Goal: Task Accomplishment & Management: Manage account settings

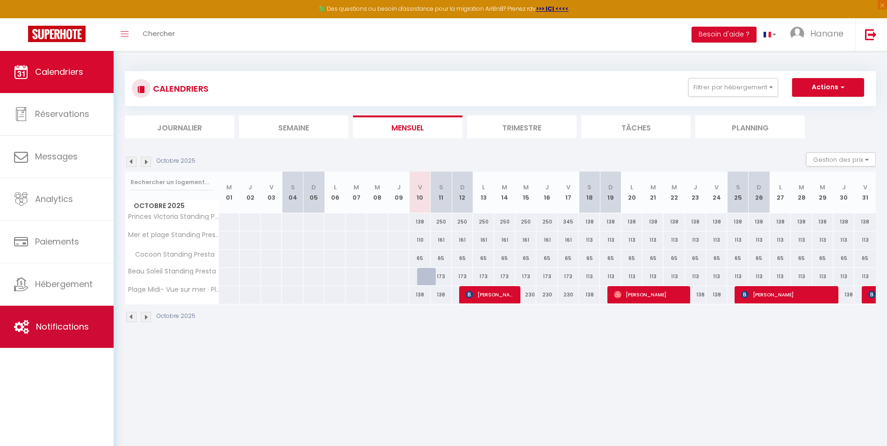
click at [72, 327] on span "Notifications" at bounding box center [62, 327] width 53 height 12
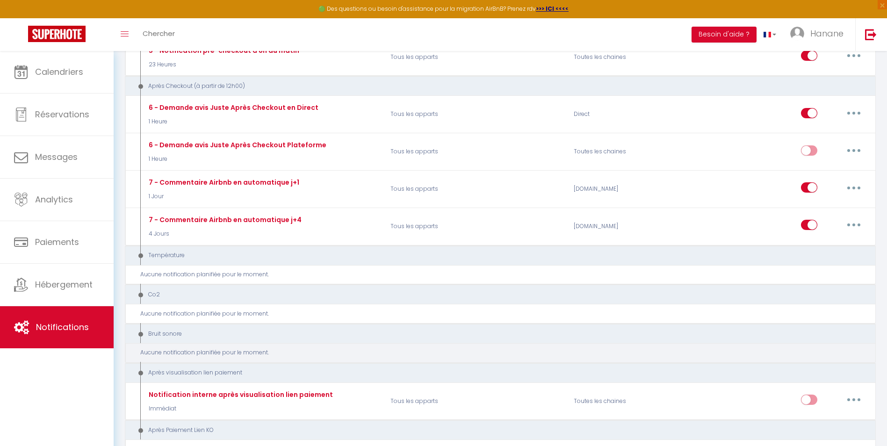
scroll to position [468, 0]
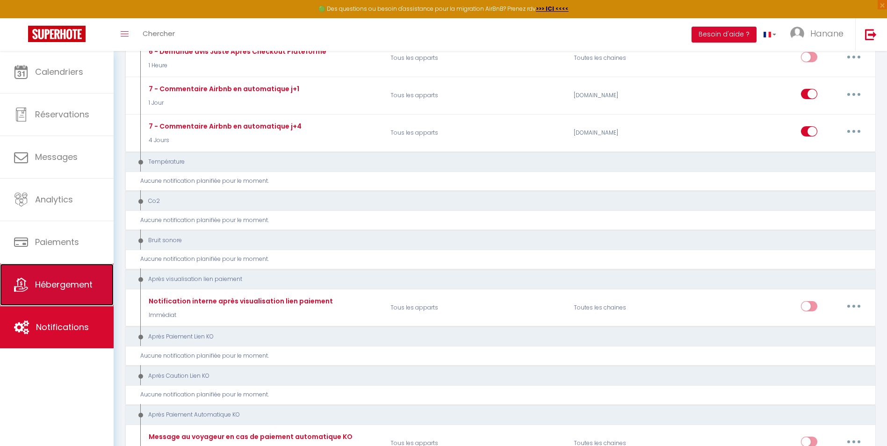
click at [67, 273] on link "Hébergement" at bounding box center [57, 285] width 114 height 42
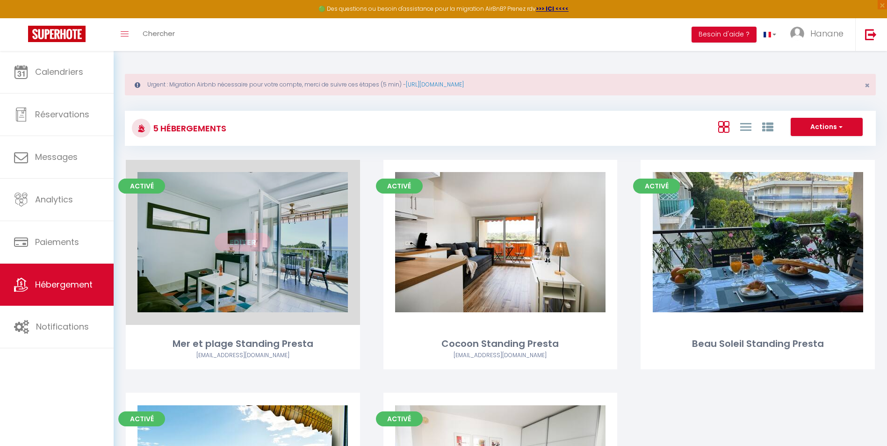
click at [322, 221] on div "Editer" at bounding box center [243, 242] width 234 height 165
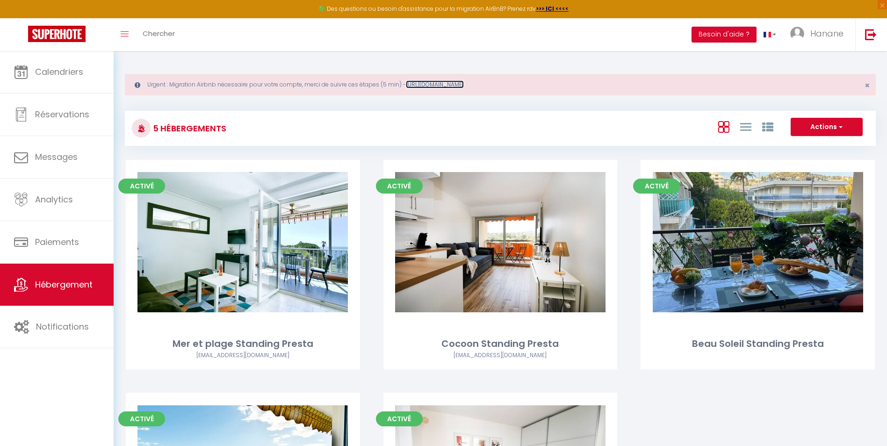
click at [460, 83] on link "[URL][DOMAIN_NAME]" at bounding box center [435, 84] width 58 height 8
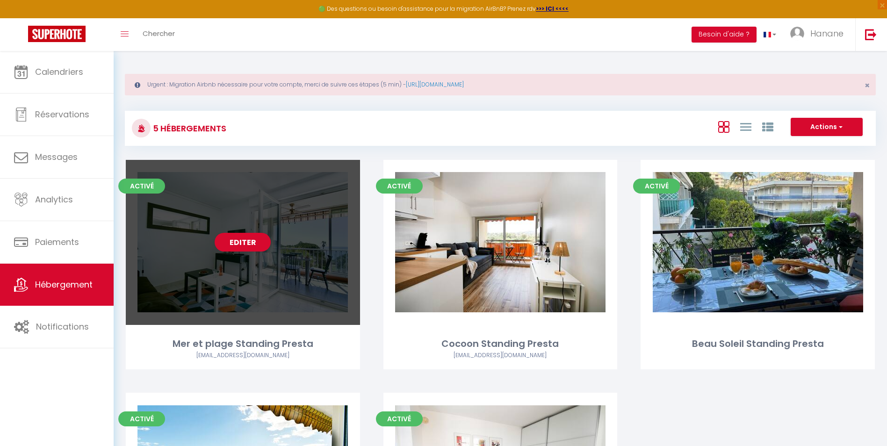
click at [282, 285] on div "Editer" at bounding box center [243, 242] width 234 height 165
click at [253, 241] on link "Editer" at bounding box center [243, 242] width 56 height 19
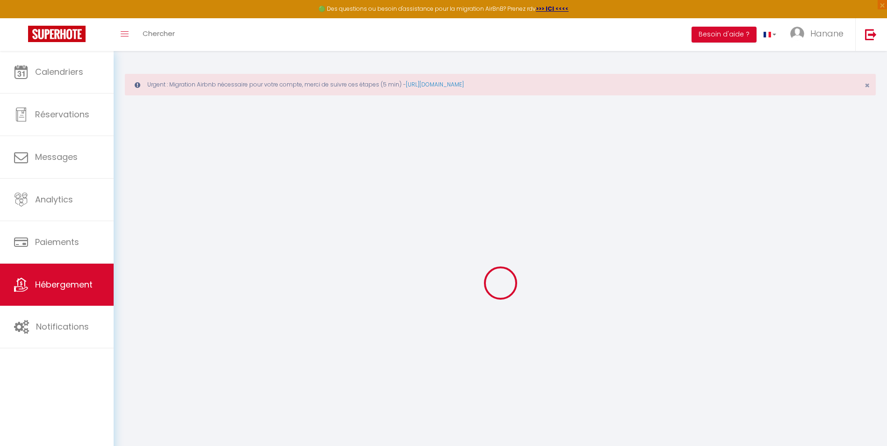
select select
select select "15:00"
select select "23:45"
select select "11:00"
select select "30"
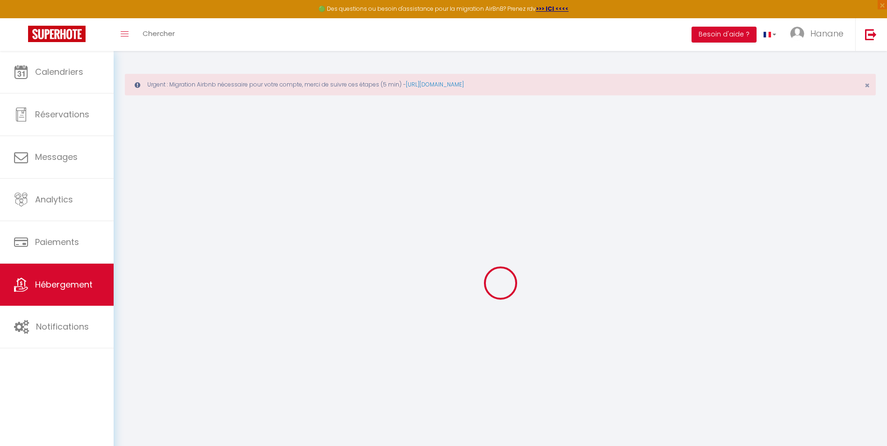
select select "120"
select select
checkbox input "false"
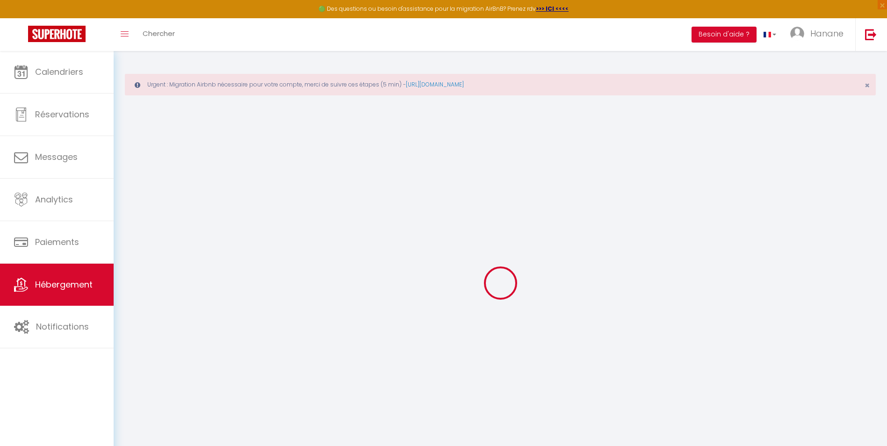
checkbox input "false"
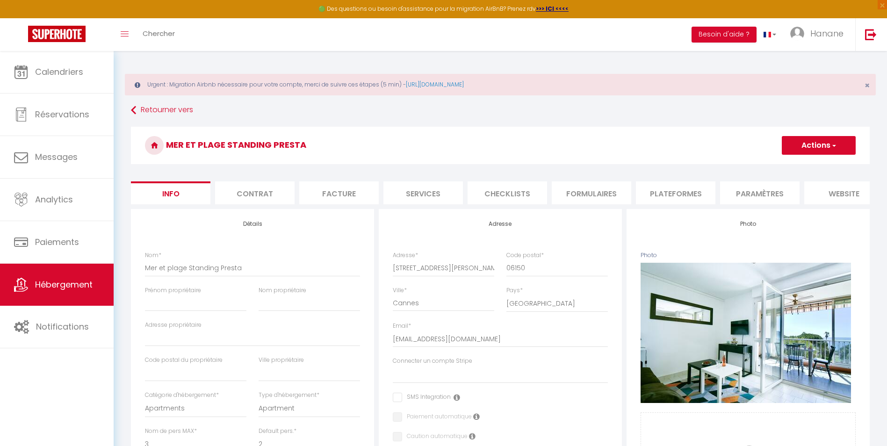
click at [601, 196] on li "Formulaires" at bounding box center [592, 192] width 80 height 23
select select
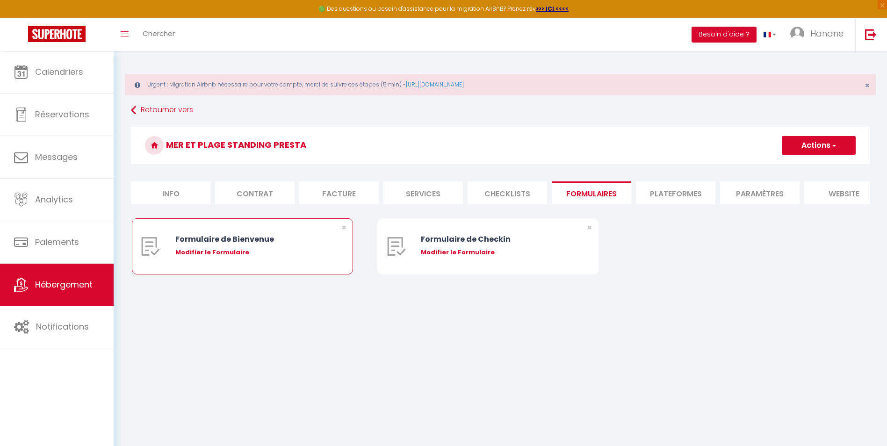
click at [255, 257] on div "Modifier le Formulaire" at bounding box center [251, 252] width 153 height 9
type input "Formulaire de Bienvenue"
type input "Afin de préparer au mieux votre arrivée et recevoir votre Guide de Bienvenue, j…"
select select "[object Object]"
radio input "true"
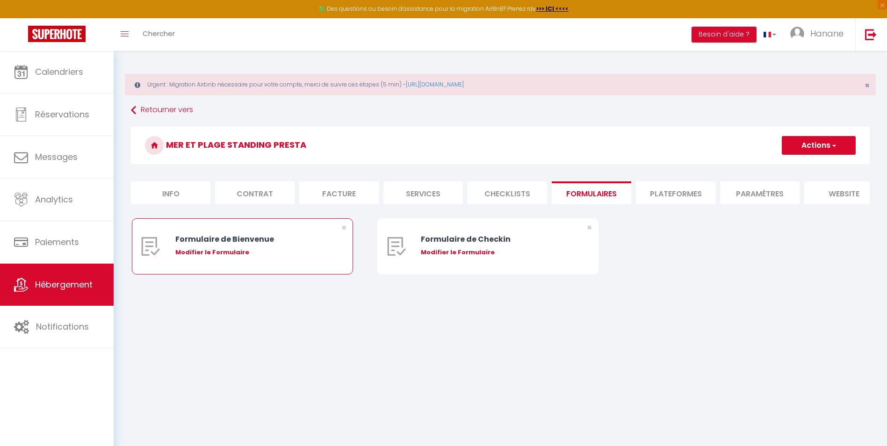
type input "[URL][DOMAIN_NAME]"
select select
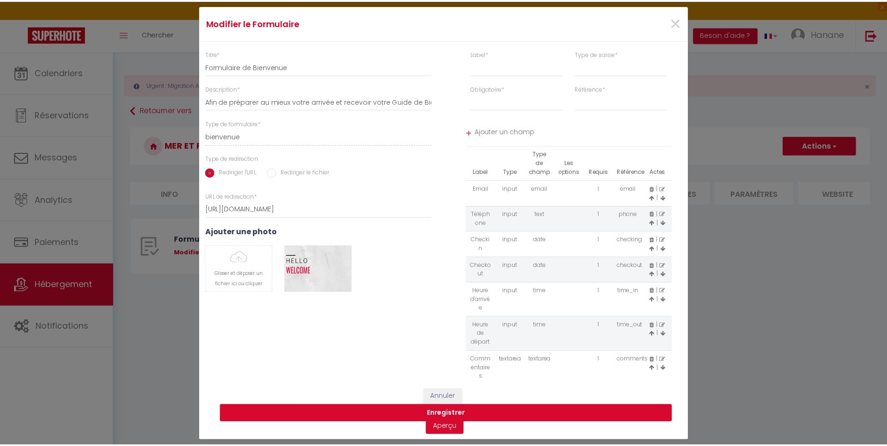
scroll to position [32, 0]
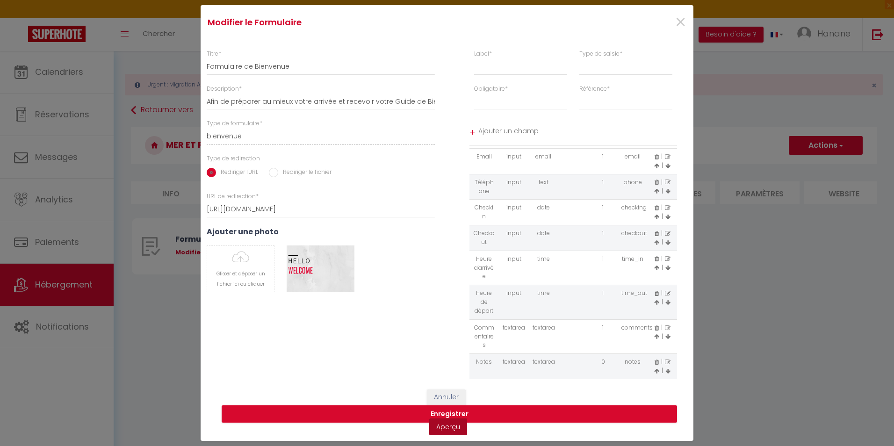
click at [457, 427] on link "Aperçu" at bounding box center [448, 427] width 38 height 17
click at [681, 21] on span "×" at bounding box center [681, 22] width 12 height 28
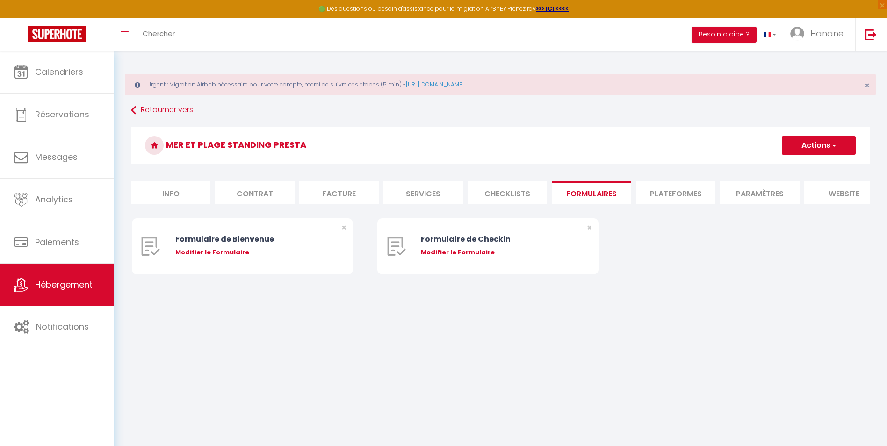
click at [486, 257] on div "Modifier le Formulaire" at bounding box center [497, 252] width 153 height 9
type input "Formulaire de Checkin"
type input "Afin de confirmer votre arrivée et recevoir la procédure d'accès à l'appartemen…"
select select "[object Object]"
radio input "true"
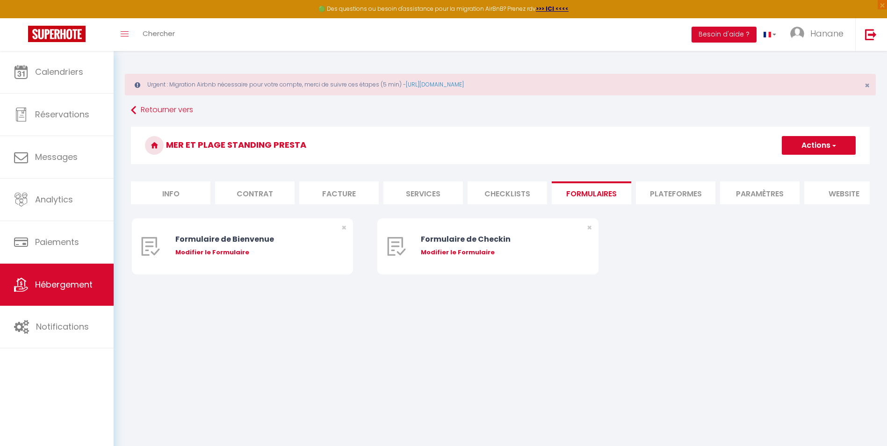
type input "[URL][DOMAIN_NAME]"
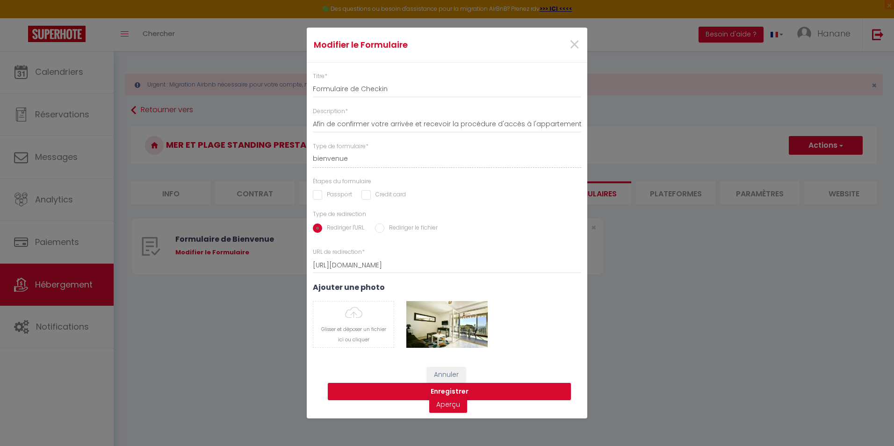
click at [317, 196] on input "Passport" at bounding box center [332, 194] width 39 height 9
checkbox input "true"
click at [458, 390] on button "Enregistrer" at bounding box center [449, 392] width 243 height 18
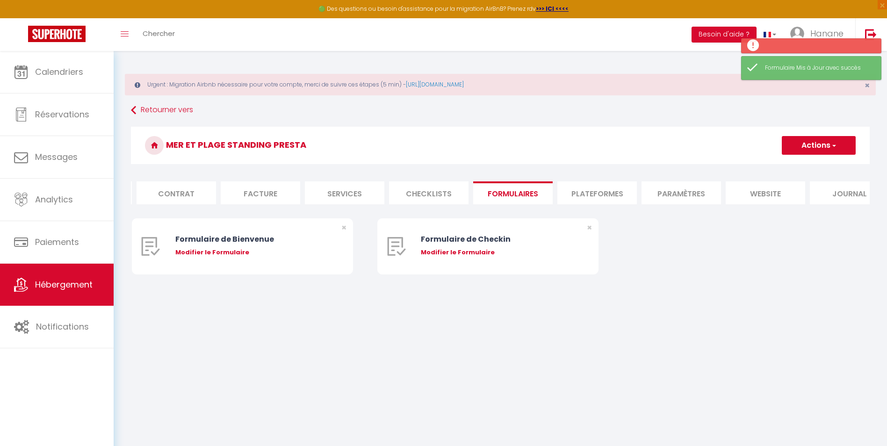
scroll to position [0, 103]
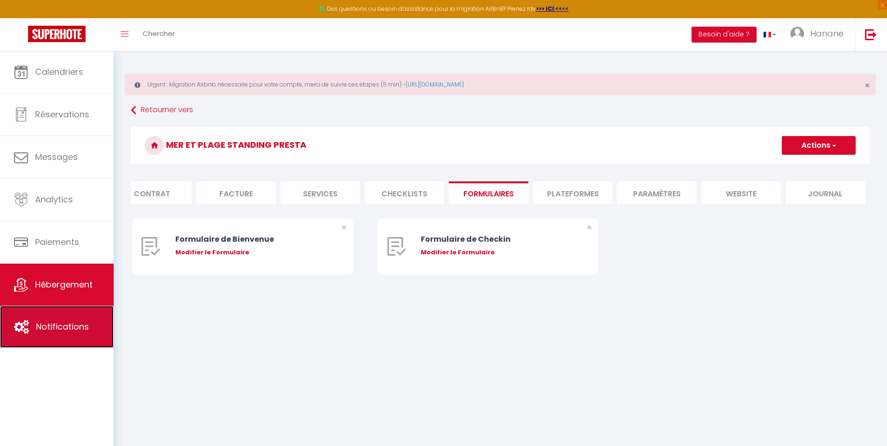
click at [73, 330] on span "Notifications" at bounding box center [62, 327] width 53 height 12
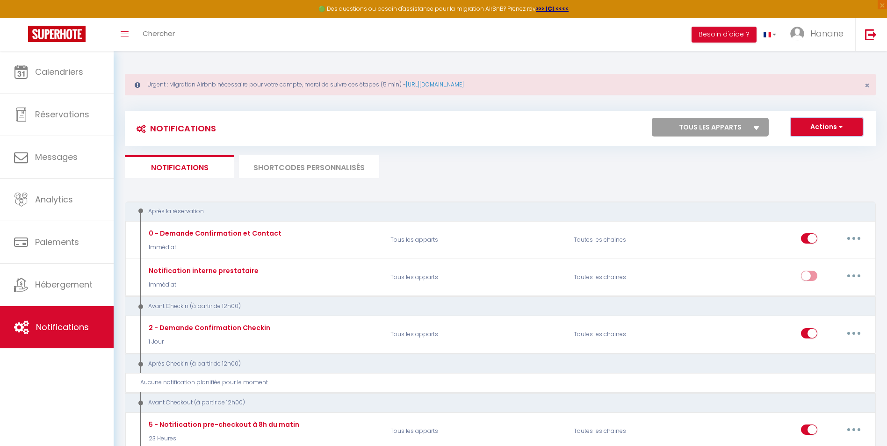
click at [836, 128] on button "Actions" at bounding box center [827, 127] width 72 height 19
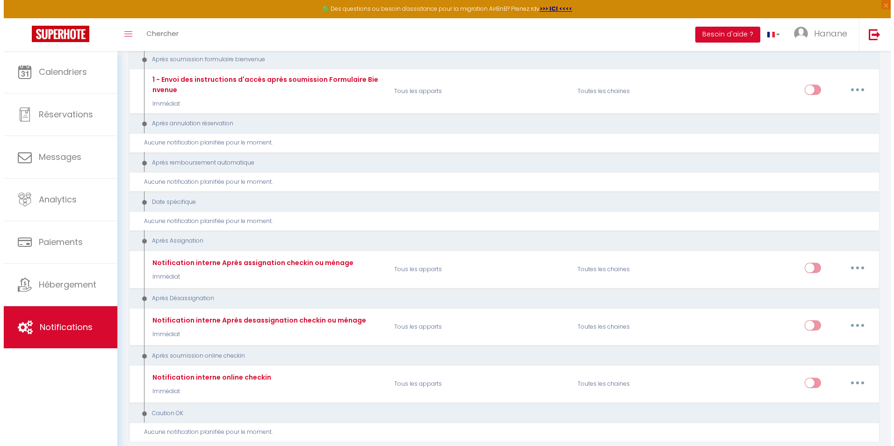
scroll to position [1027, 0]
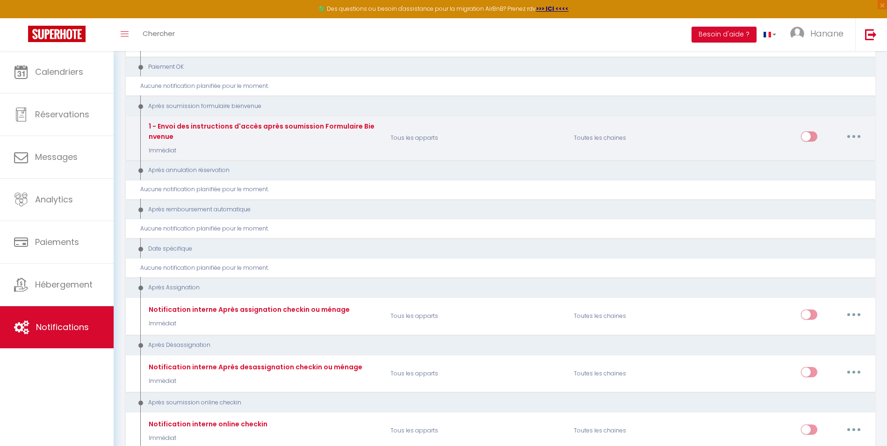
click at [859, 135] on button "button" at bounding box center [854, 136] width 26 height 15
click at [814, 159] on link "Editer" at bounding box center [829, 158] width 69 height 16
type input "1 - Envoi des instructions d'accès après soumission Formulaire Bienvenue"
select select "17"
select select "Immédiat"
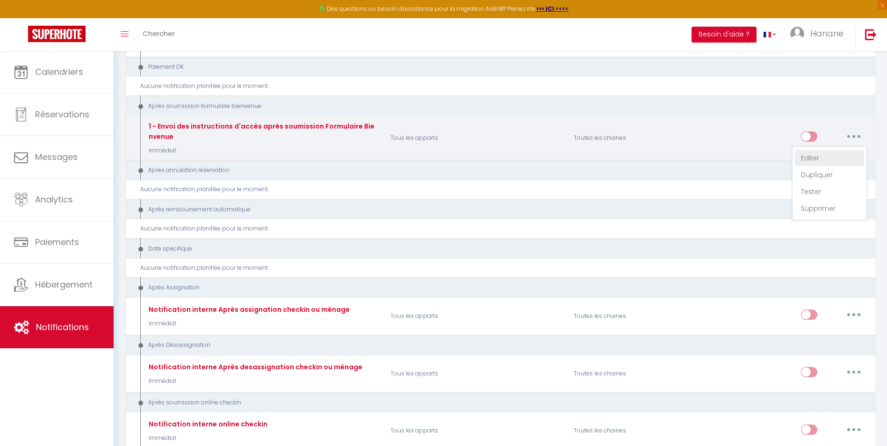
select select "if_booking_is_paid"
checkbox input "true"
checkbox input "false"
checkbox input "true"
radio input "true"
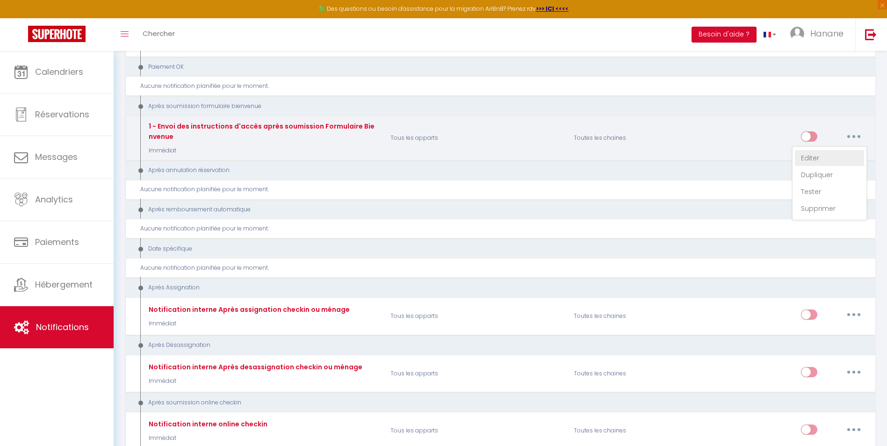
type input "Confirmation de votre réservation - [BOOKING:ID] - [GUEST:FIRST_NAME] [GUEST:LA…"
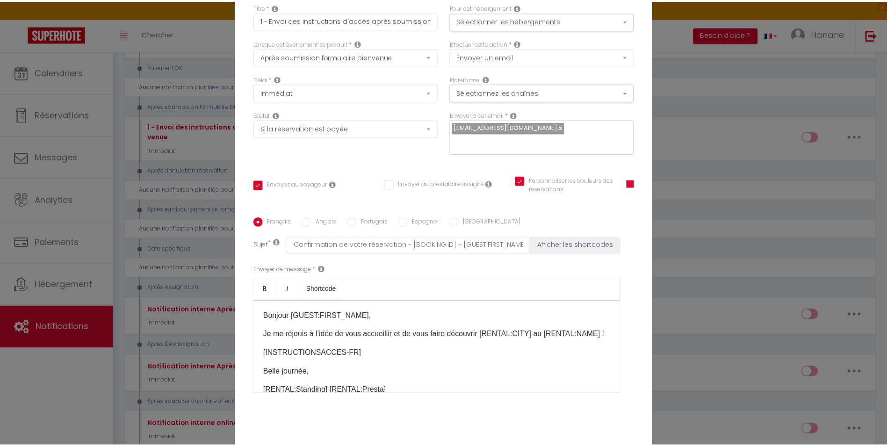
scroll to position [0, 0]
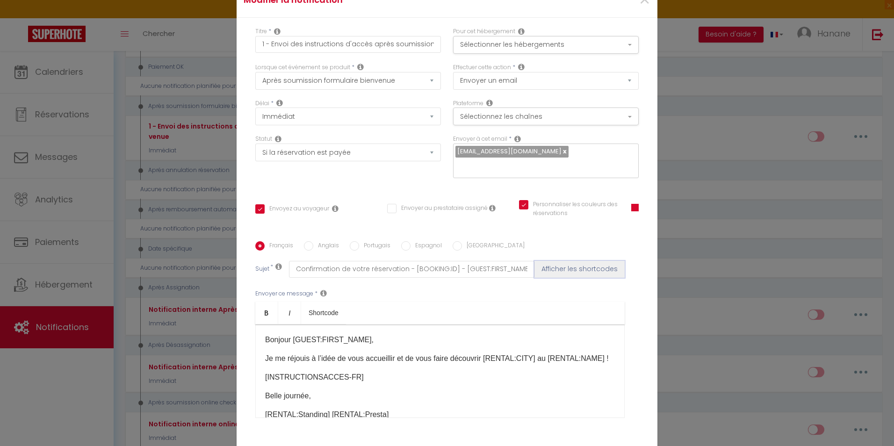
drag, startPoint x: 578, startPoint y: 268, endPoint x: 577, endPoint y: 263, distance: 4.8
click at [578, 268] on button "Afficher les shortcodes" at bounding box center [580, 269] width 90 height 17
checkbox input "true"
checkbox input "false"
checkbox input "true"
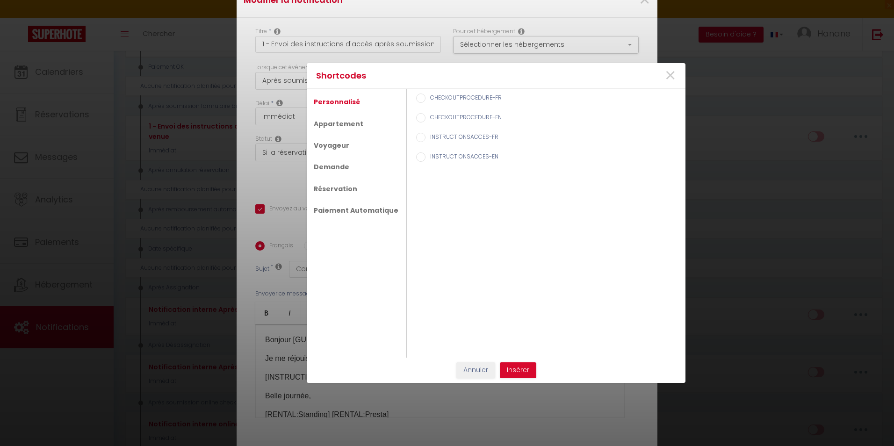
click at [677, 72] on div "×" at bounding box center [620, 75] width 124 height 21
click at [670, 78] on span "×" at bounding box center [671, 76] width 12 height 28
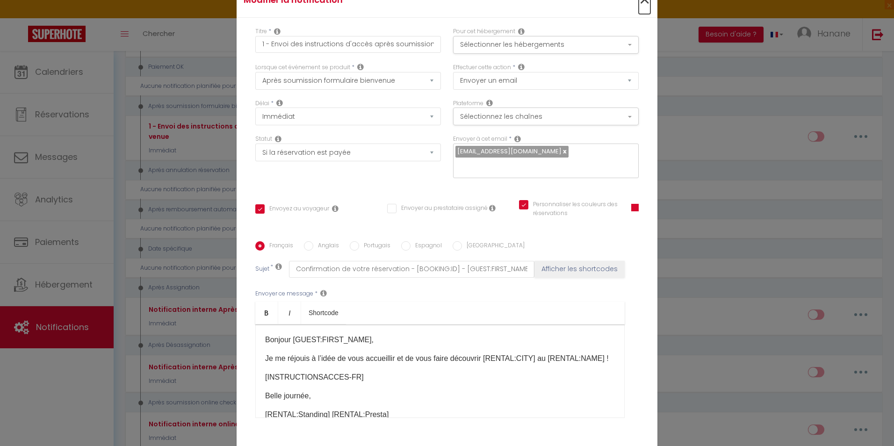
click at [639, 4] on span "×" at bounding box center [645, 0] width 12 height 28
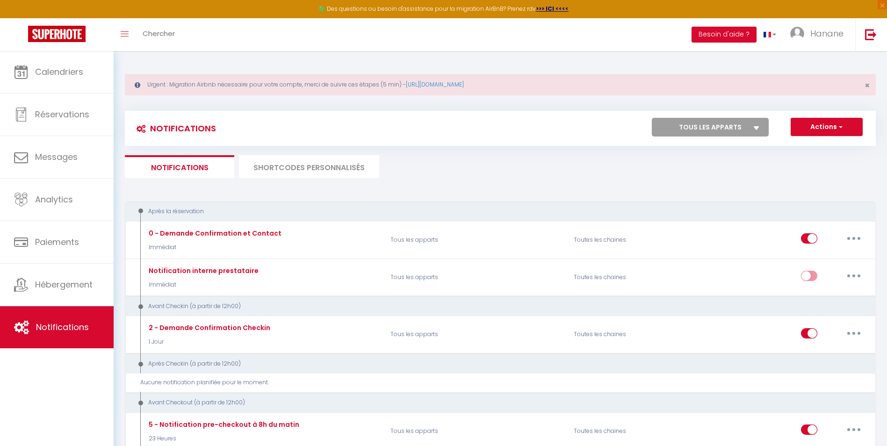
click at [283, 166] on li "SHORTCODES PERSONNALISÉS" at bounding box center [309, 166] width 140 height 23
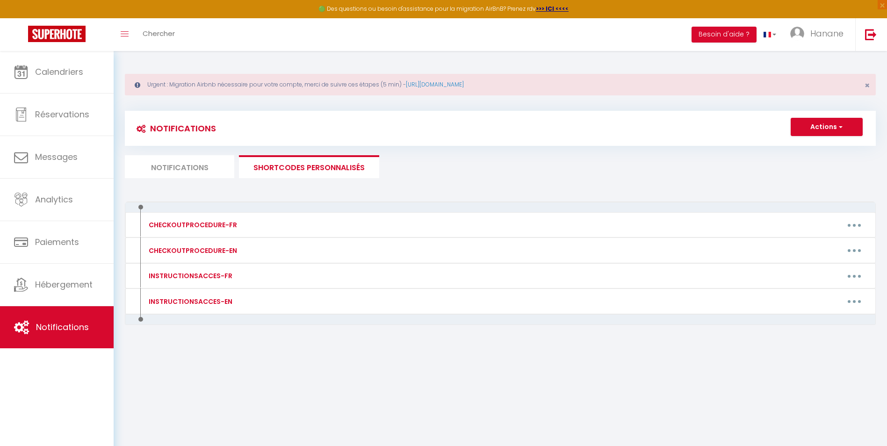
click at [181, 166] on li "Notifications" at bounding box center [179, 166] width 109 height 23
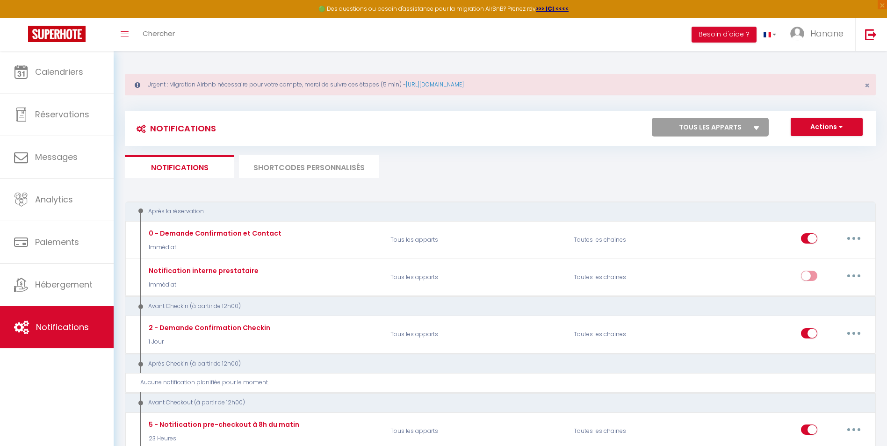
click at [268, 169] on li "SHORTCODES PERSONNALISÉS" at bounding box center [309, 166] width 140 height 23
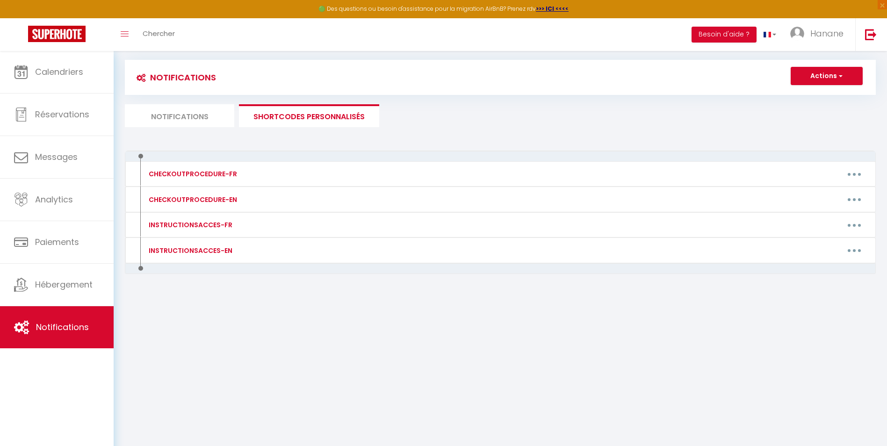
scroll to position [4, 0]
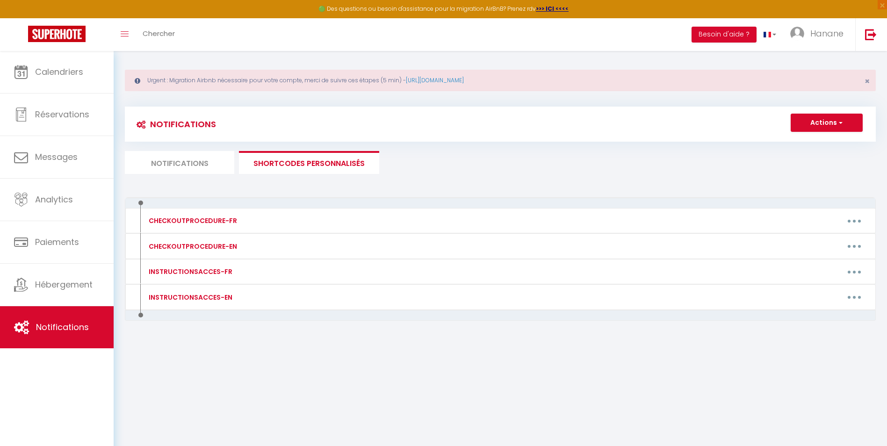
click at [180, 159] on li "Notifications" at bounding box center [179, 162] width 109 height 23
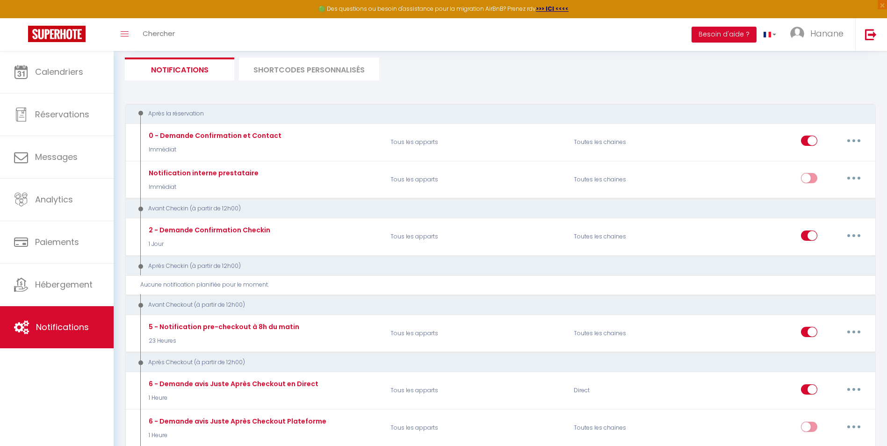
scroll to position [191, 0]
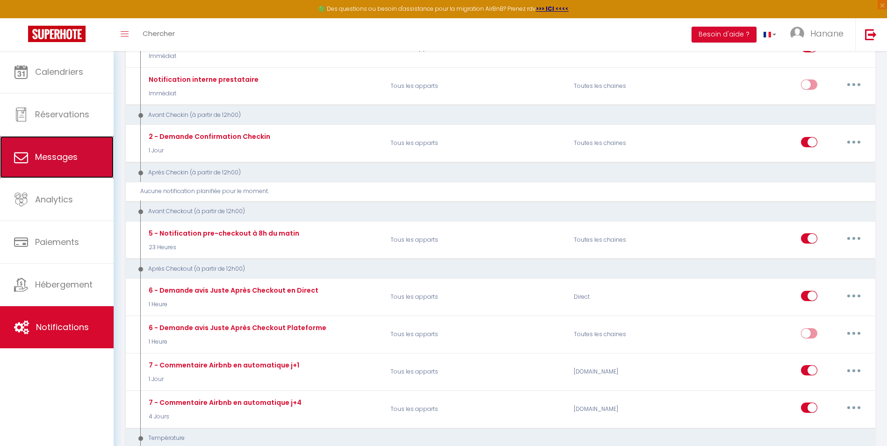
click at [51, 152] on span "Messages" at bounding box center [56, 157] width 43 height 12
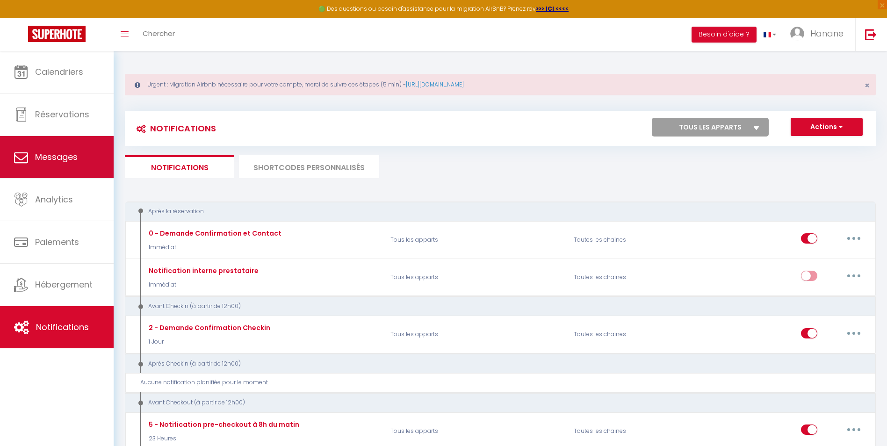
select select "message"
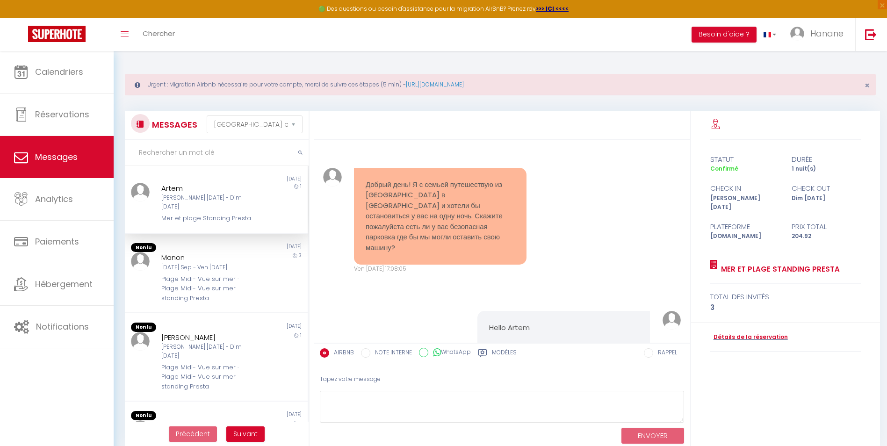
scroll to position [1735, 0]
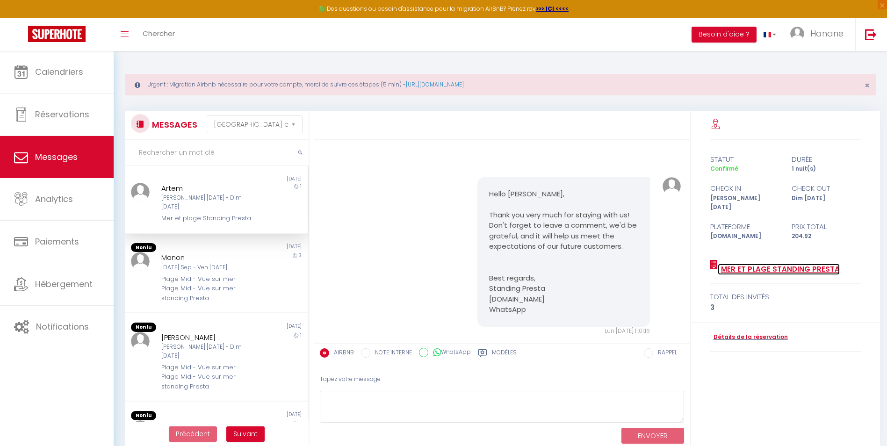
click at [762, 264] on link "Mer et plage Standing Presta" at bounding box center [779, 269] width 122 height 11
select select "3"
select select "2"
select select "1"
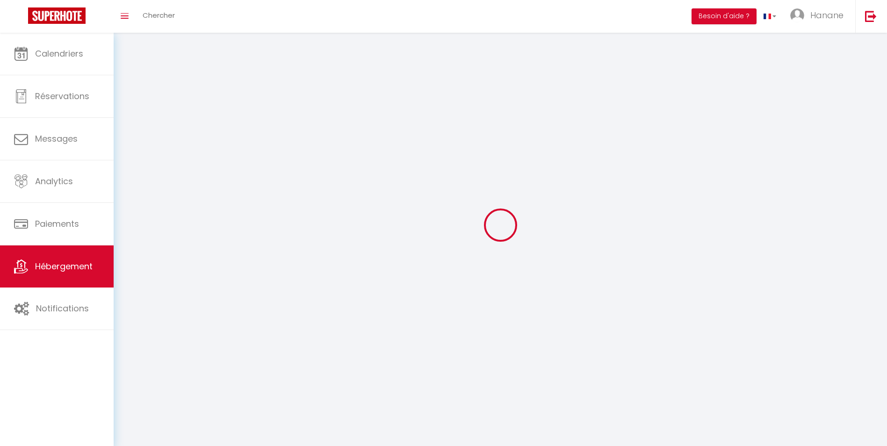
select select
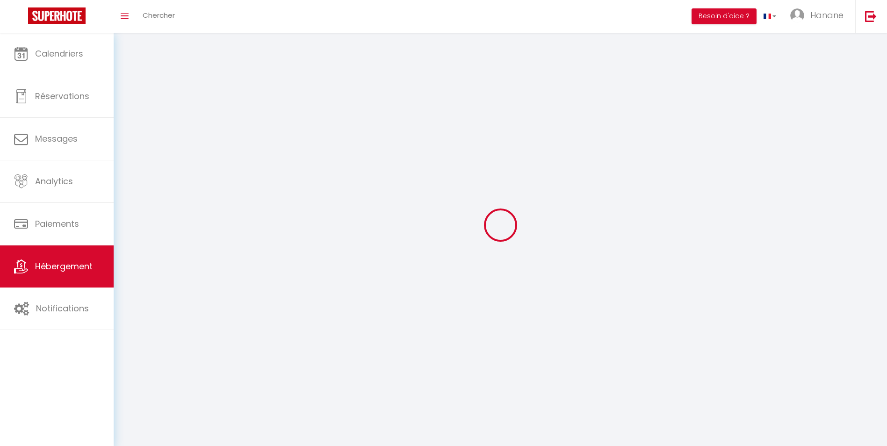
select select
checkbox input "false"
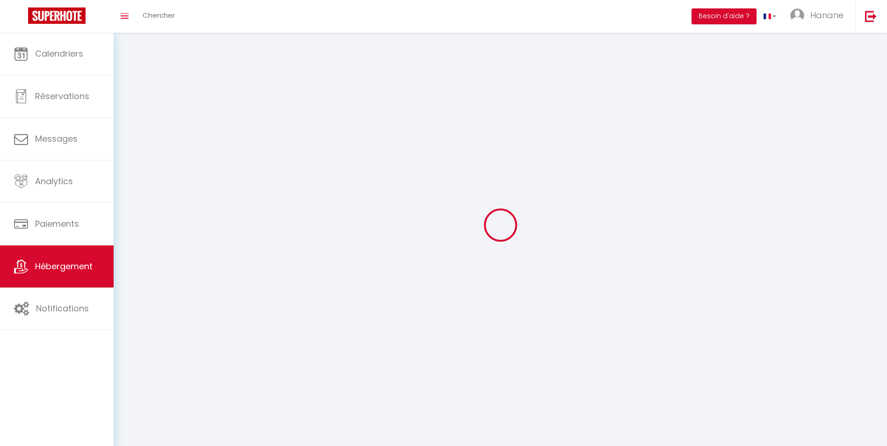
select select
select select "28"
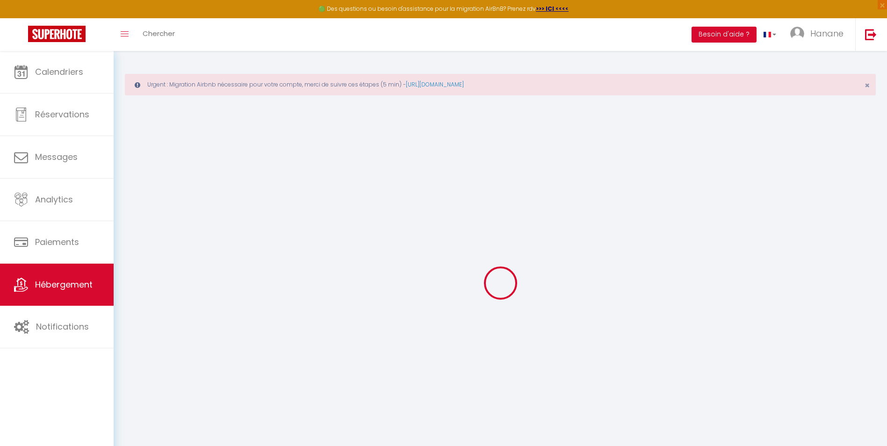
select select
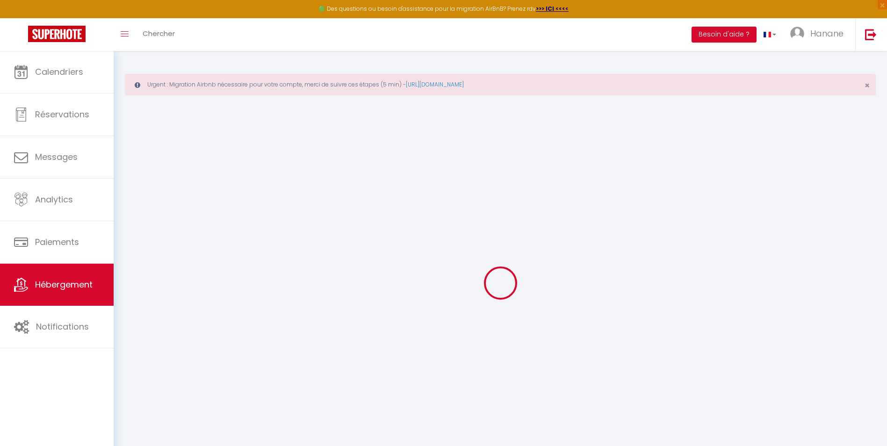
select select
checkbox input "false"
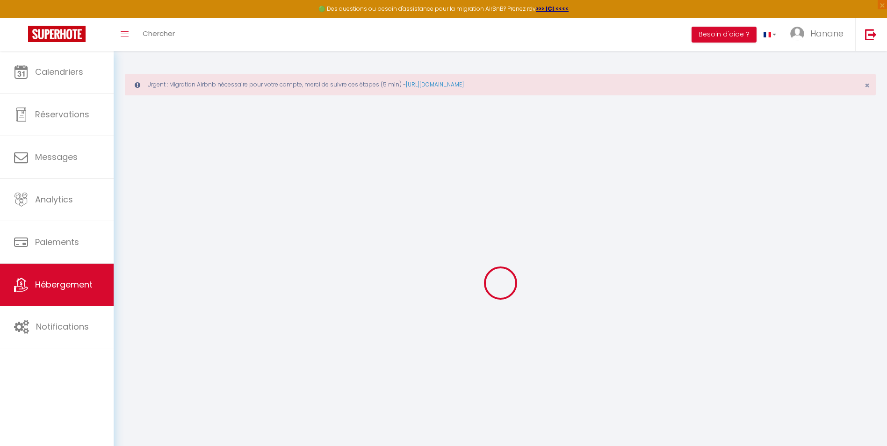
select select
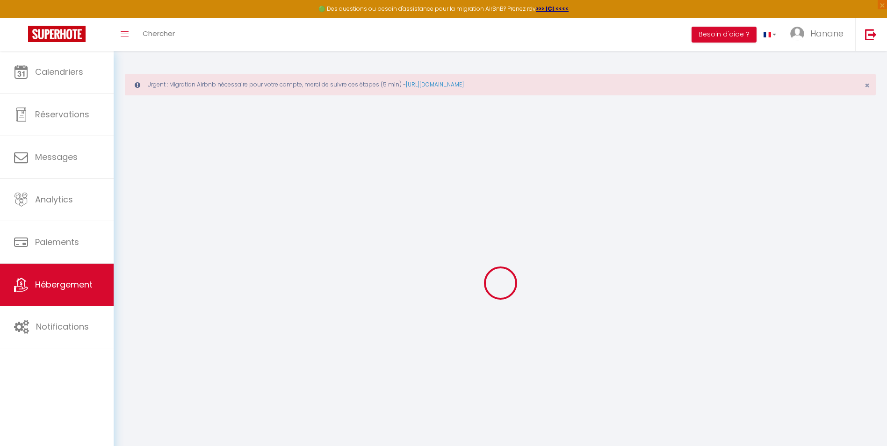
select select
checkbox input "false"
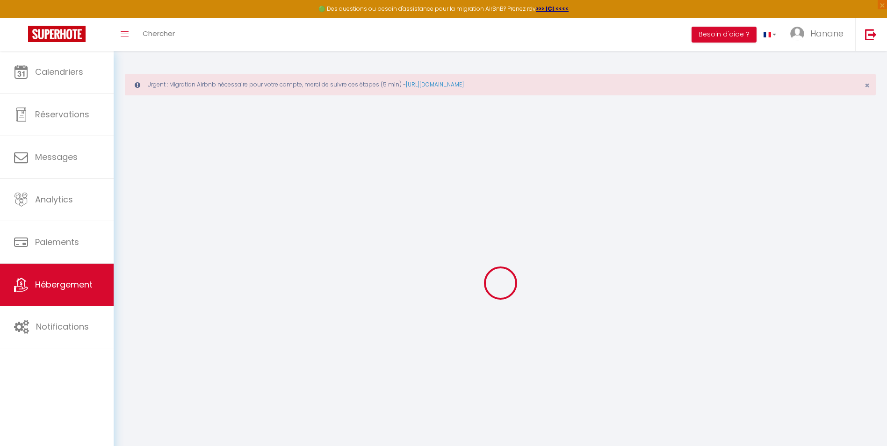
checkbox input "false"
select select
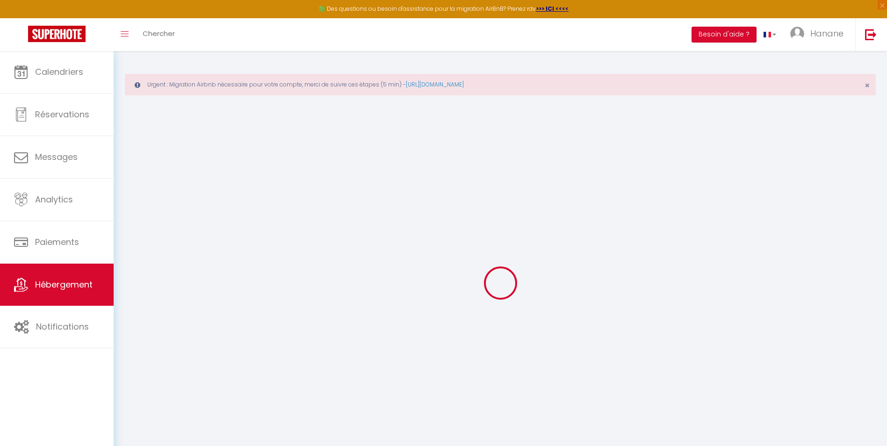
select select
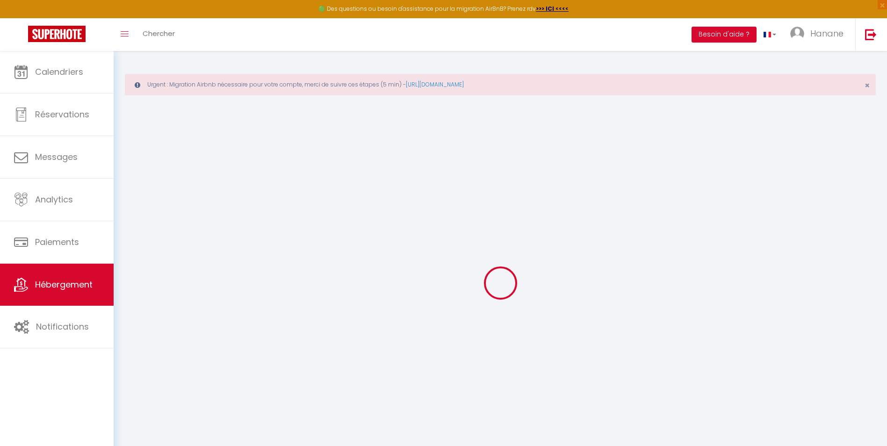
checkbox input "false"
select select
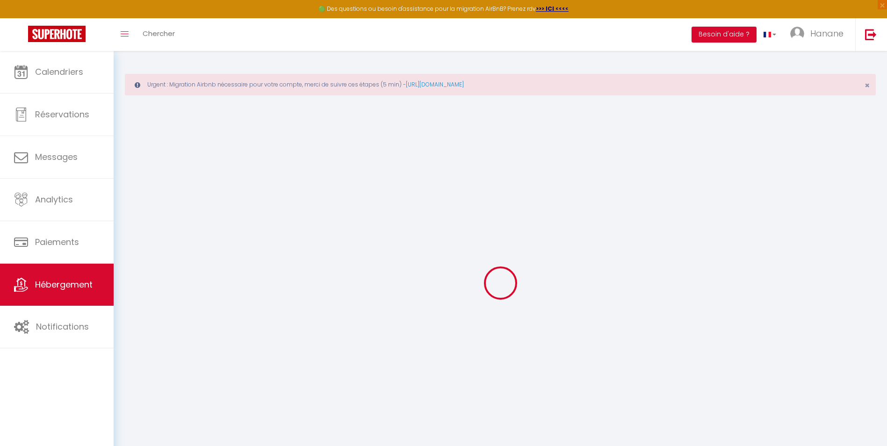
select select
checkbox input "false"
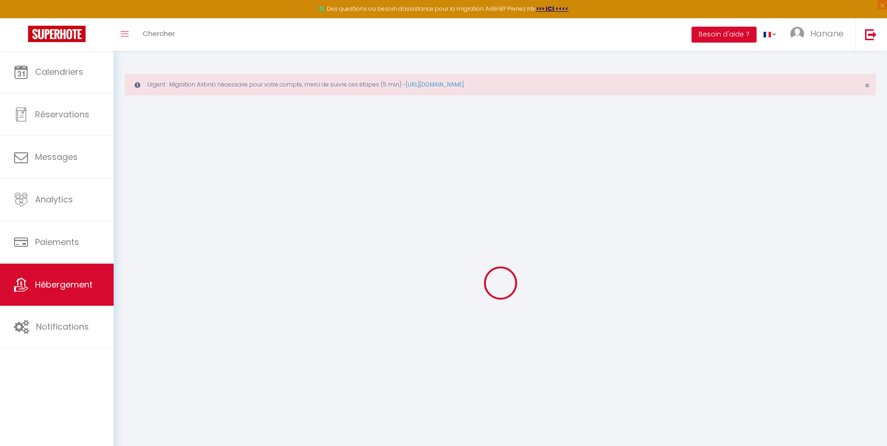
checkbox input "false"
select select
select select "15:00"
select select "23:45"
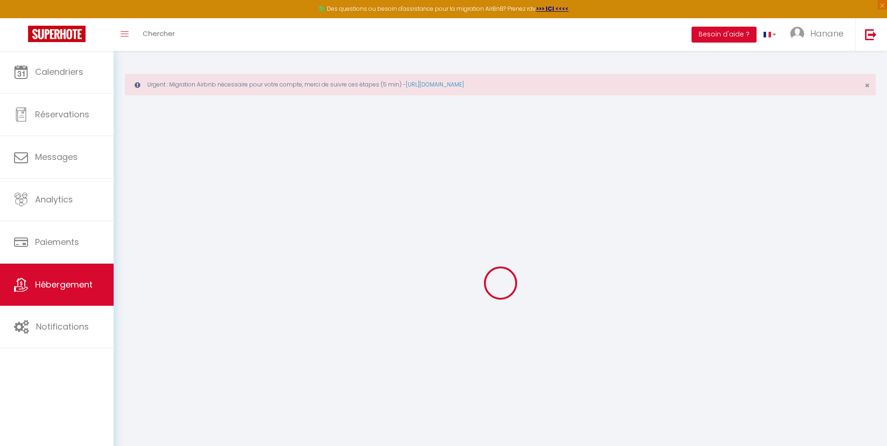
select select "11:00"
select select "30"
select select "120"
select select
checkbox input "false"
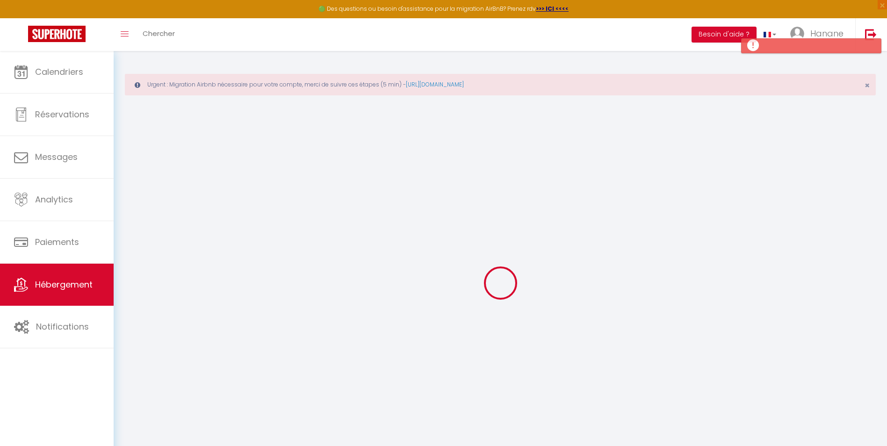
checkbox input "false"
select select
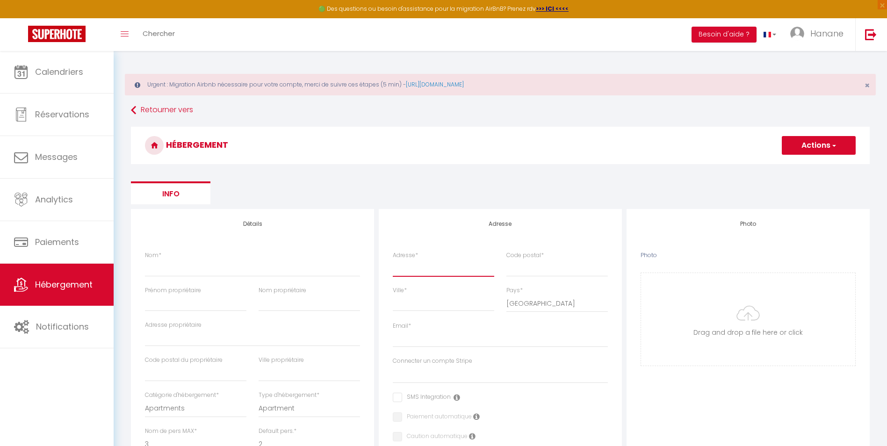
click at [436, 273] on input "Adresse *" at bounding box center [443, 268] width 101 height 17
drag, startPoint x: 773, startPoint y: 423, endPoint x: 767, endPoint y: 416, distance: 9.6
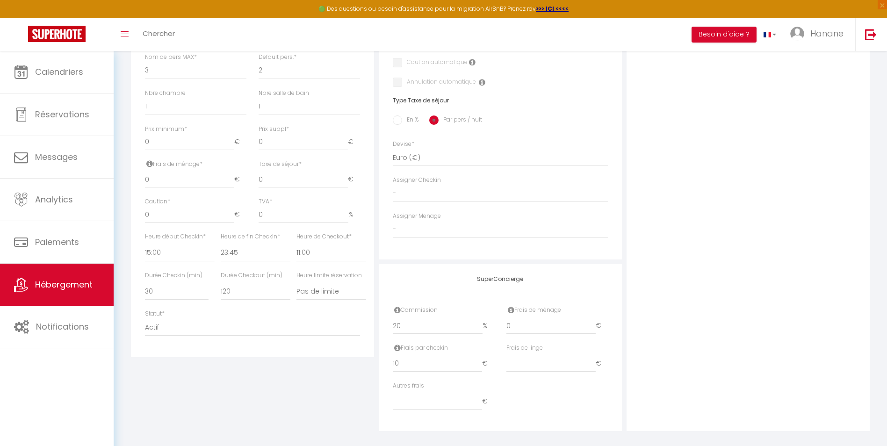
scroll to position [383, 0]
drag, startPoint x: 240, startPoint y: 244, endPoint x: 223, endPoint y: 246, distance: 17.4
click at [223, 246] on select "00:00 00:15 00:30 00:45 01:00 01:15 01:30 01:45 02:00 02:15 02:30 02:45 03:00" at bounding box center [256, 245] width 70 height 18
select select "20:00"
click at [221, 236] on select "00:00 00:15 00:30 00:45 01:00 01:15 01:30 01:45 02:00 02:15 02:30 02:45 03:00" at bounding box center [256, 245] width 70 height 18
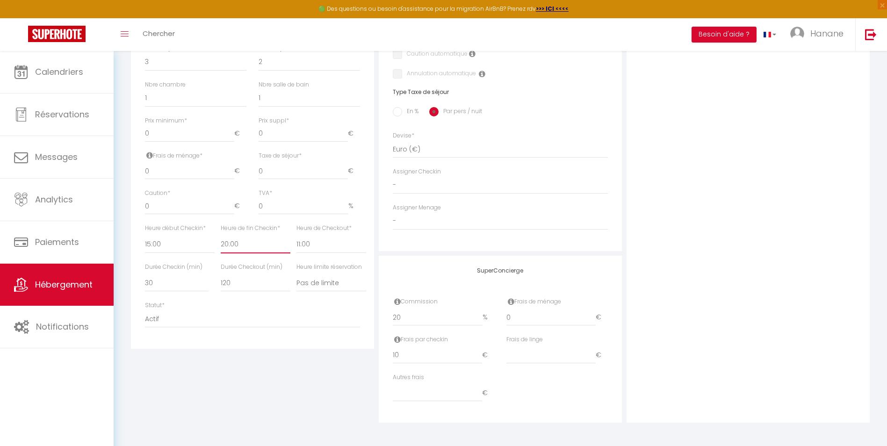
select select
checkbox input "false"
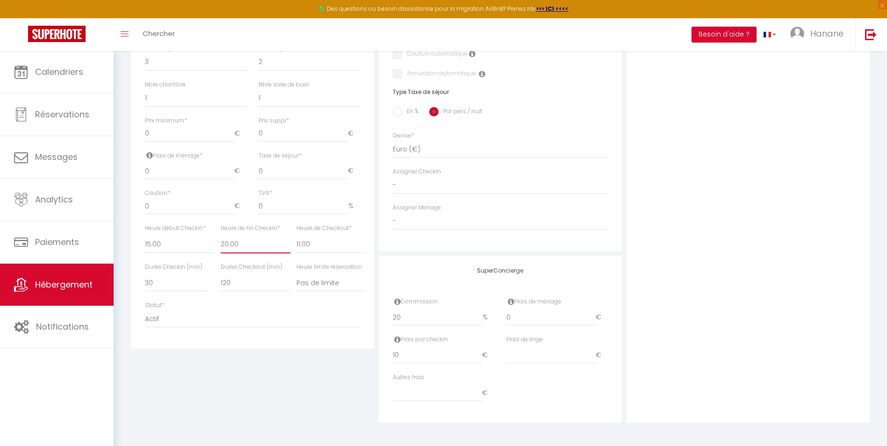
select select
click at [167, 165] on input "0" at bounding box center [189, 171] width 89 height 17
type input "09"
select select
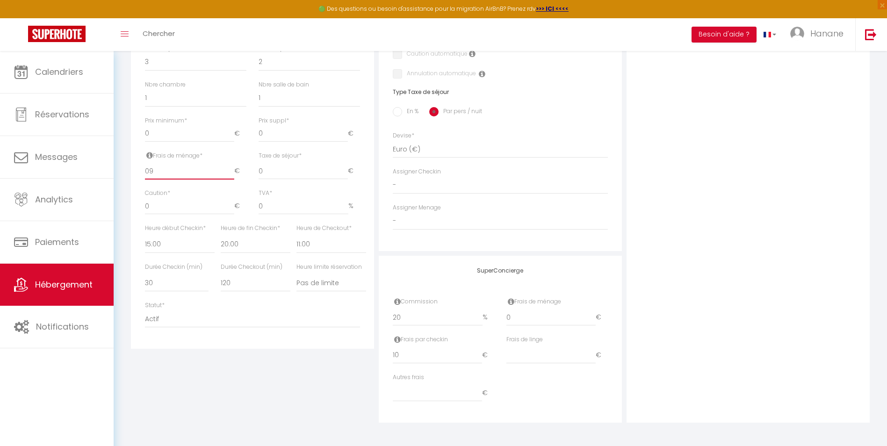
checkbox input "false"
select select
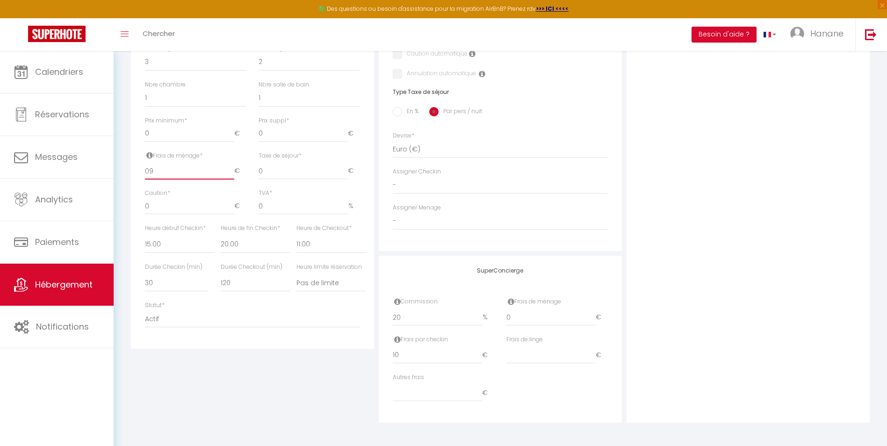
select select
type input "090"
select select
checkbox input "false"
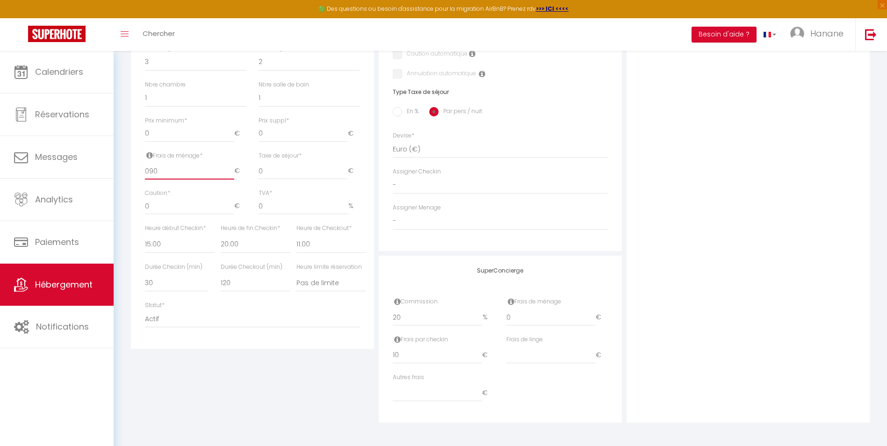
checkbox input "false"
select select
type input "09"
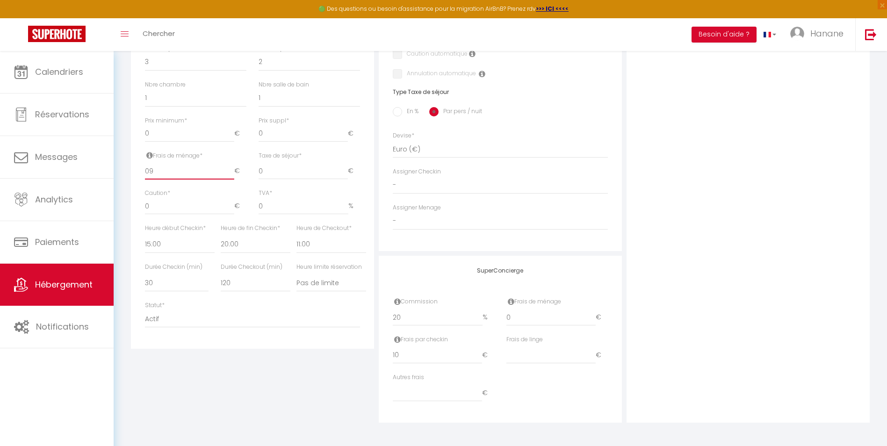
select select
checkbox input "false"
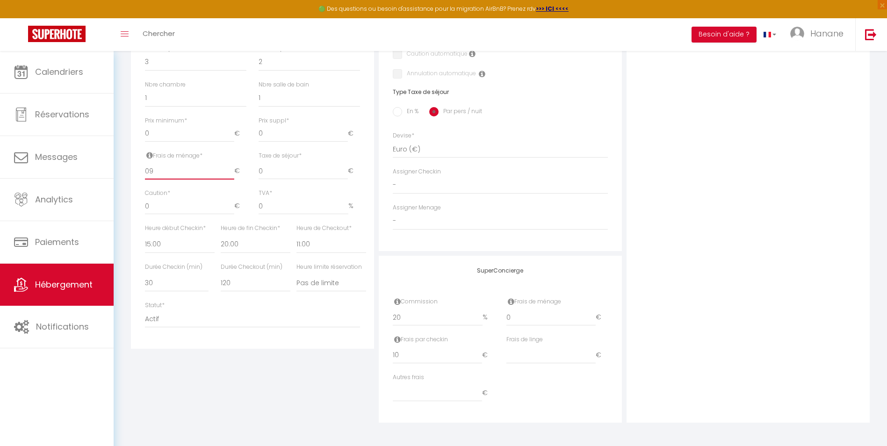
select select
type input "0"
select select
checkbox input "false"
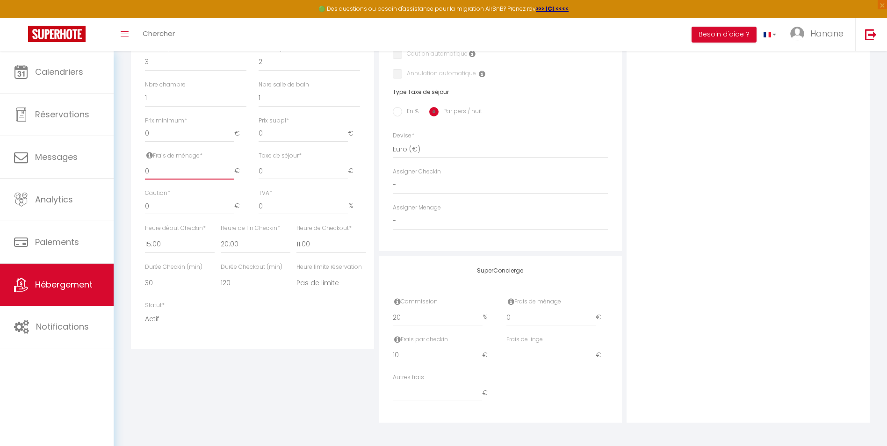
checkbox input "false"
select select
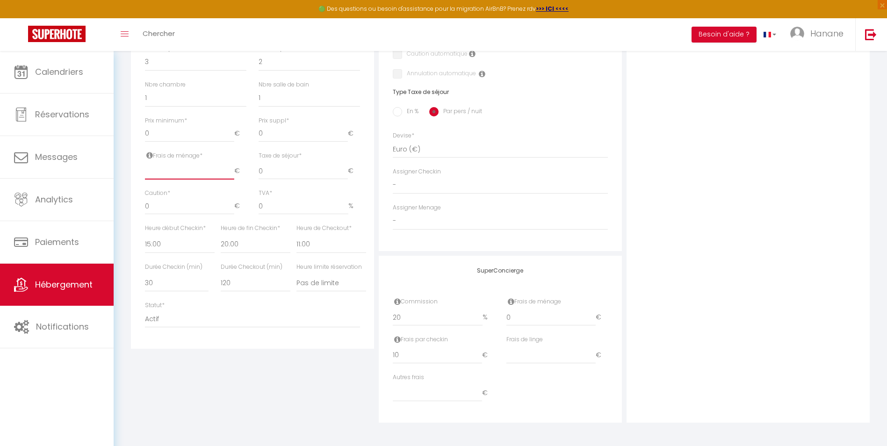
select select
checkbox input "false"
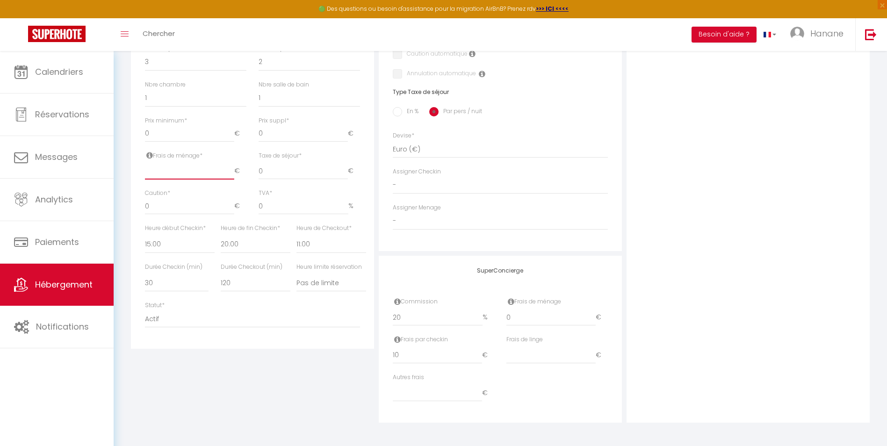
select select
type input "9"
select select
checkbox input "false"
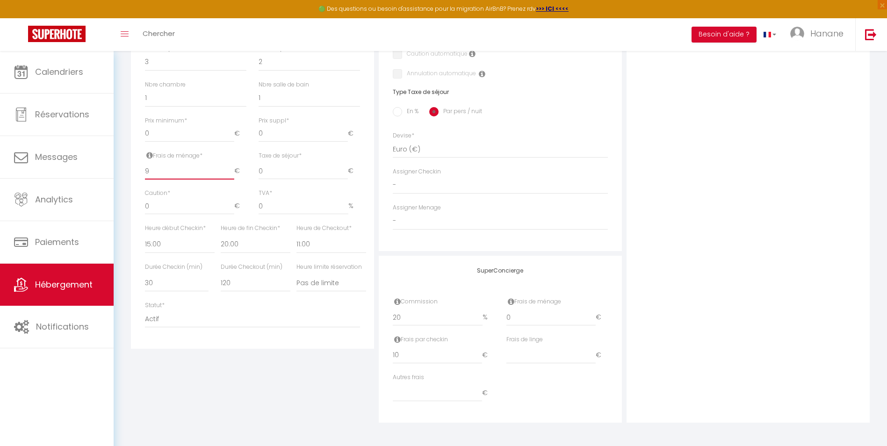
checkbox input "false"
select select
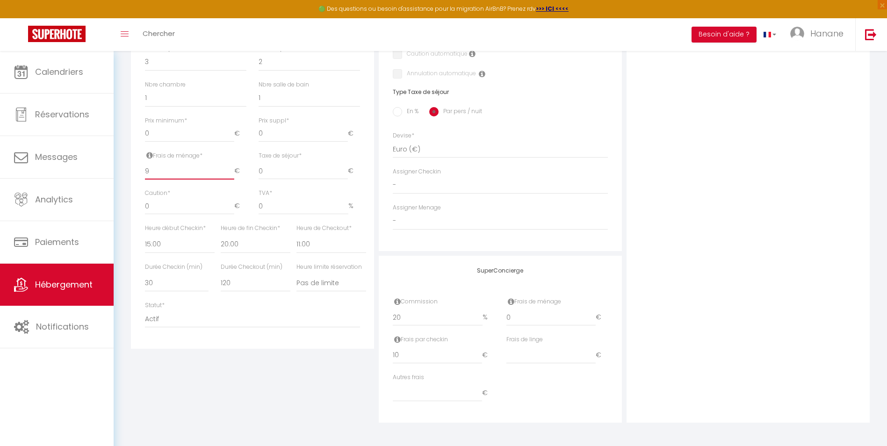
type input "90"
select select
checkbox input "false"
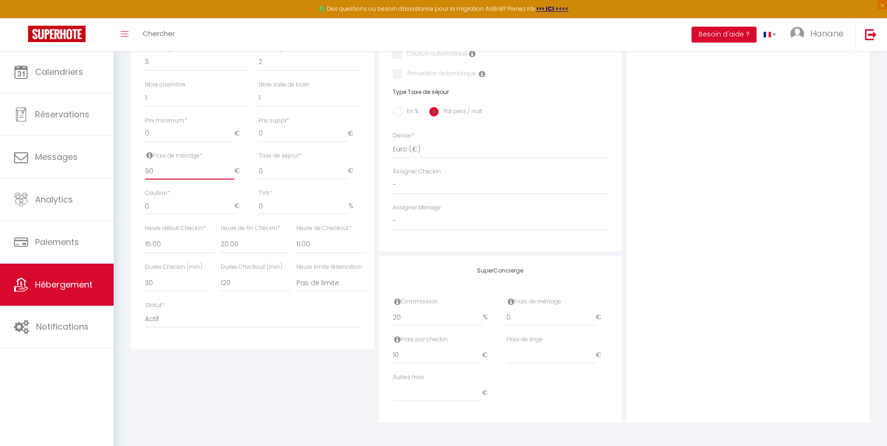
checkbox input "false"
select select
type input "90"
click at [282, 175] on input "0" at bounding box center [303, 171] width 89 height 17
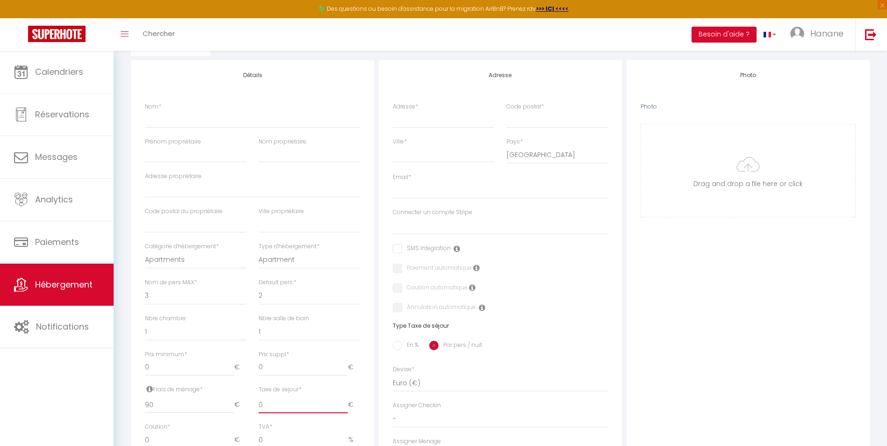
scroll to position [102, 0]
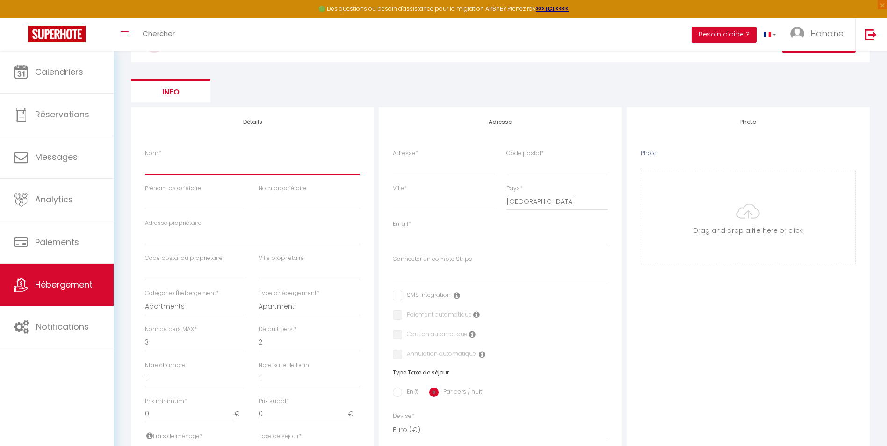
click at [157, 169] on input "Nom *" at bounding box center [252, 166] width 215 height 17
type input "g"
select select
checkbox input "false"
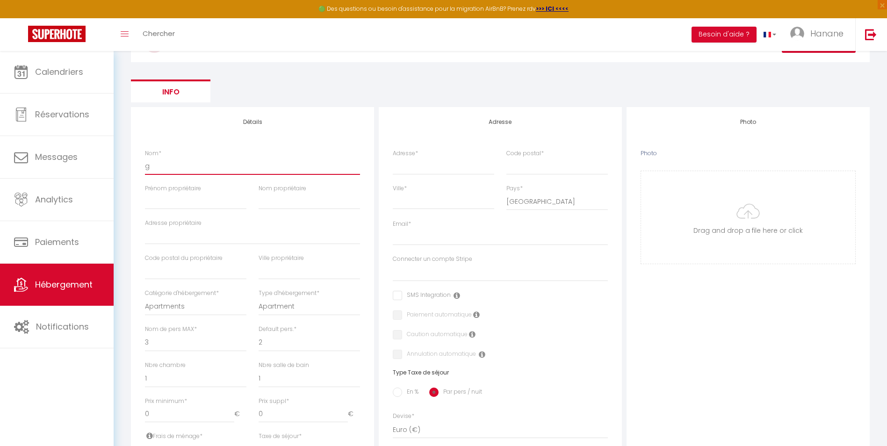
checkbox input "false"
select select
type input "gi"
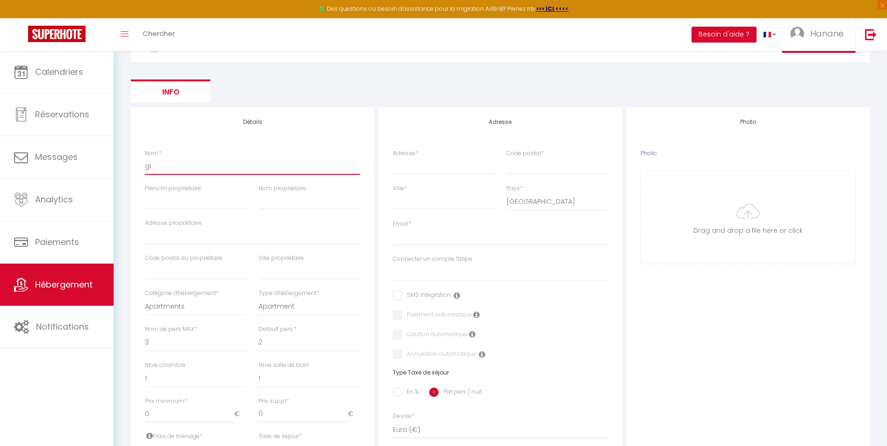
select select
checkbox input "false"
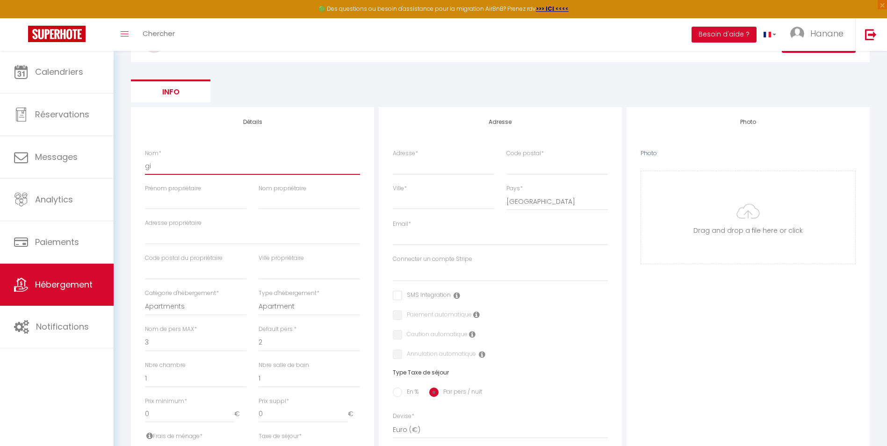
select select
type input "g"
select select
checkbox input "false"
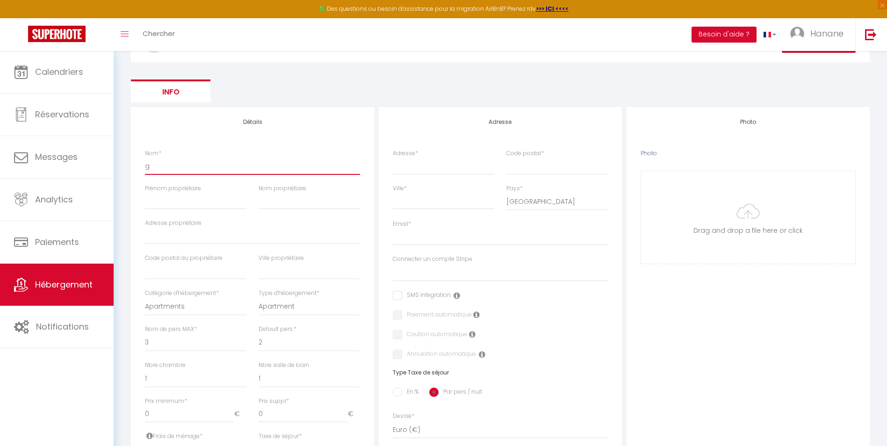
checkbox input "false"
select select
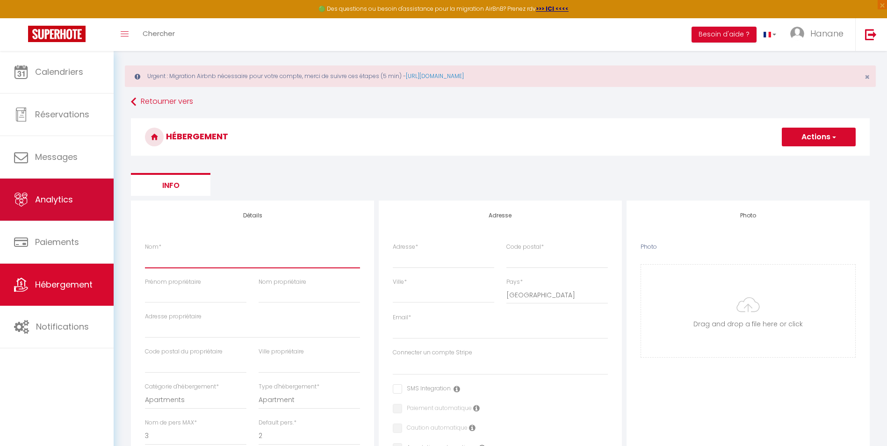
scroll to position [0, 0]
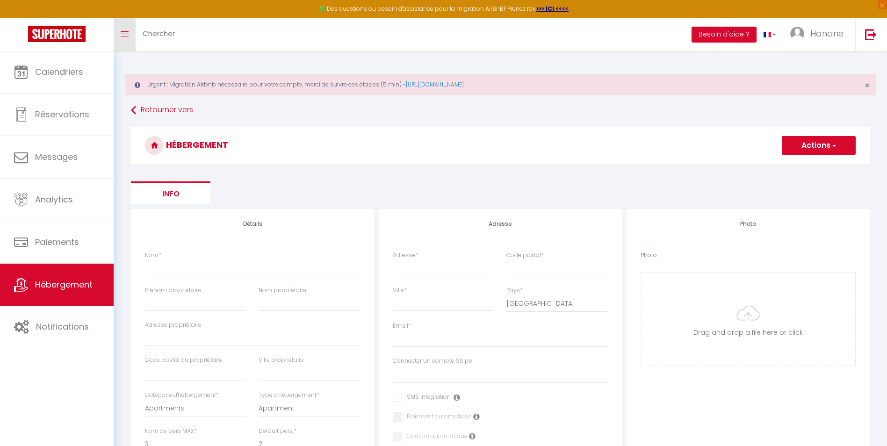
click at [123, 29] on link "Toggle menubar" at bounding box center [125, 34] width 22 height 33
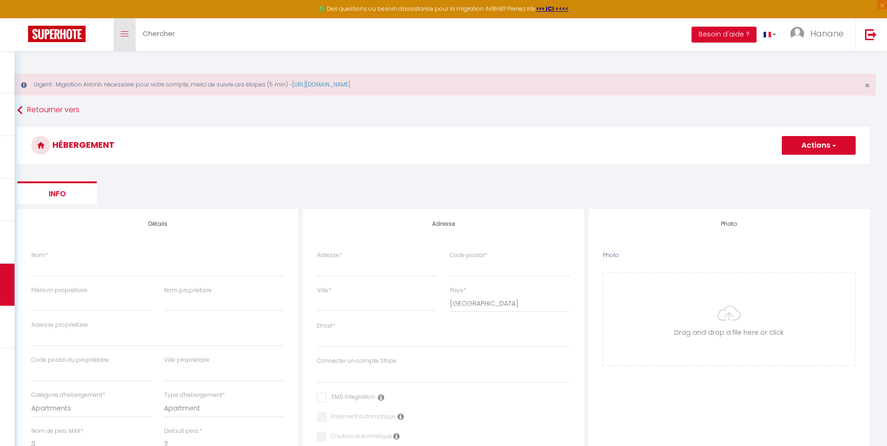
click at [126, 30] on link "Toggle menubar" at bounding box center [125, 34] width 22 height 33
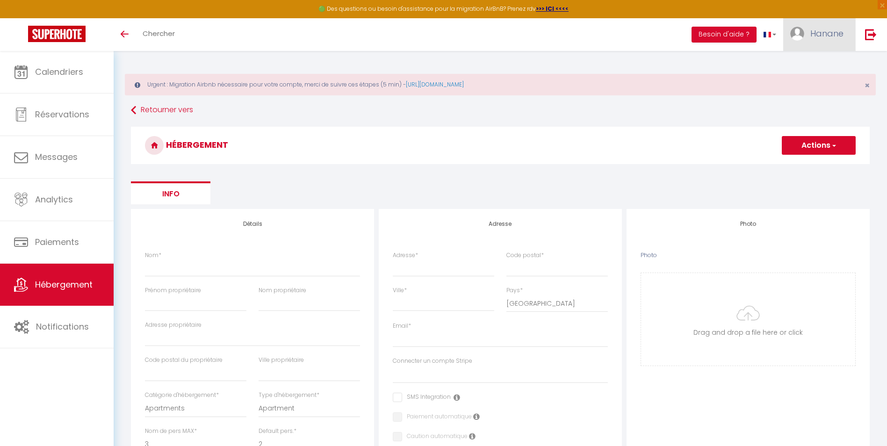
click at [830, 33] on span "Hanane" at bounding box center [827, 34] width 33 height 12
click at [825, 65] on link "Paramètres" at bounding box center [817, 65] width 69 height 16
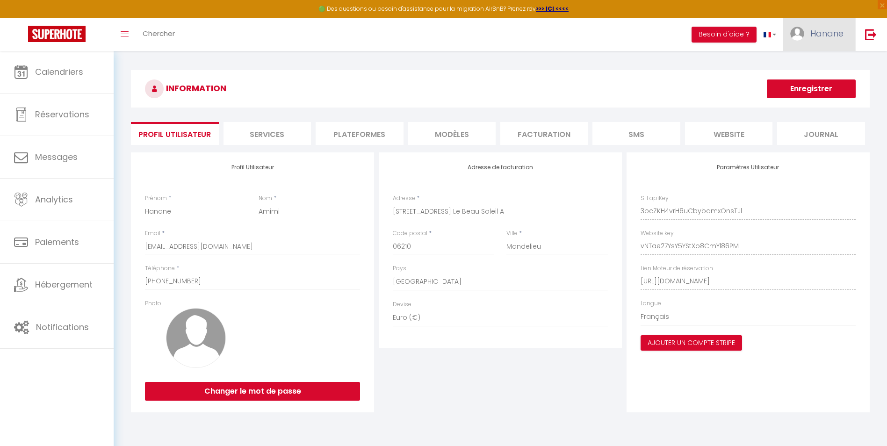
click at [827, 35] on span "Hanane" at bounding box center [827, 34] width 33 height 12
click at [815, 83] on link "Équipe" at bounding box center [817, 82] width 69 height 16
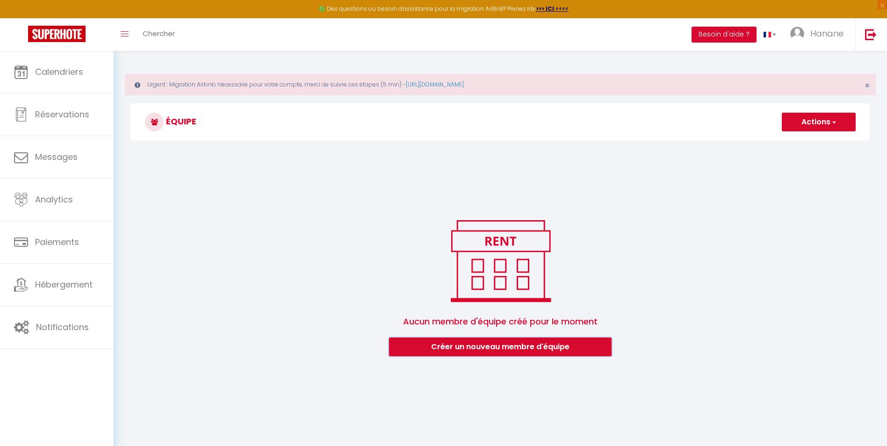
click at [498, 350] on button "Créer un nouveau membre d'équipe" at bounding box center [500, 347] width 223 height 19
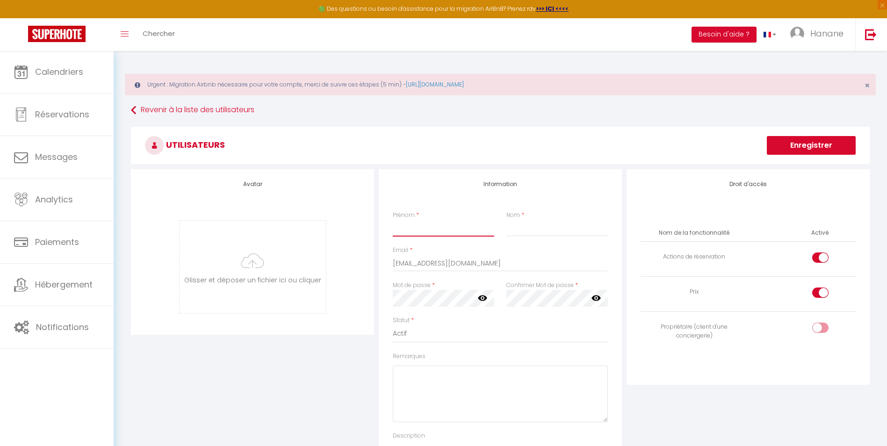
click at [429, 226] on input "Prénom" at bounding box center [443, 228] width 101 height 17
click at [539, 225] on input "Nom" at bounding box center [557, 228] width 101 height 17
drag, startPoint x: 494, startPoint y: 263, endPoint x: 379, endPoint y: 262, distance: 115.1
click at [379, 265] on div "Information Prénom * [PERSON_NAME] * Amimi Email * [EMAIL_ADDRESS][DOMAIN_NAME]…" at bounding box center [500, 330] width 243 height 323
drag, startPoint x: 409, startPoint y: 262, endPoint x: 355, endPoint y: 250, distance: 56.2
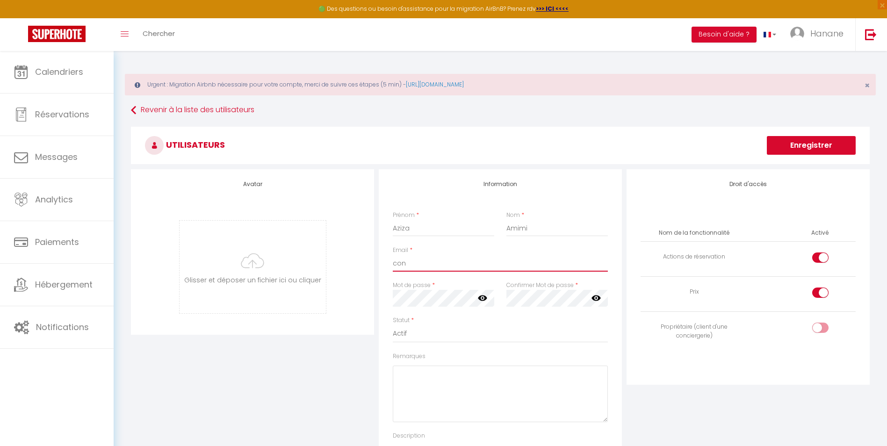
click at [360, 257] on div "Avatar [PERSON_NAME] et déposer un fichier ici ou cliquer Ooops, something wron…" at bounding box center [501, 330] width 744 height 323
paste input "[EMAIL_ADDRESS][DOMAIN_NAME]"
click at [361, 303] on div "Avatar [PERSON_NAME] et déposer un fichier ici ou cliquer Ooops, something wron…" at bounding box center [501, 330] width 744 height 323
click at [482, 297] on icon at bounding box center [482, 297] width 9 height 9
click at [378, 303] on div "Information Prénom * [PERSON_NAME] * Amimi Email * [EMAIL_ADDRESS][DOMAIN_NAME]…" at bounding box center [501, 330] width 248 height 323
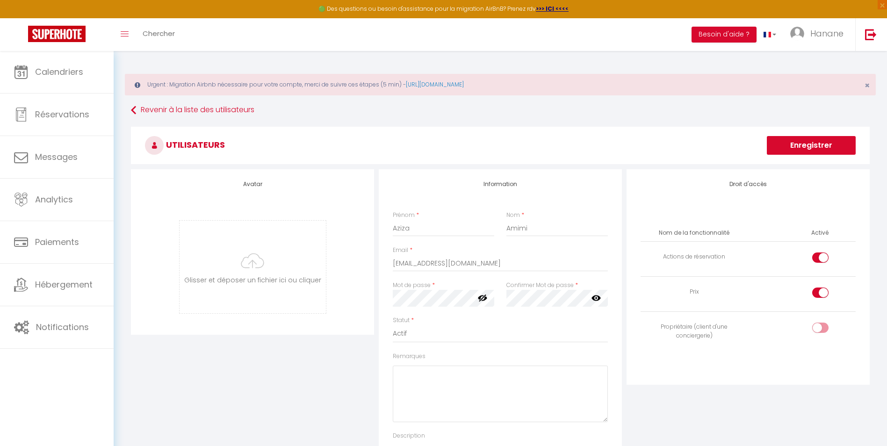
click at [288, 399] on div "Avatar [PERSON_NAME] et déposer un fichier ici ou cliquer Ooops, something wron…" at bounding box center [253, 330] width 248 height 323
click at [817, 294] on div at bounding box center [820, 293] width 16 height 10
click at [820, 294] on input "checkbox" at bounding box center [828, 295] width 16 height 14
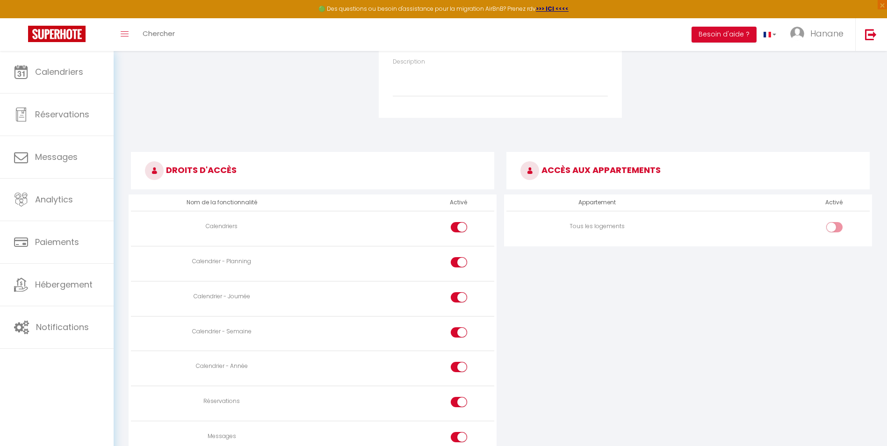
scroll to position [421, 0]
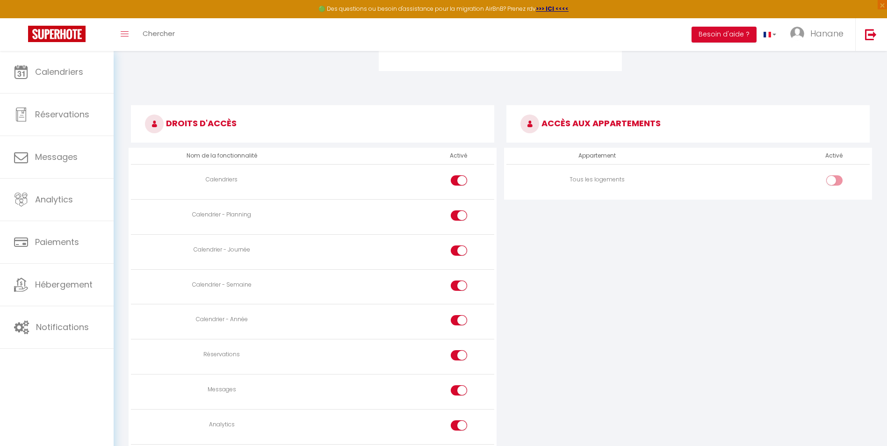
click at [455, 181] on div at bounding box center [459, 180] width 16 height 10
click at [459, 181] on input "checkbox" at bounding box center [467, 182] width 16 height 14
click at [840, 182] on input "checkbox" at bounding box center [842, 182] width 16 height 14
click at [454, 215] on div at bounding box center [459, 215] width 16 height 10
click at [459, 215] on input "checkbox" at bounding box center [467, 217] width 16 height 14
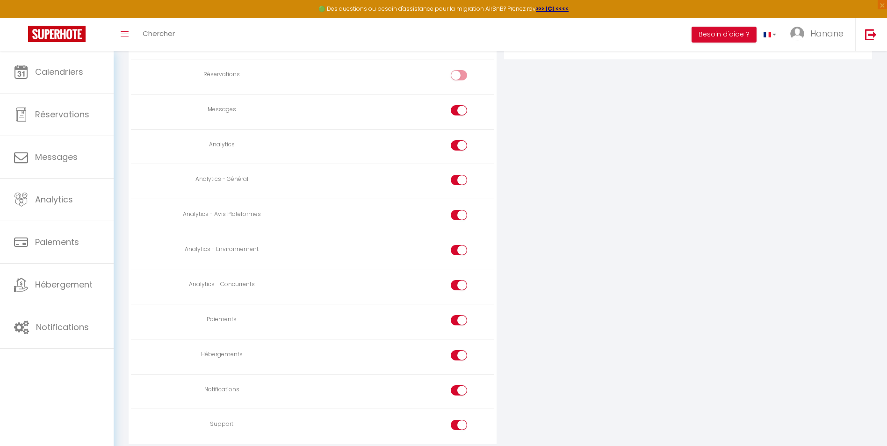
scroll to position [597, 0]
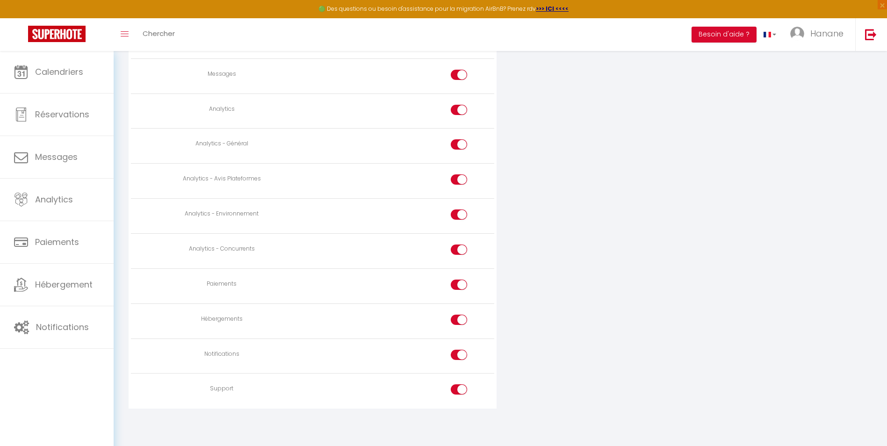
click at [452, 355] on div at bounding box center [459, 355] width 16 height 10
click at [459, 355] on input "checkbox" at bounding box center [467, 357] width 16 height 14
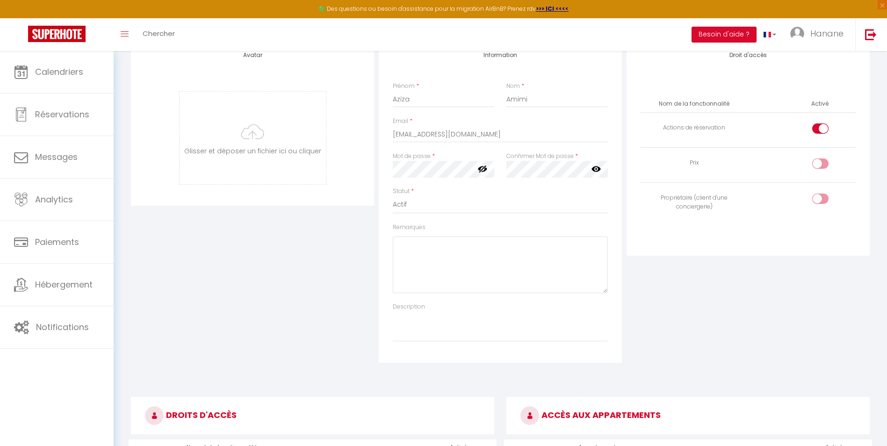
scroll to position [82, 0]
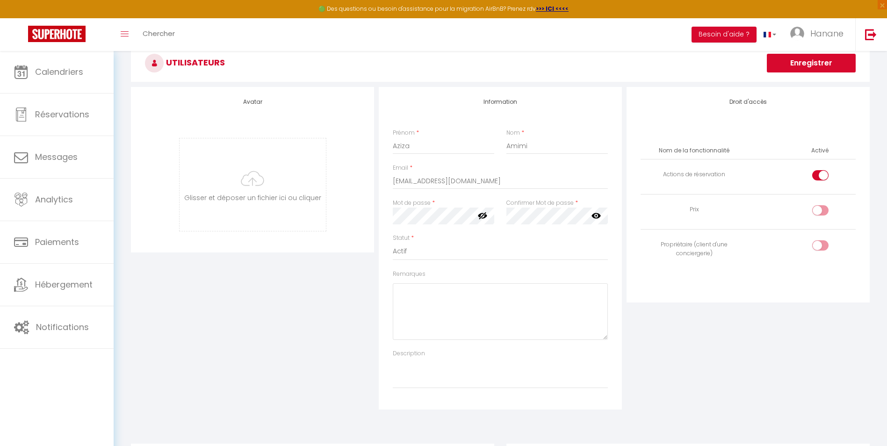
click at [827, 248] on input "checkbox" at bounding box center [828, 247] width 16 height 14
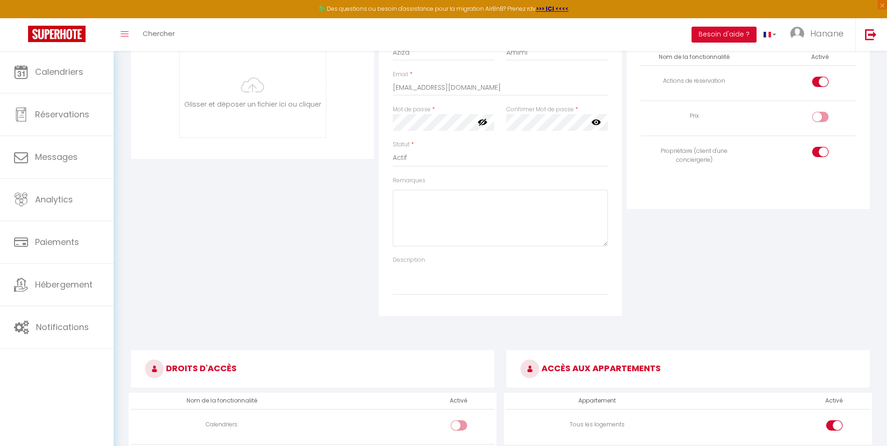
scroll to position [363, 0]
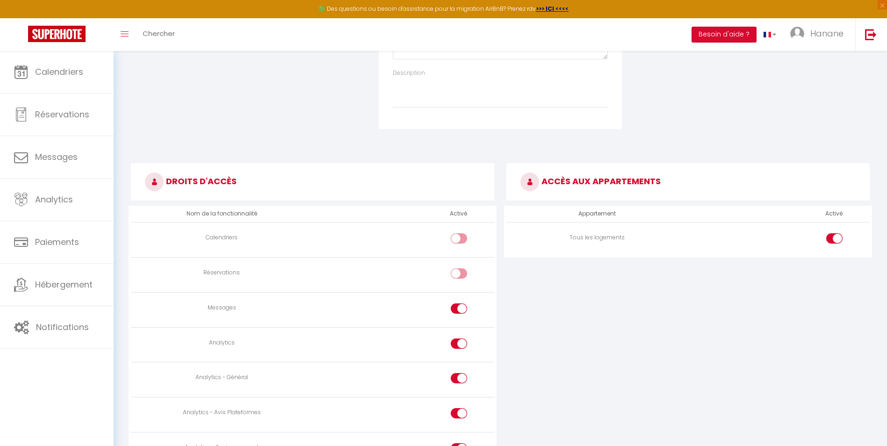
click at [830, 237] on div at bounding box center [834, 238] width 16 height 10
click at [834, 237] on input "checkbox" at bounding box center [842, 240] width 16 height 14
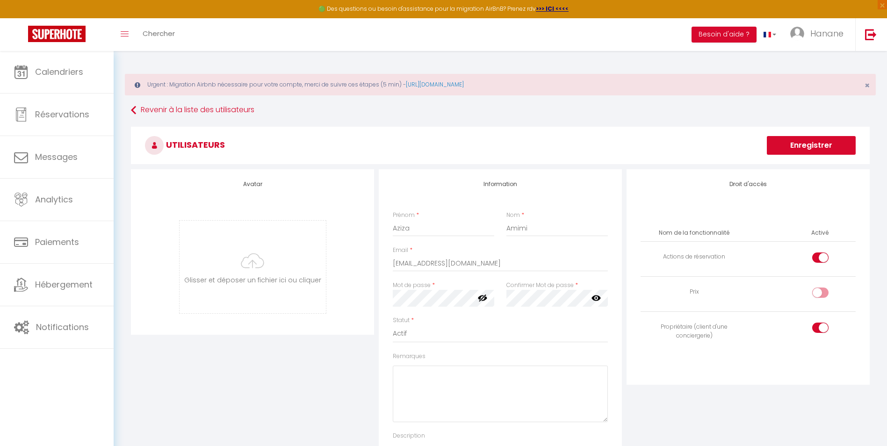
scroll to position [47, 0]
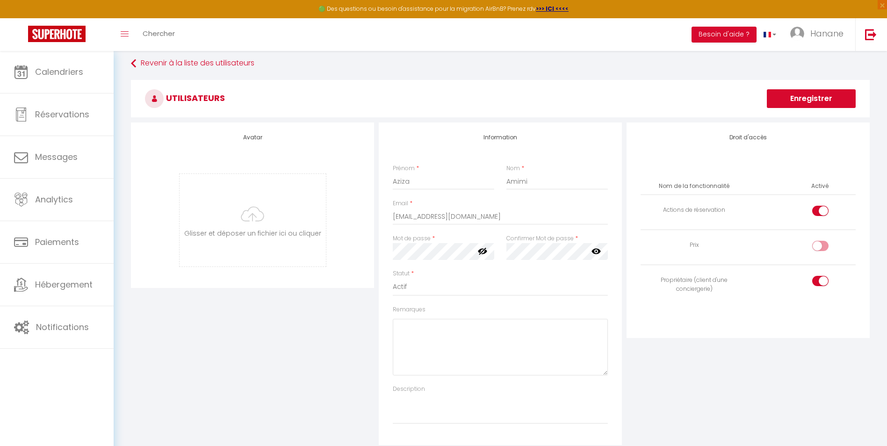
click at [816, 280] on div at bounding box center [820, 281] width 16 height 10
click at [820, 280] on input "checkbox" at bounding box center [828, 283] width 16 height 14
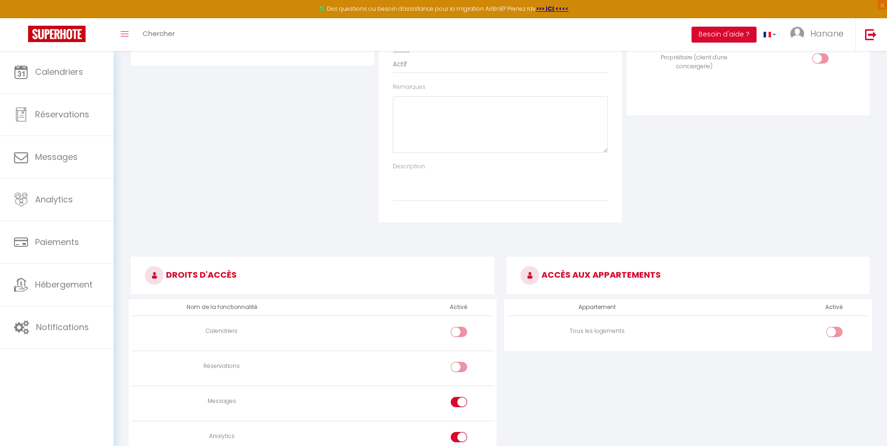
scroll to position [0, 0]
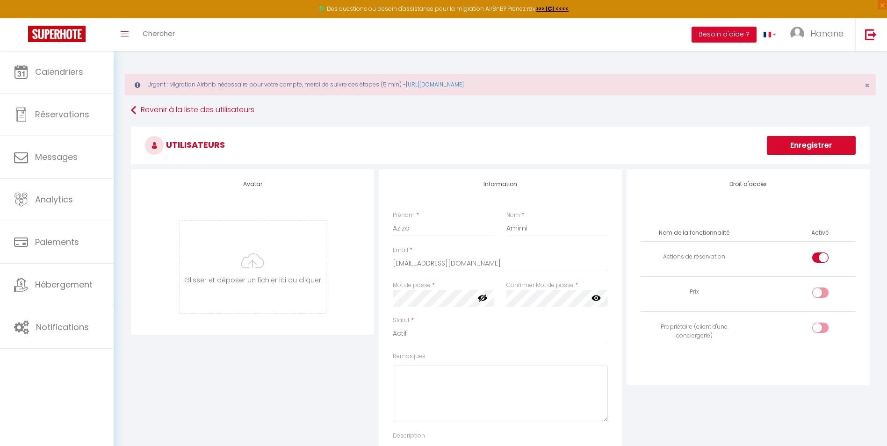
click at [805, 147] on button "Enregistrer" at bounding box center [811, 145] width 89 height 19
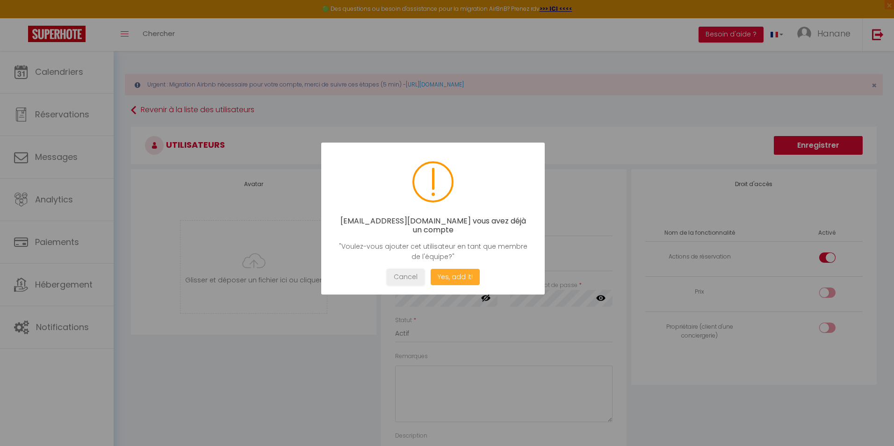
click at [453, 276] on button "Yes, add it!" at bounding box center [455, 277] width 49 height 16
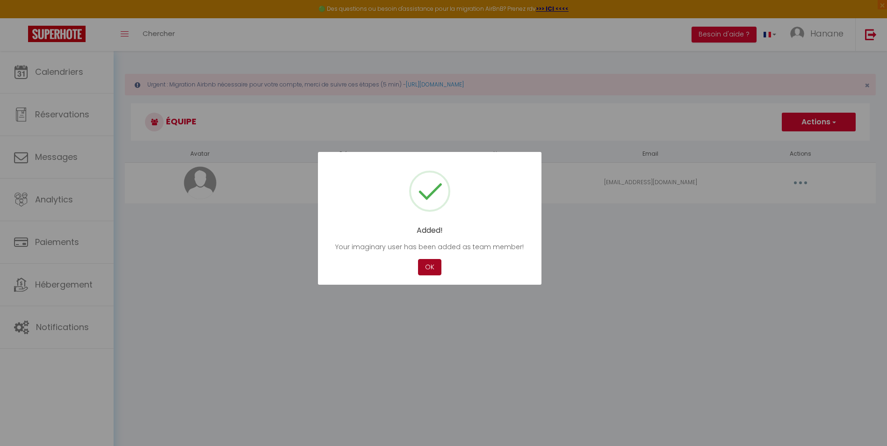
click at [428, 268] on button "OK" at bounding box center [429, 267] width 23 height 16
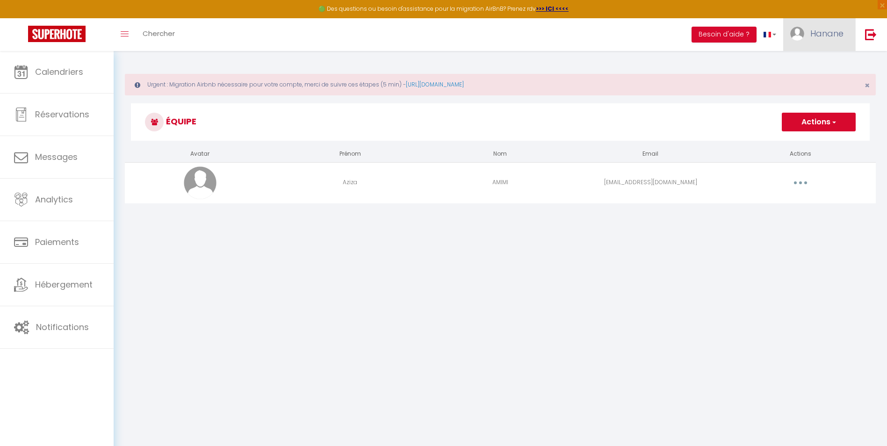
click at [827, 38] on span "Hanane" at bounding box center [827, 34] width 33 height 12
click at [817, 83] on link "Équipe" at bounding box center [817, 82] width 69 height 16
click at [841, 125] on button "Actions" at bounding box center [819, 122] width 74 height 19
click at [819, 139] on link "Ajouter un nouvel utilisateur" at bounding box center [800, 143] width 110 height 12
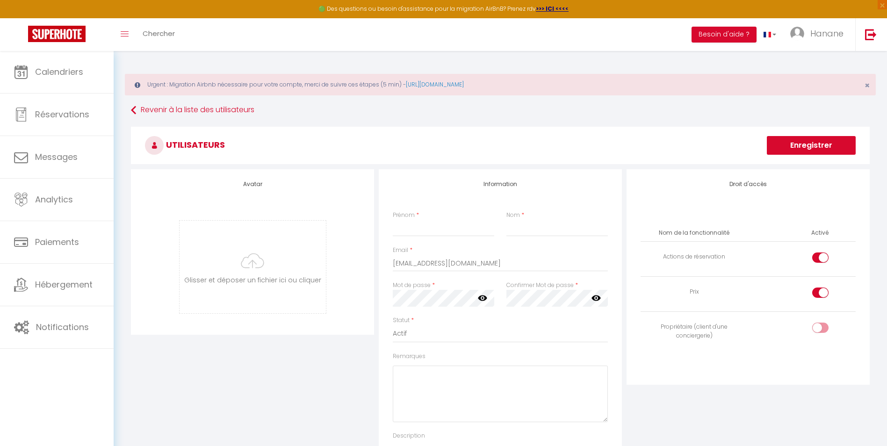
click at [825, 330] on input "checkbox" at bounding box center [828, 330] width 16 height 14
click at [423, 227] on input "Prénom" at bounding box center [443, 228] width 101 height 17
drag, startPoint x: 424, startPoint y: 229, endPoint x: 420, endPoint y: 225, distance: 5.6
click at [422, 225] on input "[PERSON_NAME]" at bounding box center [443, 228] width 101 height 17
click at [540, 225] on input "Gorelli" at bounding box center [557, 228] width 101 height 17
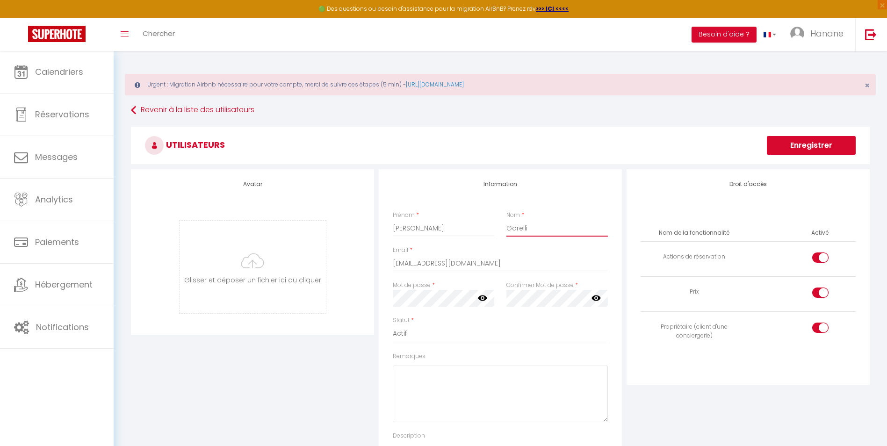
click at [517, 230] on input "Gorelli" at bounding box center [557, 228] width 101 height 17
click at [583, 179] on div "Information Prénom * [PERSON_NAME] Nom * Gorelli Email * [EMAIL_ADDRESS][DOMAIN…" at bounding box center [500, 330] width 243 height 323
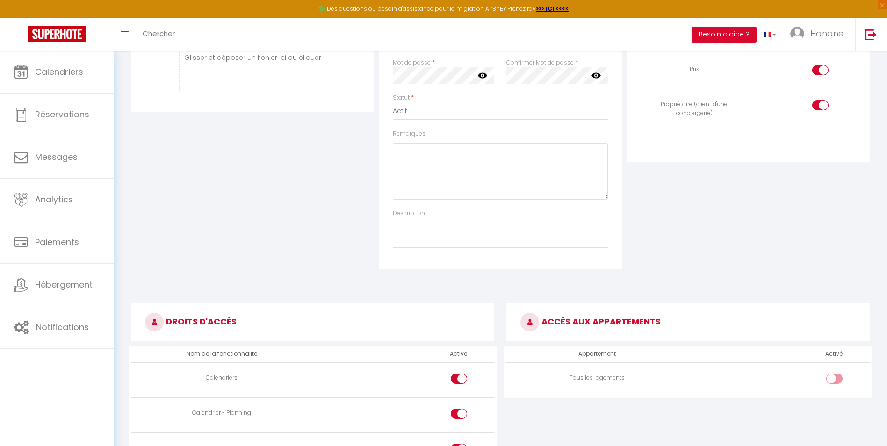
scroll to position [82, 0]
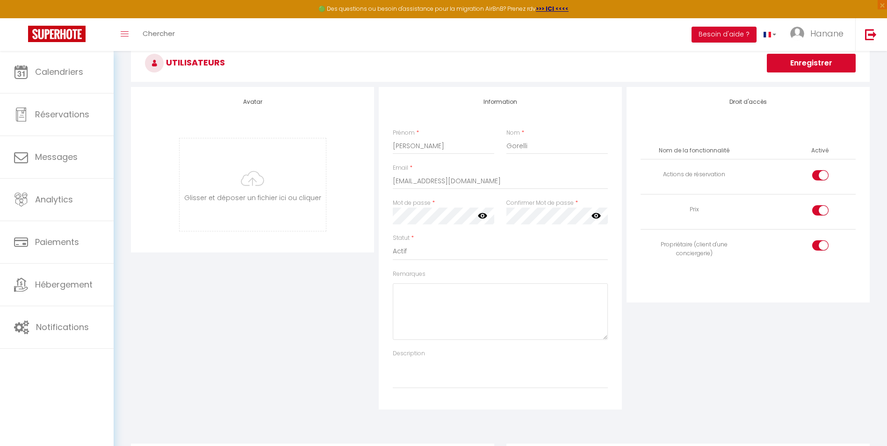
click at [251, 273] on div "Avatar [PERSON_NAME] et déposer un fichier ici ou cliquer Ooops, something wron…" at bounding box center [253, 248] width 248 height 323
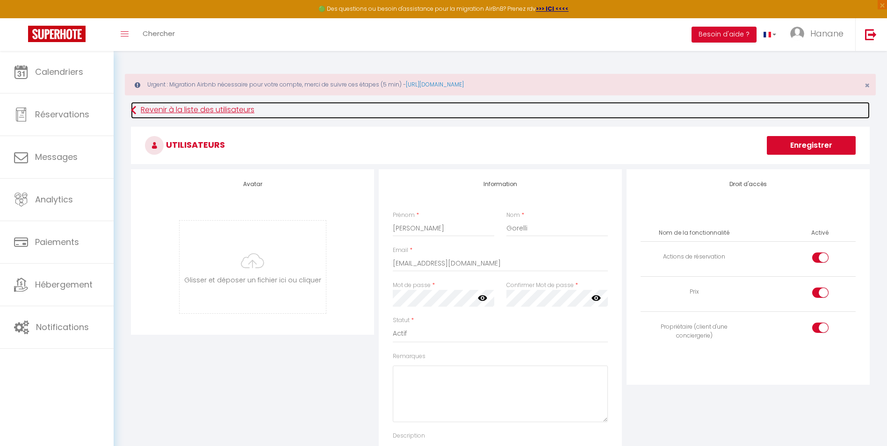
click at [148, 109] on link "Revenir à la liste des utilisateurs" at bounding box center [500, 110] width 739 height 17
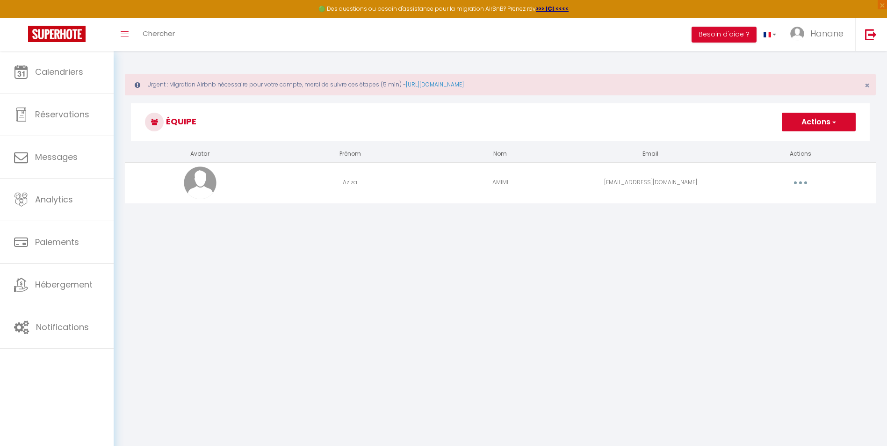
click at [831, 122] on span "button" at bounding box center [834, 121] width 6 height 9
click at [831, 121] on span "button" at bounding box center [834, 121] width 6 height 9
click at [867, 82] on span "×" at bounding box center [867, 86] width 5 height 12
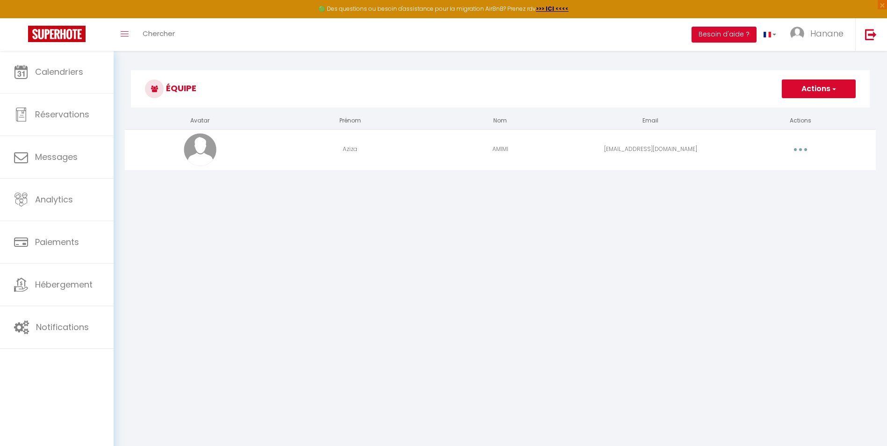
scroll to position [51, 0]
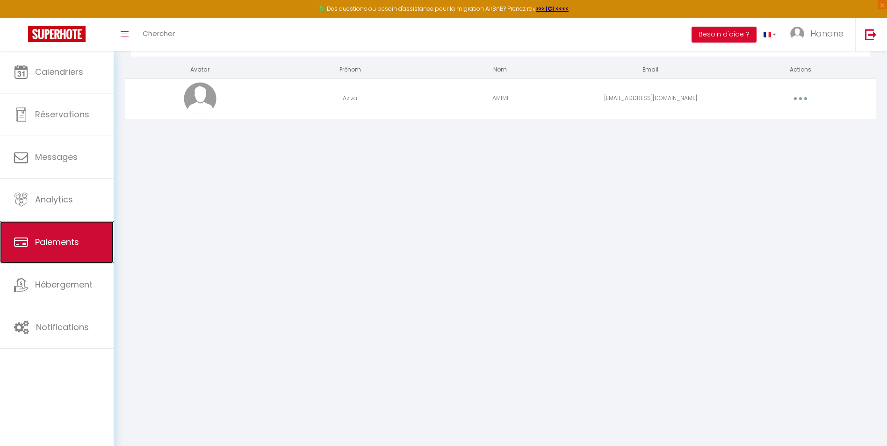
click at [65, 245] on span "Paiements" at bounding box center [57, 242] width 44 height 12
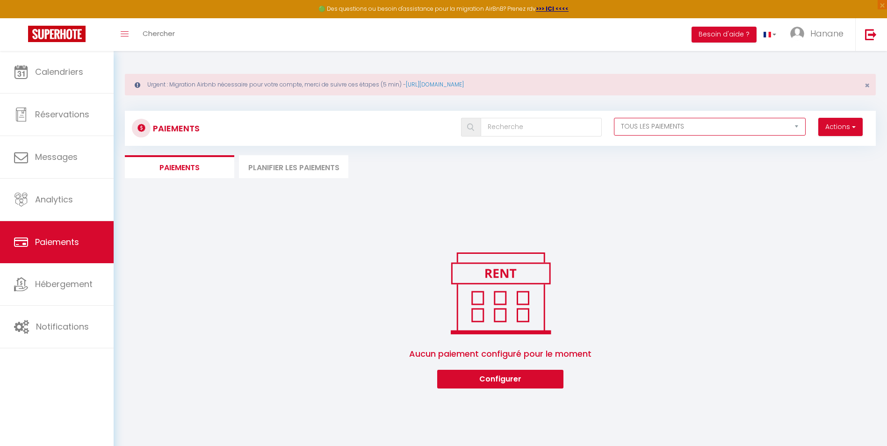
click at [747, 125] on select "EN ATTENTE PAYÉ TOUS LES PAIEMENTS" at bounding box center [710, 127] width 192 height 18
click at [749, 125] on select "EN ATTENTE PAYÉ TOUS LES PAIEMENTS" at bounding box center [710, 127] width 192 height 18
click at [856, 127] on button "Actions" at bounding box center [841, 127] width 44 height 19
click at [792, 204] on div "Paiements Actions Créer nouveau [PERSON_NAME] Créer nouveau lien caution EN ATT…" at bounding box center [500, 245] width 751 height 287
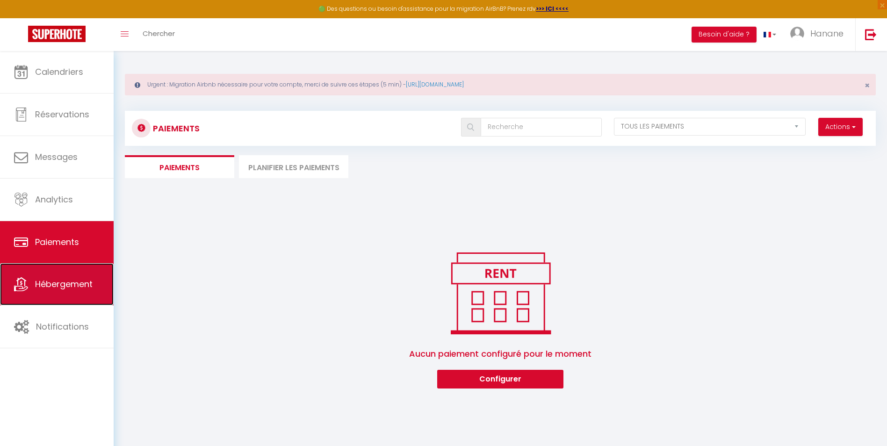
click at [63, 285] on span "Hébergement" at bounding box center [64, 284] width 58 height 12
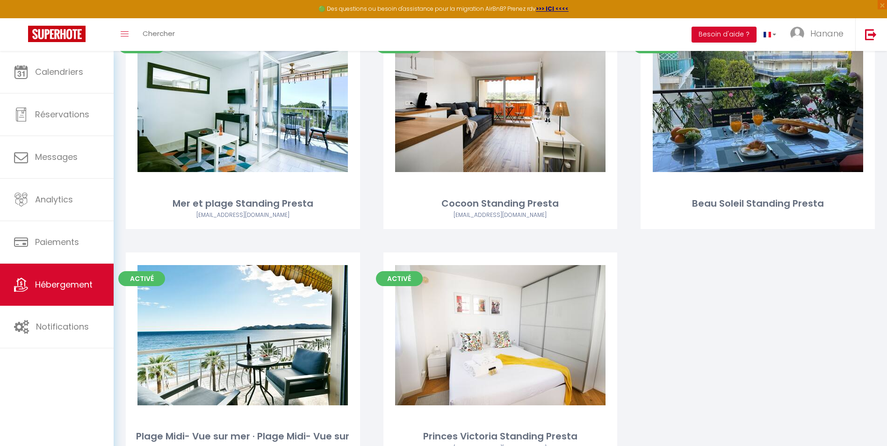
scroll to position [187, 0]
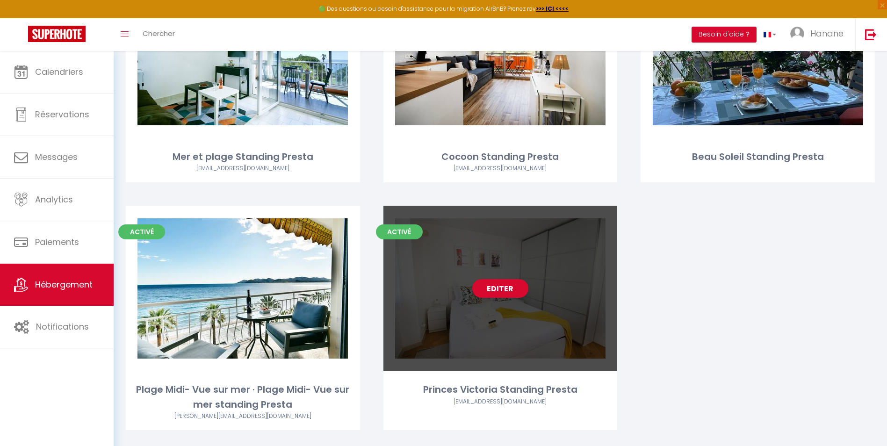
click at [558, 310] on div "Editer" at bounding box center [501, 288] width 234 height 165
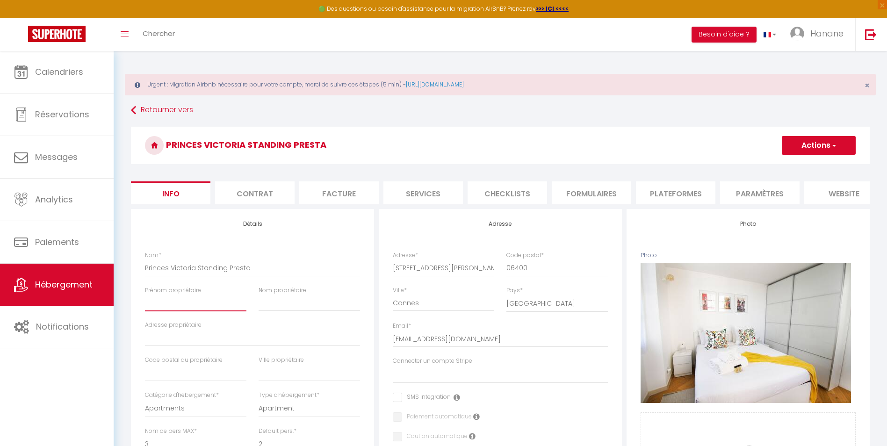
click at [179, 311] on input "Prénom propriétaire" at bounding box center [195, 303] width 101 height 17
drag, startPoint x: 272, startPoint y: 308, endPoint x: 243, endPoint y: 312, distance: 29.4
click at [243, 312] on div "Nom * Princes [PERSON_NAME] Standing Presta Prénom propriétaire [PERSON_NAME] N…" at bounding box center [252, 375] width 227 height 248
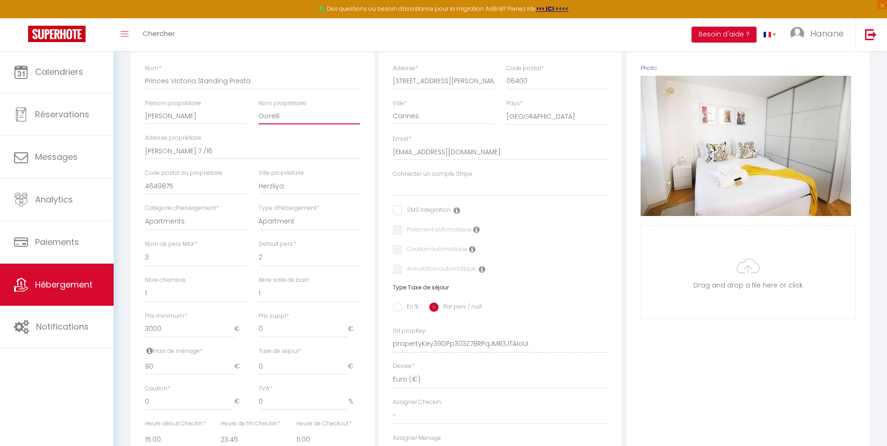
scroll to position [234, 0]
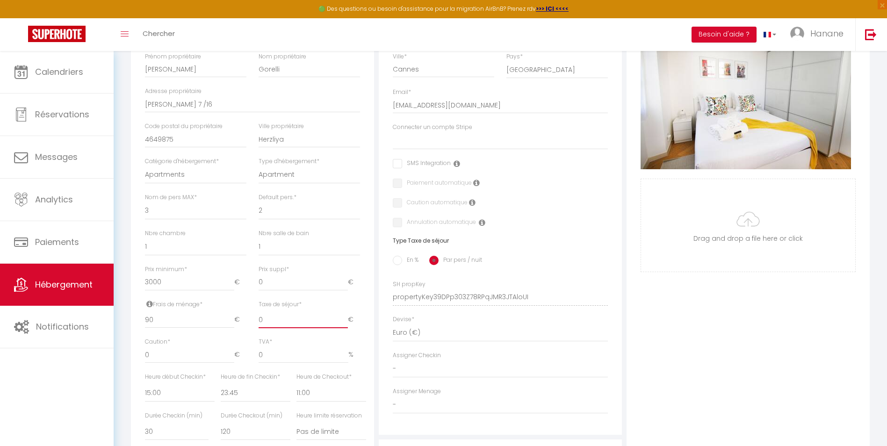
click at [263, 323] on input "0" at bounding box center [303, 320] width 89 height 17
click at [166, 362] on input "0" at bounding box center [189, 355] width 89 height 17
drag, startPoint x: 151, startPoint y: 363, endPoint x: 125, endPoint y: 366, distance: 26.3
click at [125, 366] on div "Retourner vers Princes [PERSON_NAME] Standing Presta Actions Enregistrer Dupliq…" at bounding box center [500, 237] width 751 height 738
click at [271, 358] on input "0" at bounding box center [304, 355] width 90 height 17
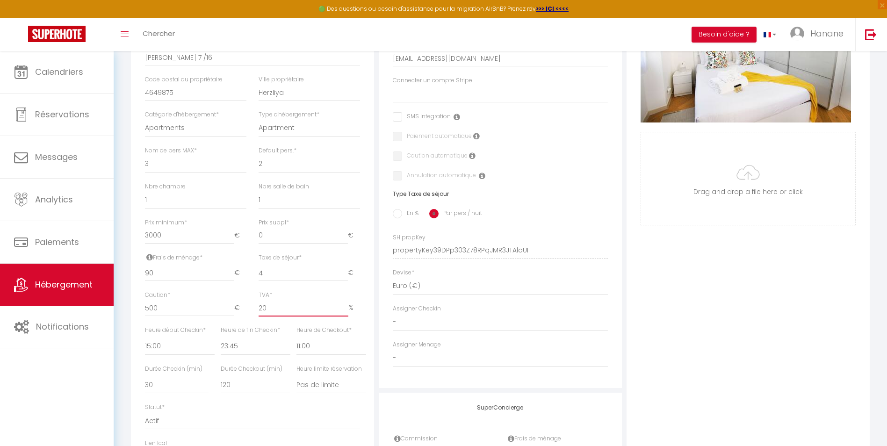
scroll to position [327, 0]
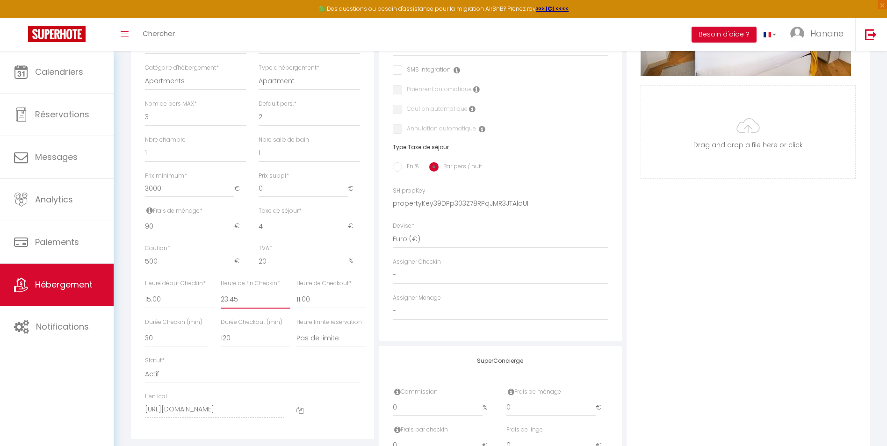
click at [238, 306] on select "00:00 00:15 00:30 00:45 01:00 01:15 01:30 01:45 02:00 02:15 02:30 02:45 03:00" at bounding box center [256, 300] width 70 height 18
click at [221, 297] on select "00:00 00:15 00:30 00:45 01:00 01:15 01:30 01:45 02:00 02:15 02:30 02:45 03:00" at bounding box center [256, 300] width 70 height 18
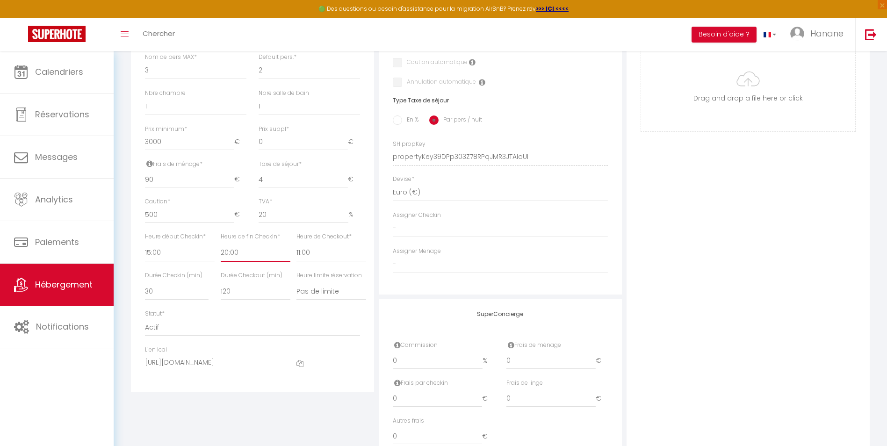
scroll to position [421, 0]
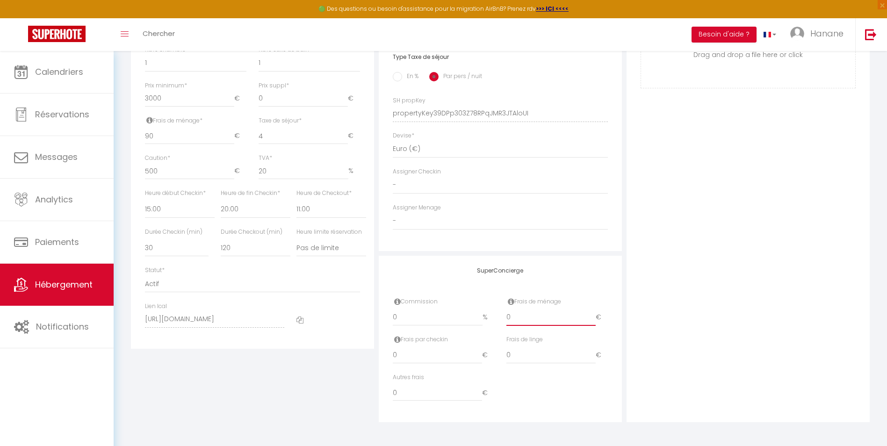
click at [526, 322] on input "0" at bounding box center [551, 317] width 89 height 17
click at [505, 323] on div "Frais de ménage 0 €" at bounding box center [557, 316] width 114 height 38
drag, startPoint x: 517, startPoint y: 320, endPoint x: 478, endPoint y: 320, distance: 39.3
click at [478, 320] on div "Commission 0 % Frais de ménage 0 €" at bounding box center [500, 316] width 227 height 38
click at [416, 320] on input "0" at bounding box center [438, 317] width 90 height 17
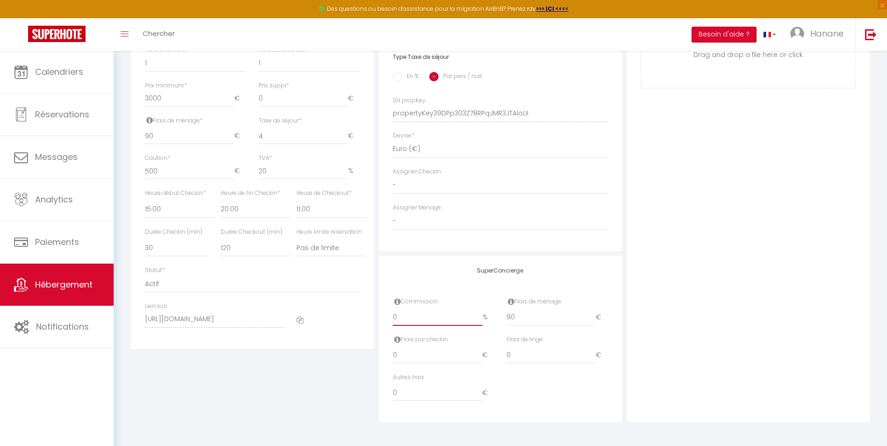
drag, startPoint x: 400, startPoint y: 319, endPoint x: 381, endPoint y: 324, distance: 19.3
click at [381, 324] on div "SuperConcierge Commission 0 % Frais de ménage 90 € Frais par checkin 0 € Frais …" at bounding box center [500, 339] width 243 height 167
click at [313, 400] on div "Détails Nom * Princes [PERSON_NAME] Standing Presta Prénom propriétaire [PERSON…" at bounding box center [253, 106] width 248 height 631
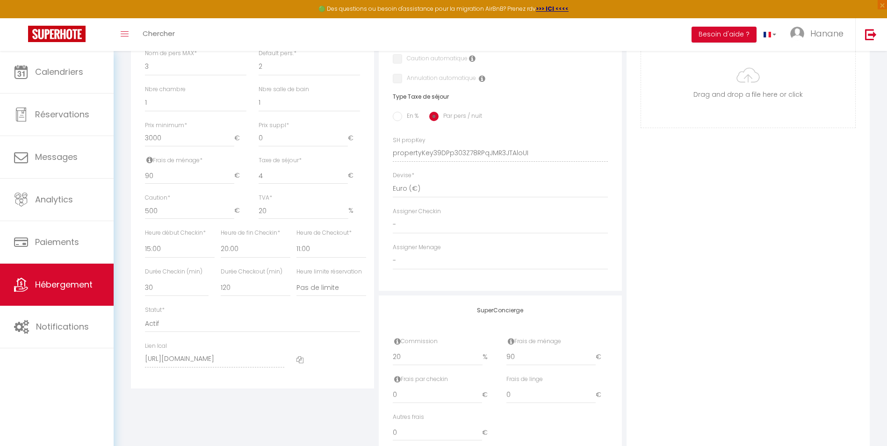
scroll to position [331, 0]
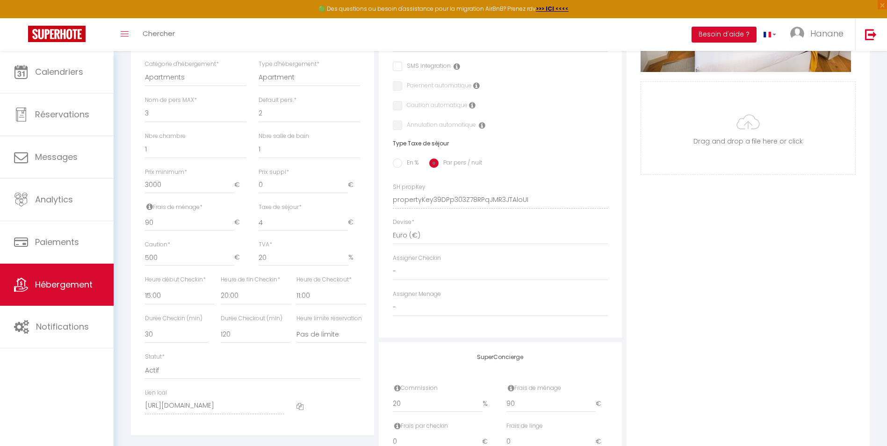
click at [300, 410] on icon at bounding box center [300, 406] width 7 height 7
click at [399, 168] on input "En %" at bounding box center [397, 163] width 9 height 9
click at [435, 168] on input "Par pers / nuit" at bounding box center [433, 163] width 9 height 9
click at [397, 168] on input "En %" at bounding box center [397, 163] width 9 height 9
click at [302, 228] on input "0" at bounding box center [322, 222] width 51 height 17
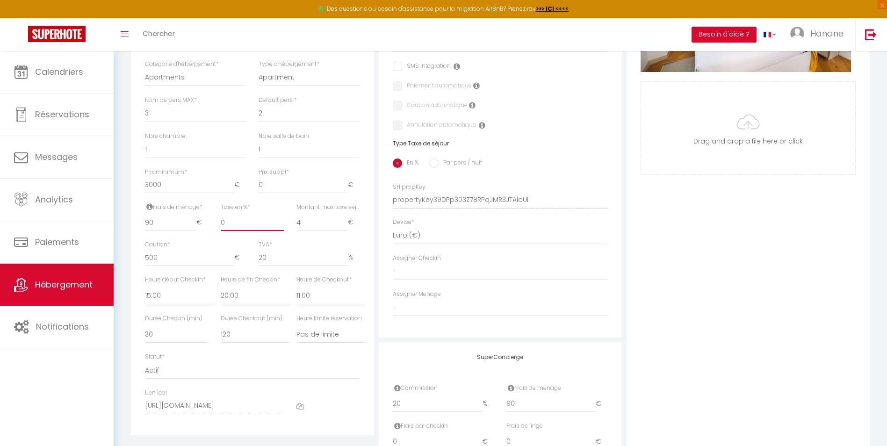
drag, startPoint x: 225, startPoint y: 228, endPoint x: 219, endPoint y: 230, distance: 5.9
click at [219, 230] on div "Taxe en % * 0" at bounding box center [253, 222] width 76 height 38
click at [594, 227] on div "Devise * [GEOGRAPHIC_DATA] dirham (د.إ) [DEMOGRAPHIC_DATA] (Af) Swazi lilangeni…" at bounding box center [500, 231] width 215 height 27
click at [413, 277] on select "- [PERSON_NAME]" at bounding box center [500, 272] width 215 height 18
click at [393, 270] on select "- [PERSON_NAME]" at bounding box center [500, 272] width 215 height 18
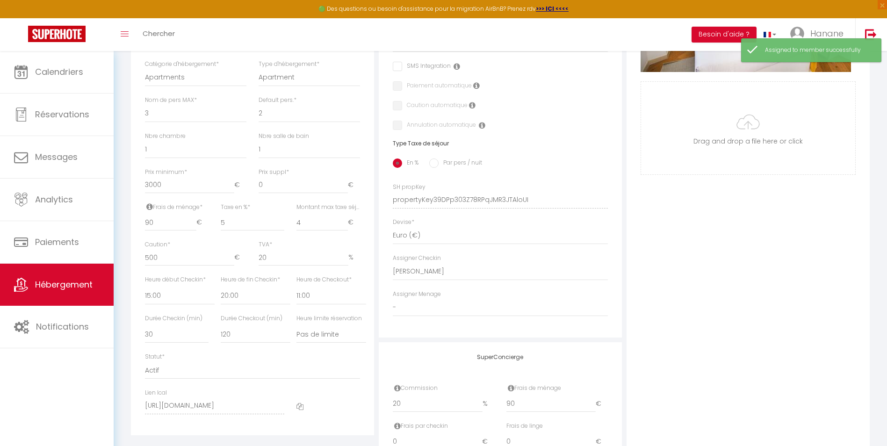
click at [413, 299] on label "Assigner Menage" at bounding box center [417, 294] width 48 height 9
drag, startPoint x: 413, startPoint y: 304, endPoint x: 395, endPoint y: 308, distance: 18.3
click at [396, 313] on select "- [PERSON_NAME]" at bounding box center [500, 308] width 215 height 18
click at [393, 305] on select "- [PERSON_NAME]" at bounding box center [500, 308] width 215 height 18
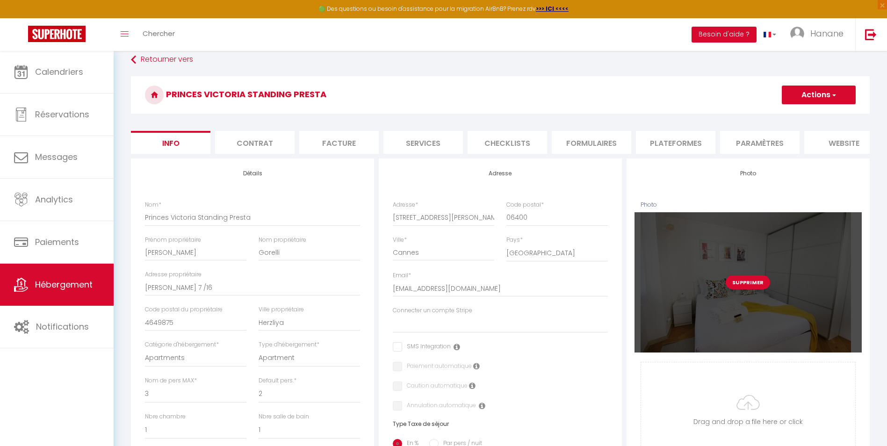
scroll to position [97, 0]
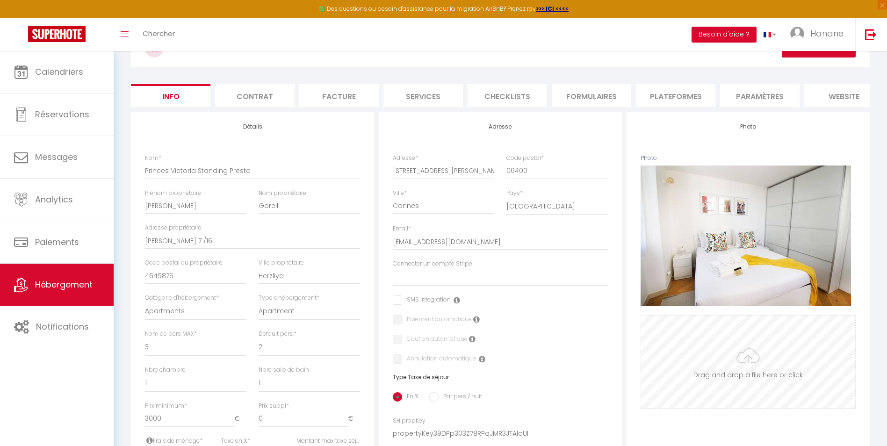
click at [752, 369] on input "Photo" at bounding box center [748, 362] width 214 height 93
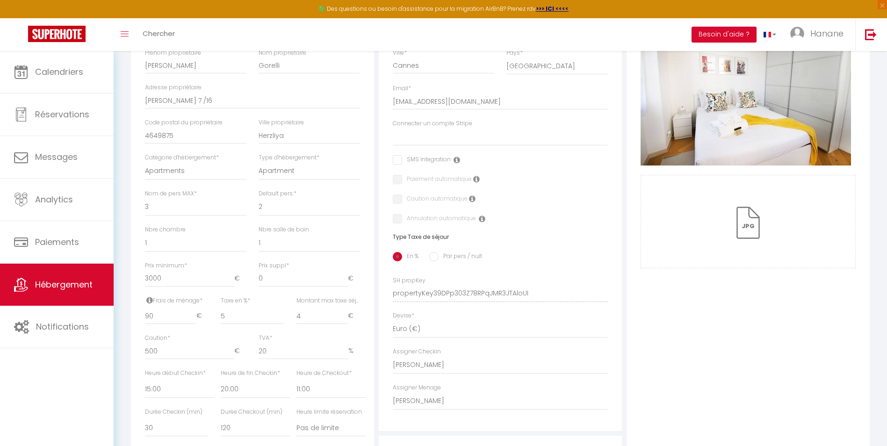
scroll to position [284, 0]
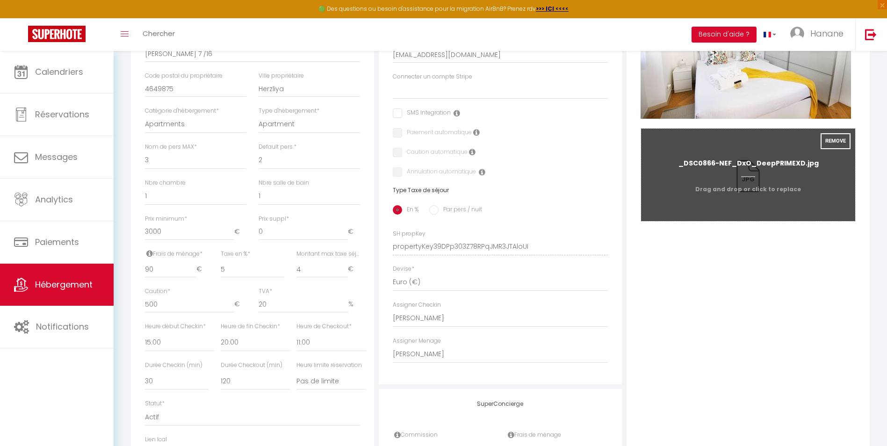
click at [746, 169] on input "Photo" at bounding box center [748, 175] width 214 height 93
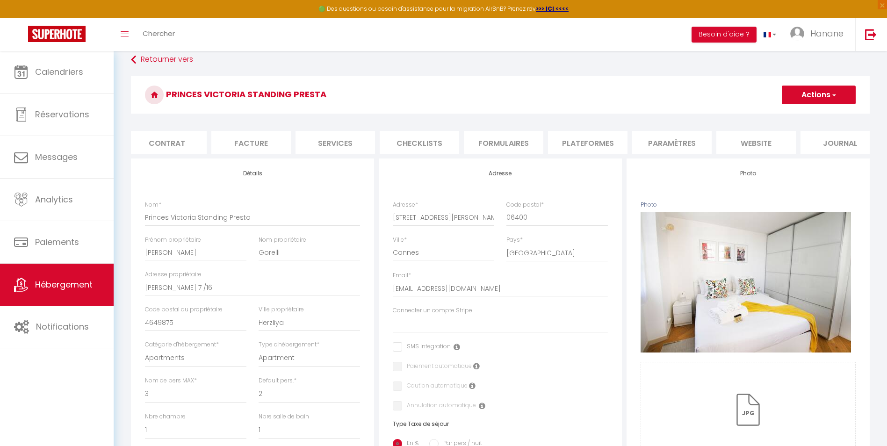
scroll to position [0, 103]
click at [756, 137] on li "website" at bounding box center [742, 142] width 80 height 23
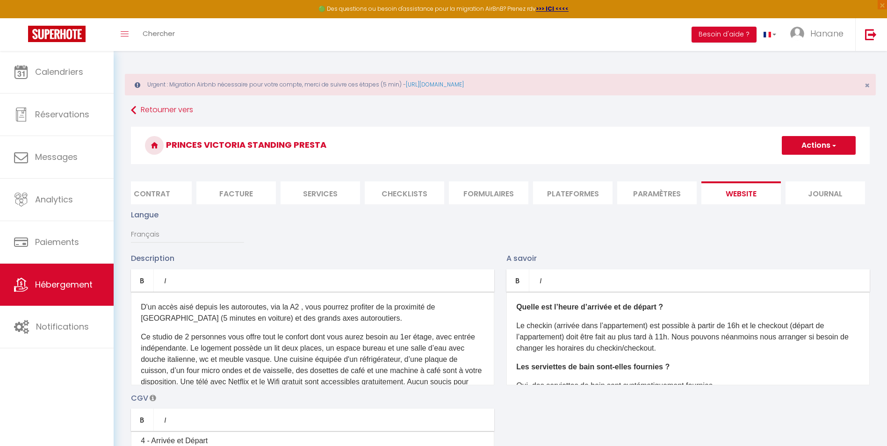
click at [837, 198] on li "Journal" at bounding box center [826, 192] width 80 height 23
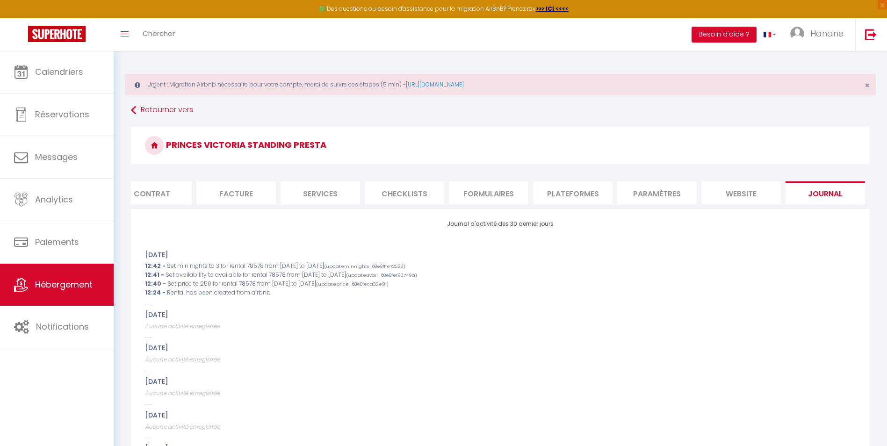
click at [648, 195] on li "Paramètres" at bounding box center [657, 192] width 80 height 23
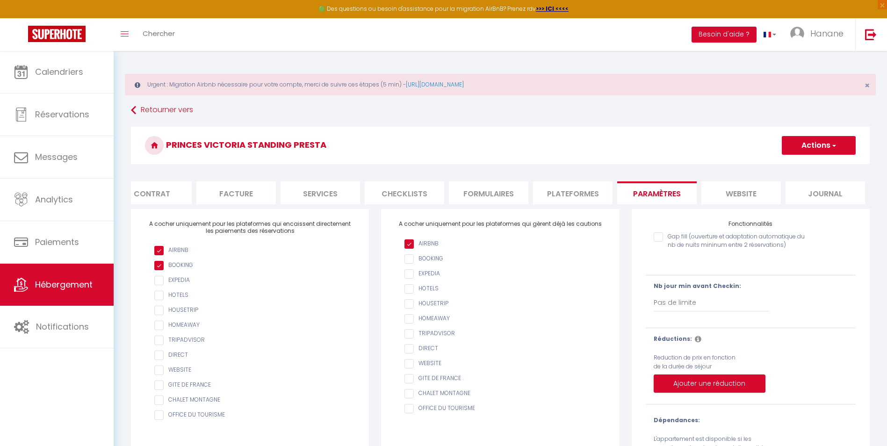
click at [406, 264] on input "AIRBNB" at bounding box center [505, 258] width 201 height 9
click at [574, 196] on li "Plateformes" at bounding box center [573, 192] width 80 height 23
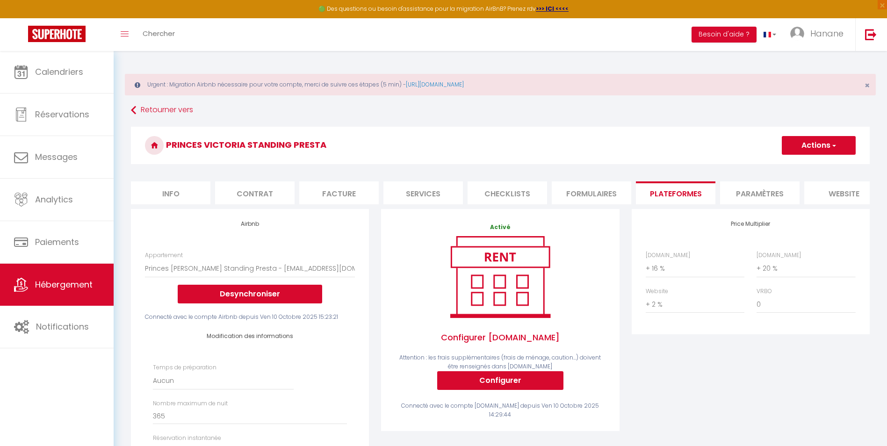
click at [173, 190] on li "Info" at bounding box center [171, 192] width 80 height 23
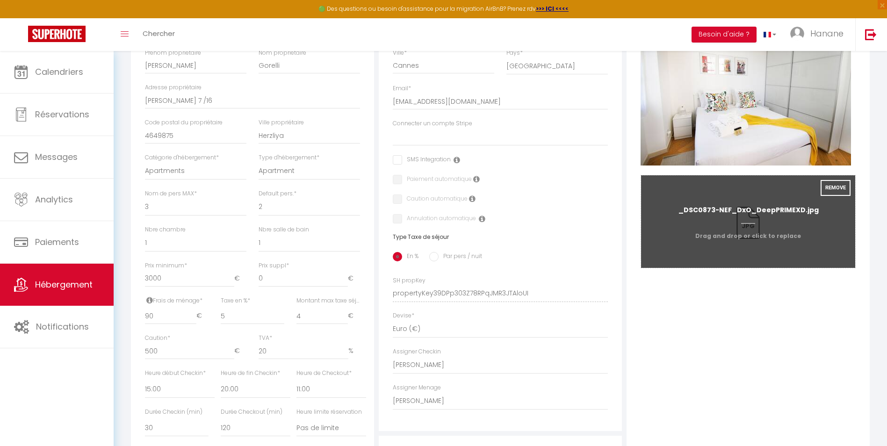
scroll to position [191, 0]
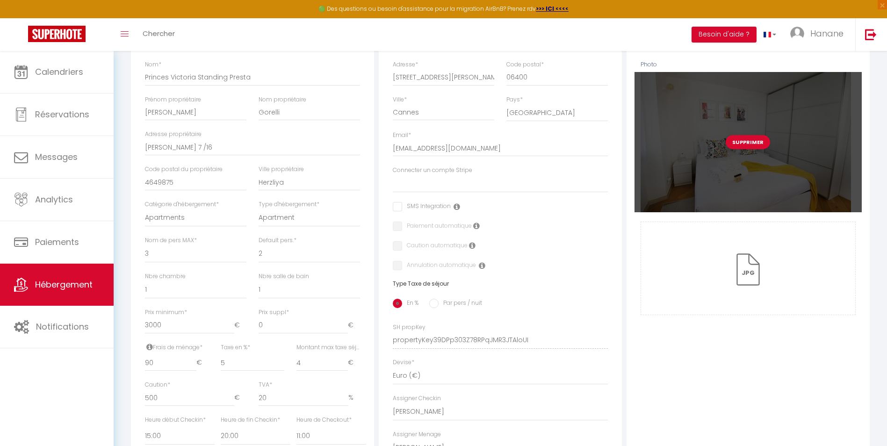
click at [841, 99] on div "Supprimer" at bounding box center [748, 142] width 227 height 140
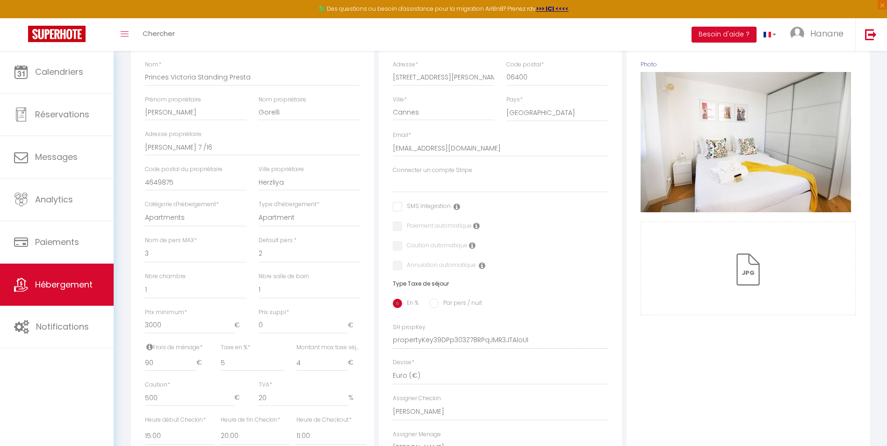
click at [703, 372] on div "Photo Photo Supprimer Drag and drop a file here or click Ooops, something wrong…" at bounding box center [748, 333] width 243 height 631
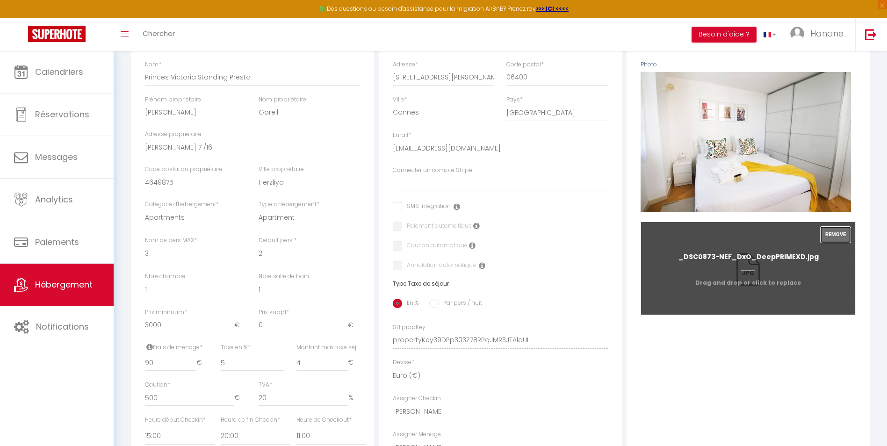
click at [842, 242] on button "Remove" at bounding box center [836, 235] width 30 height 16
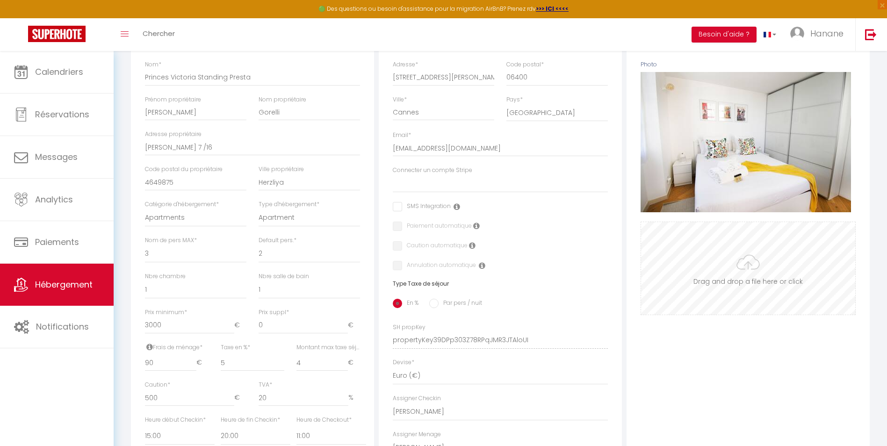
click at [753, 276] on input "Photo" at bounding box center [748, 268] width 214 height 93
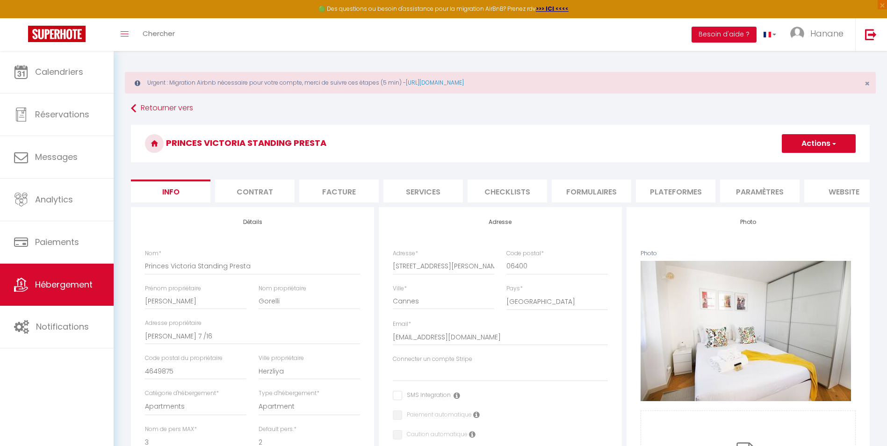
scroll to position [0, 0]
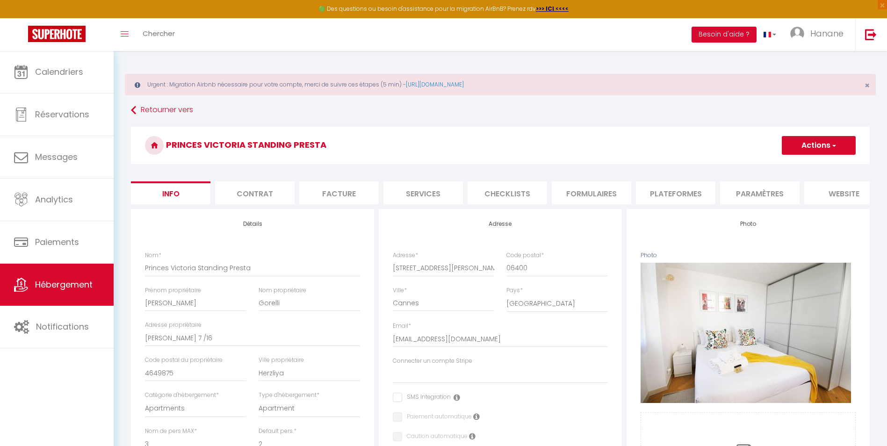
click at [840, 194] on li "website" at bounding box center [845, 192] width 80 height 23
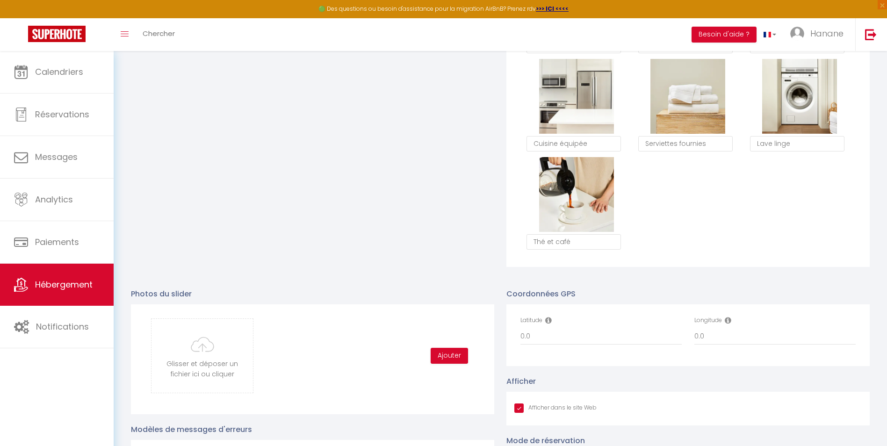
scroll to position [979, 0]
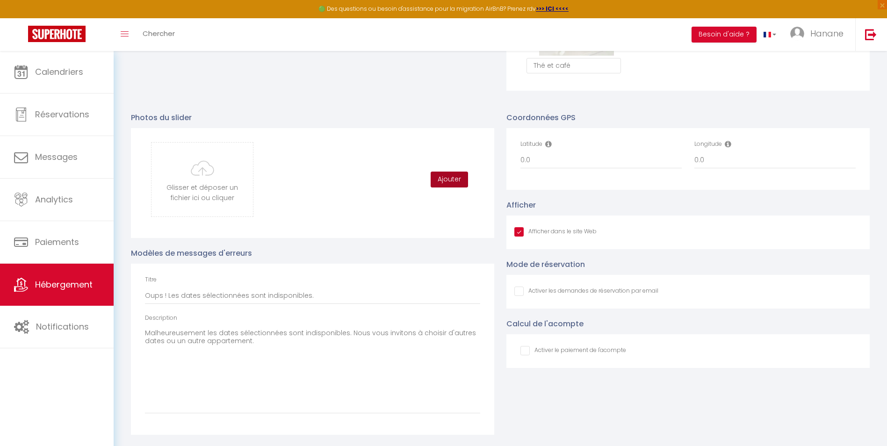
click at [459, 177] on button "Ajouter" at bounding box center [449, 180] width 37 height 16
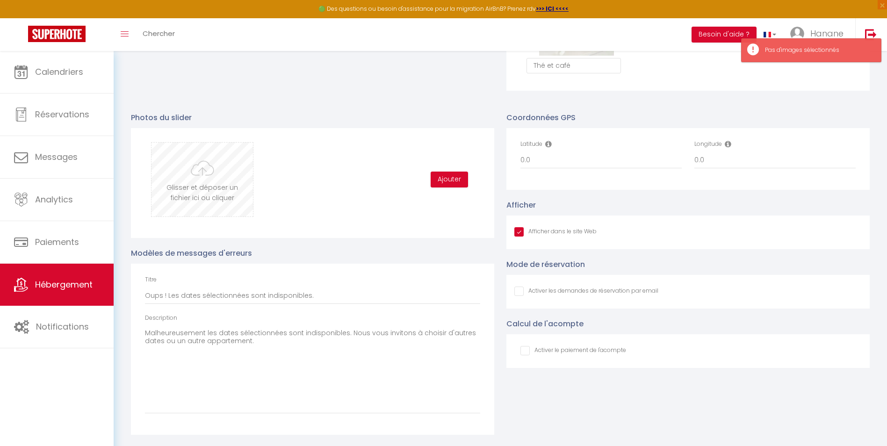
click at [208, 178] on input "file" at bounding box center [202, 180] width 101 height 74
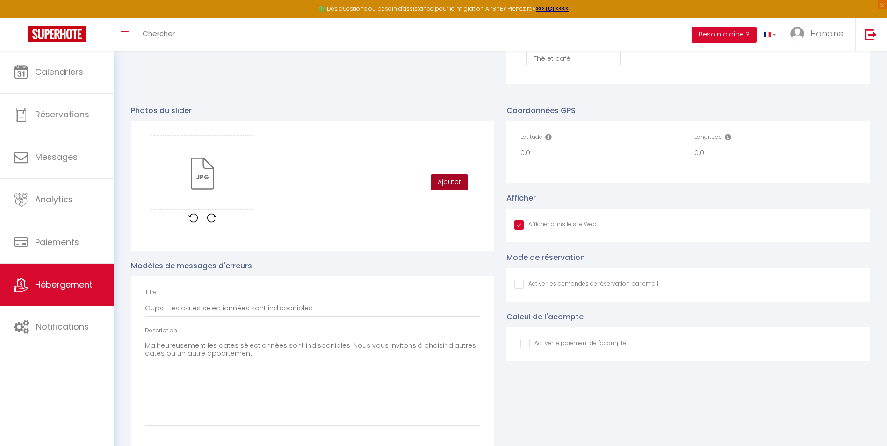
click at [459, 187] on button "Ajouter" at bounding box center [449, 182] width 37 height 16
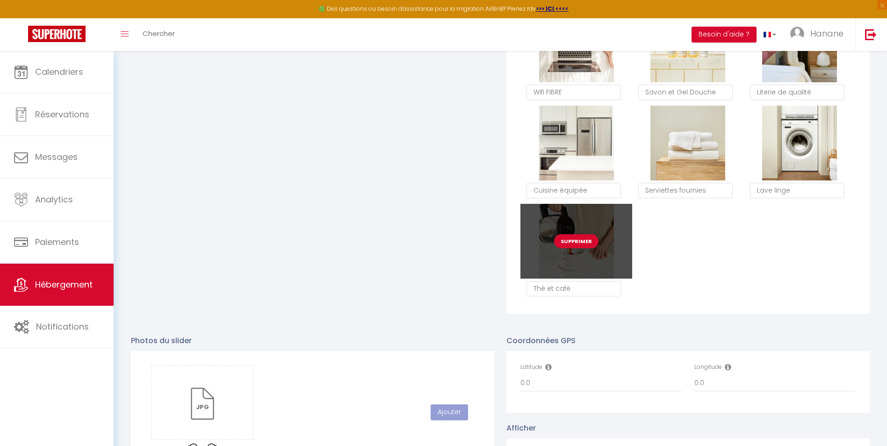
scroll to position [795, 0]
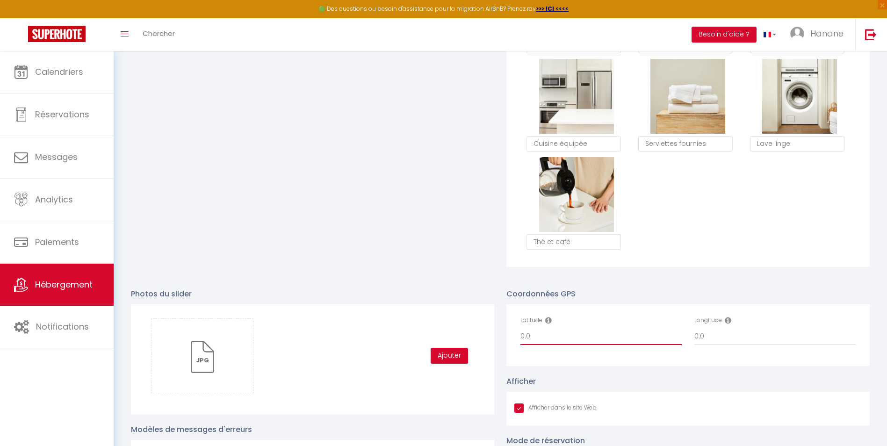
click at [534, 345] on input "0.0" at bounding box center [601, 336] width 161 height 17
paste input "43.552047"
click at [531, 341] on input "0.043.552047" at bounding box center [601, 336] width 161 height 17
drag, startPoint x: 704, startPoint y: 342, endPoint x: 660, endPoint y: 348, distance: 44.8
click at [663, 348] on div "Latitude 43.552047 Longitude 0.0" at bounding box center [689, 335] width 348 height 38
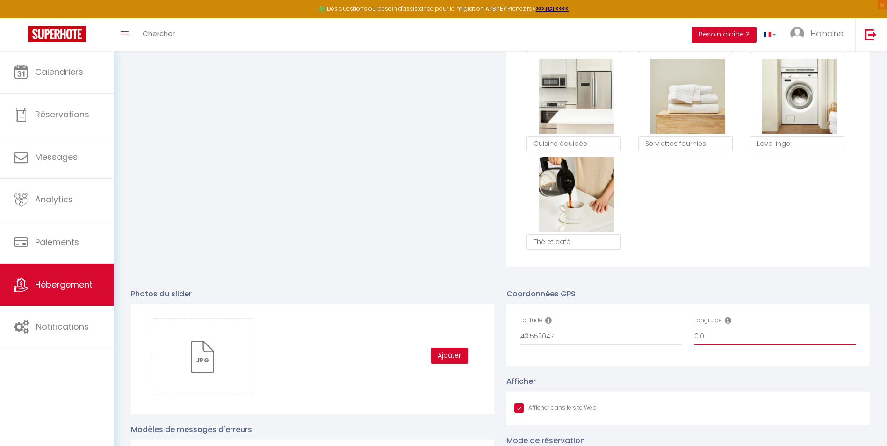
paste input "7.024628"
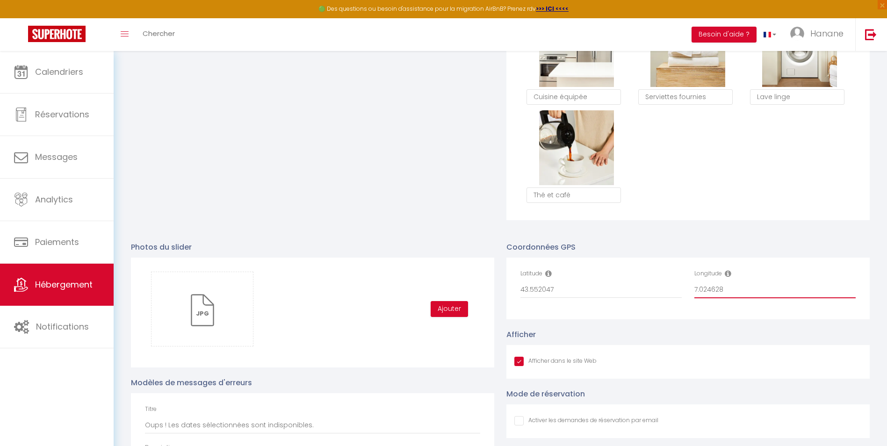
scroll to position [935, 0]
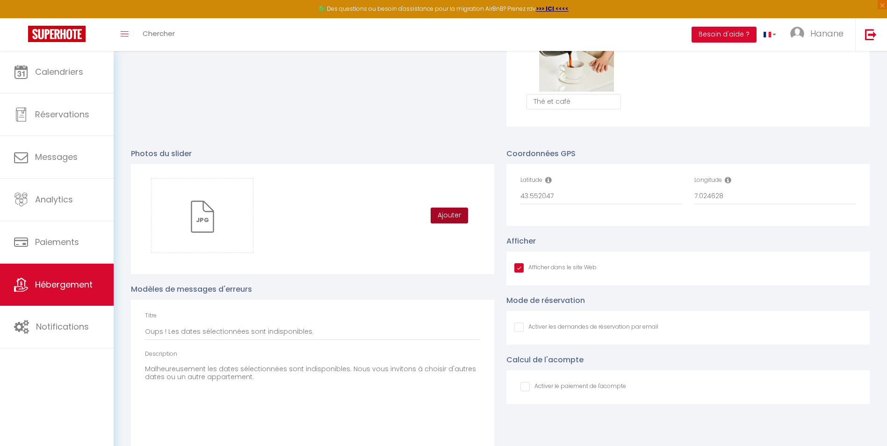
click at [445, 222] on button "Ajouter" at bounding box center [449, 216] width 37 height 16
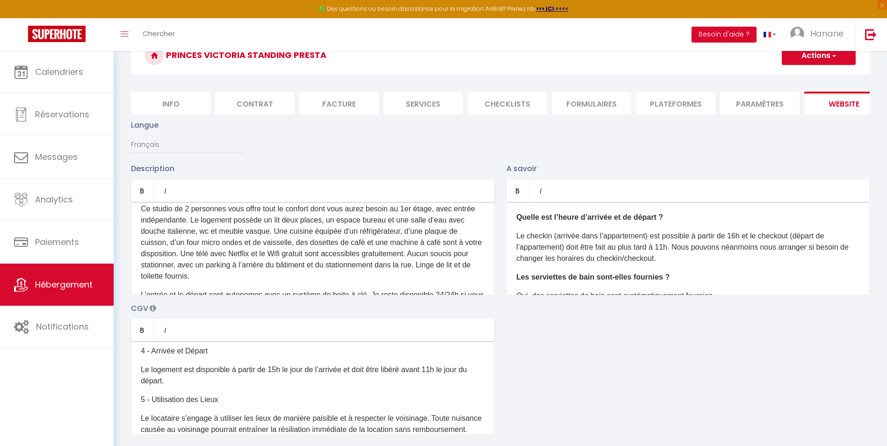
scroll to position [0, 0]
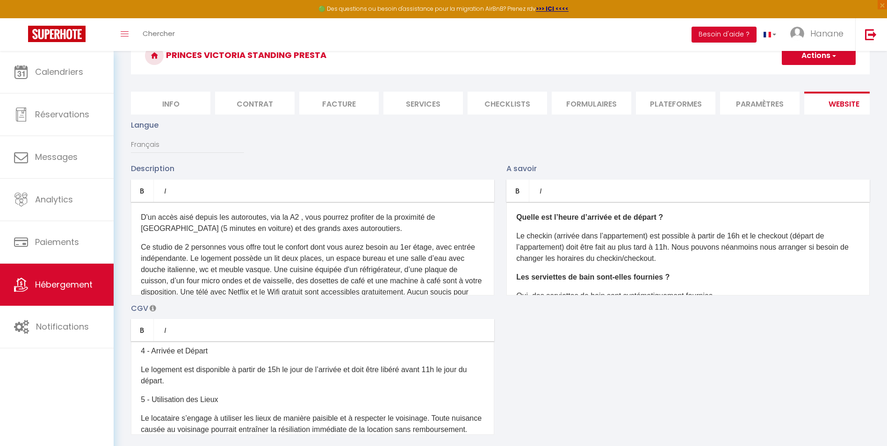
click at [848, 55] on button "Actions" at bounding box center [819, 55] width 74 height 19
click at [827, 79] on link "Enregistrer" at bounding box center [819, 76] width 74 height 12
click at [182, 108] on li "Info" at bounding box center [171, 103] width 80 height 23
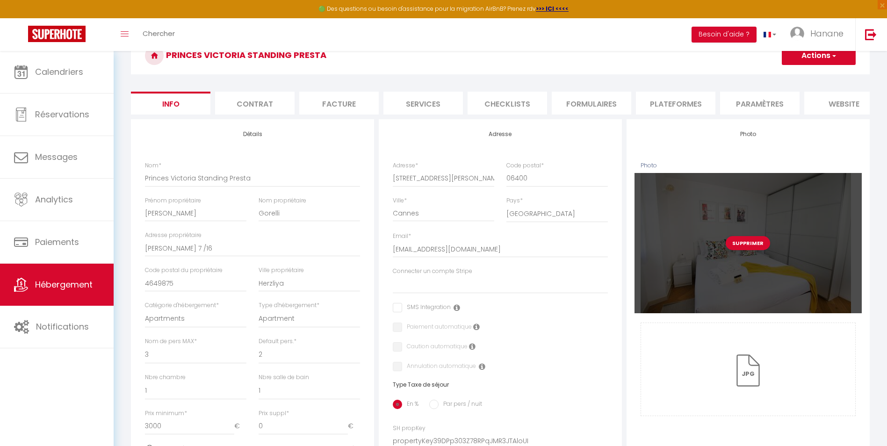
click at [827, 261] on div "Supprimer" at bounding box center [748, 243] width 227 height 140
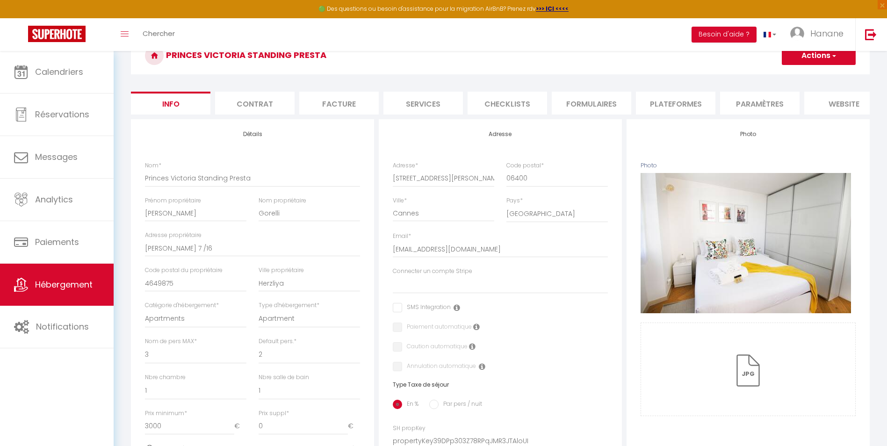
click at [852, 101] on li "website" at bounding box center [845, 103] width 80 height 23
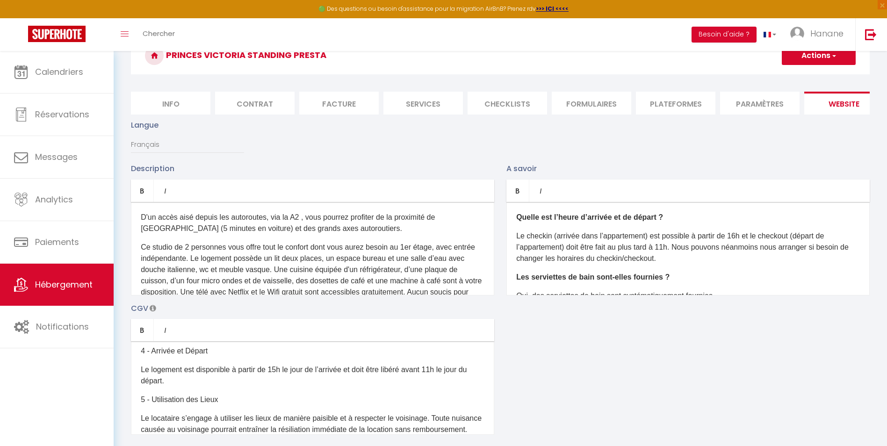
drag, startPoint x: 867, startPoint y: 230, endPoint x: 859, endPoint y: 191, distance: 39.2
click at [867, 211] on div "Quelle est l’heure d’arrivée et de départ ? Le checkin (arrivée dans l’appartem…" at bounding box center [688, 249] width 363 height 94
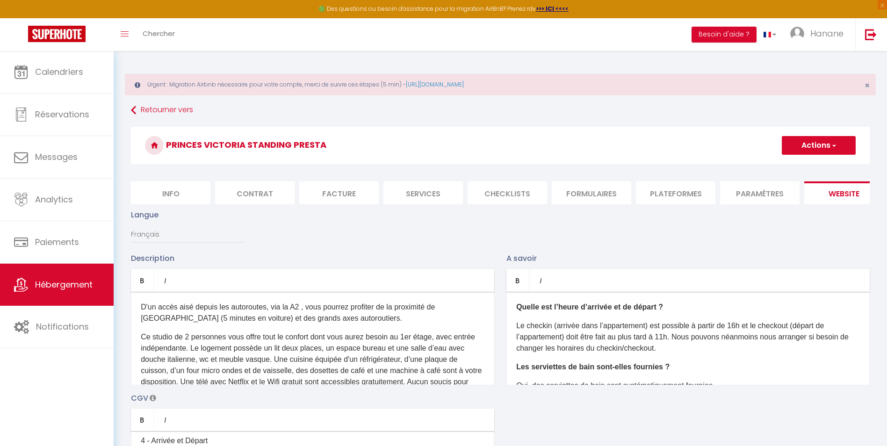
click at [584, 196] on li "Formulaires" at bounding box center [592, 192] width 80 height 23
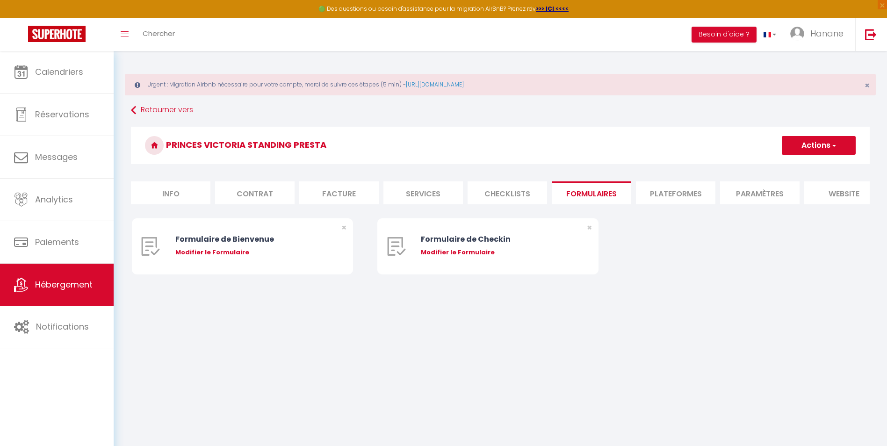
click at [182, 196] on li "Info" at bounding box center [171, 192] width 80 height 23
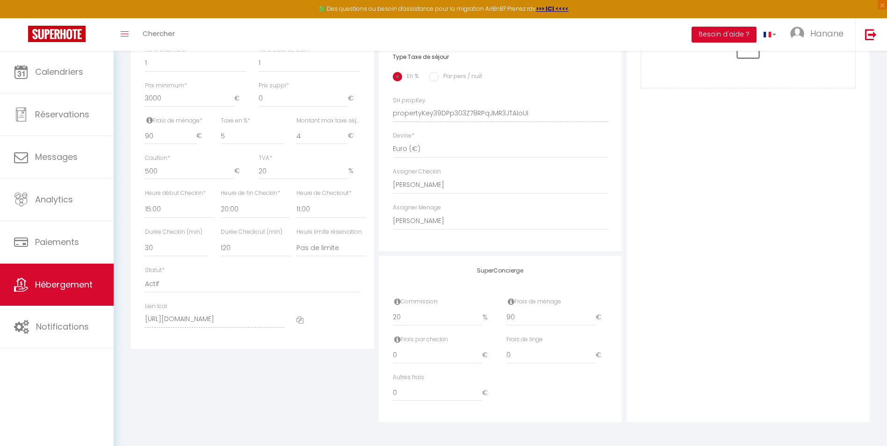
scroll to position [331, 0]
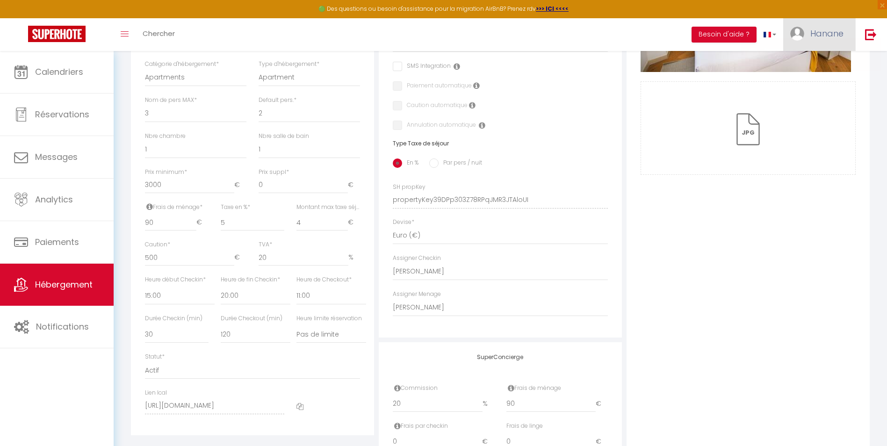
click at [838, 29] on span "Hanane" at bounding box center [827, 34] width 33 height 12
click at [813, 62] on link "Paramètres" at bounding box center [817, 65] width 69 height 16
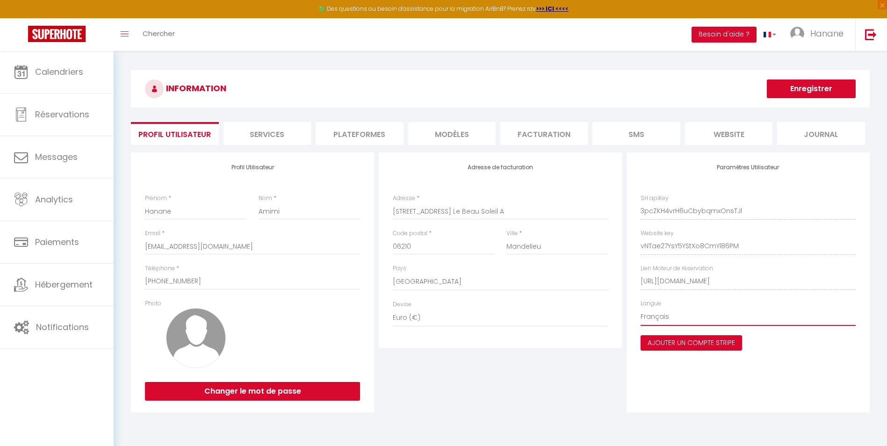
drag, startPoint x: 649, startPoint y: 282, endPoint x: 812, endPoint y: 311, distance: 165.4
click at [810, 322] on select "Anglais [DEMOGRAPHIC_DATA] [GEOGRAPHIC_DATA] Espagnol" at bounding box center [748, 317] width 215 height 18
click at [566, 387] on div "Adresse de facturation Adresse * [STREET_ADDRESS][GEOGRAPHIC_DATA] Soleil A Cod…" at bounding box center [501, 282] width 248 height 260
click at [743, 137] on li "website" at bounding box center [728, 133] width 87 height 23
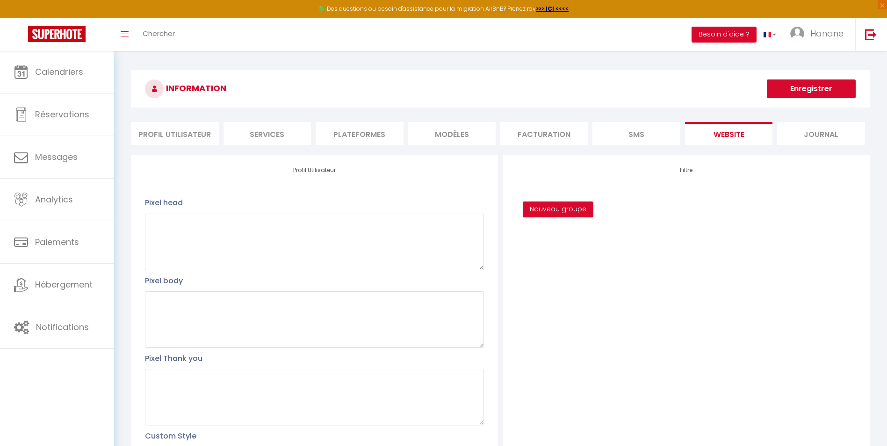
click at [826, 132] on li "Journal" at bounding box center [820, 133] width 87 height 23
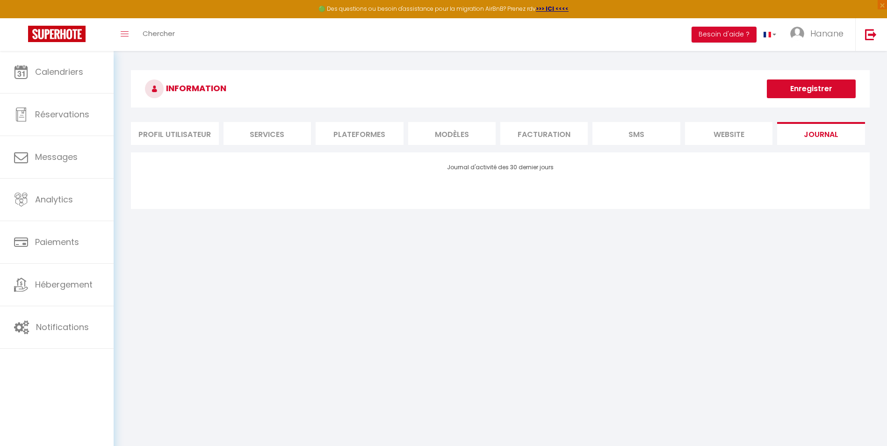
click at [641, 131] on li "SMS" at bounding box center [636, 133] width 87 height 23
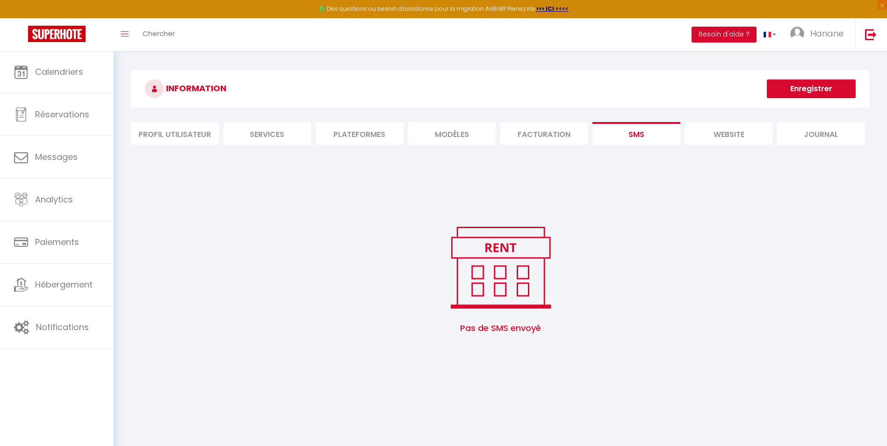
click at [556, 135] on li "Facturation" at bounding box center [543, 133] width 87 height 23
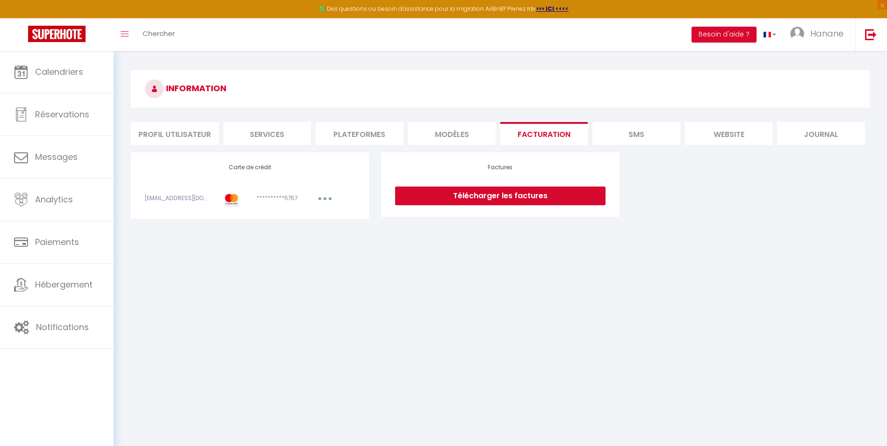
click at [456, 137] on li "MODÈLES" at bounding box center [451, 133] width 87 height 23
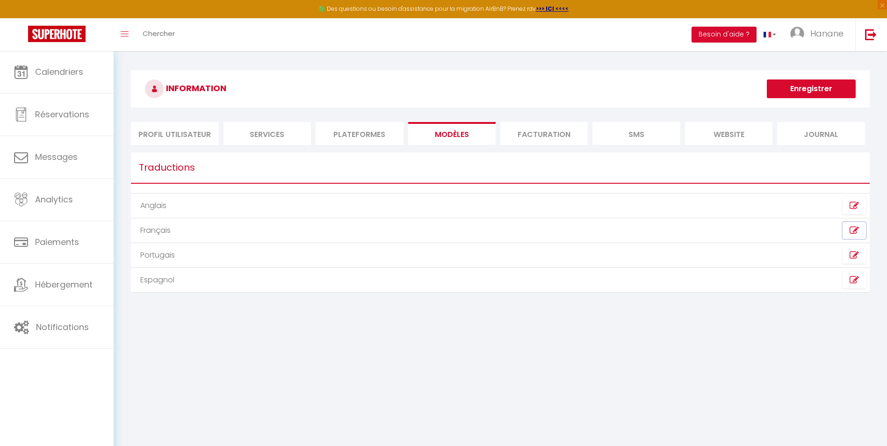
click at [854, 228] on icon at bounding box center [854, 230] width 9 height 9
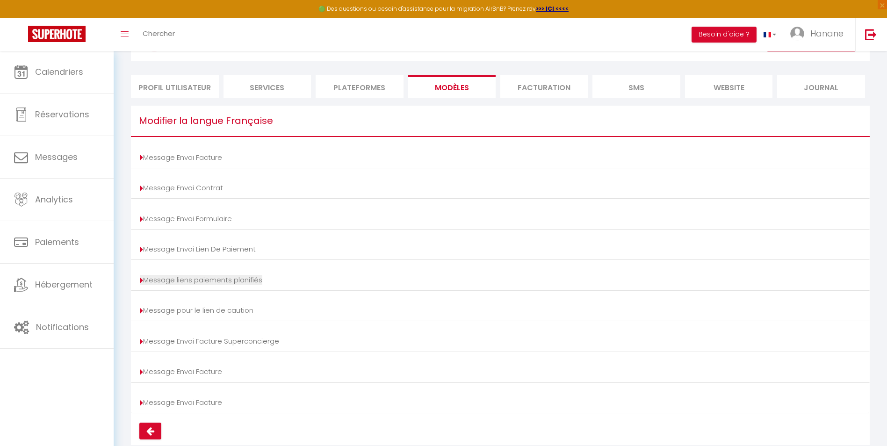
scroll to position [72, 0]
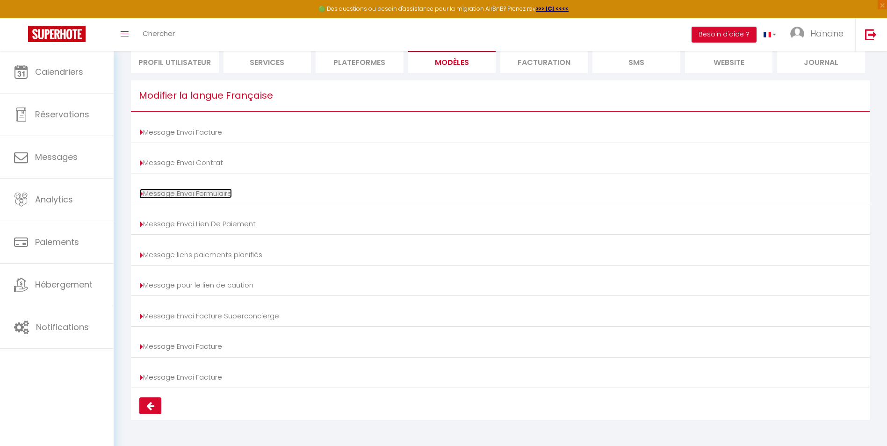
click at [197, 190] on link "Message Envoi Formulaire" at bounding box center [186, 193] width 92 height 10
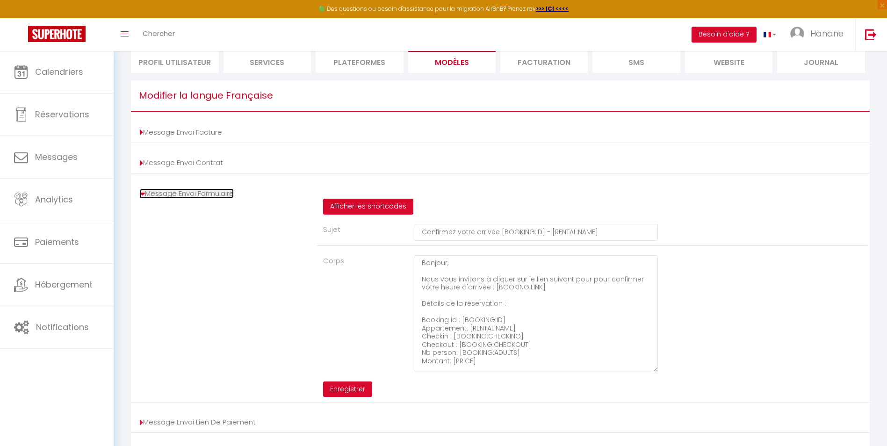
scroll to position [25, 0]
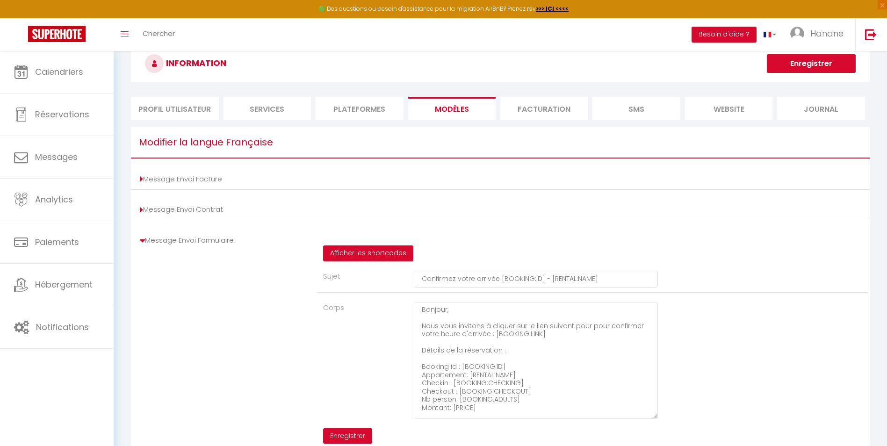
click at [376, 103] on li "Plateformes" at bounding box center [359, 108] width 87 height 23
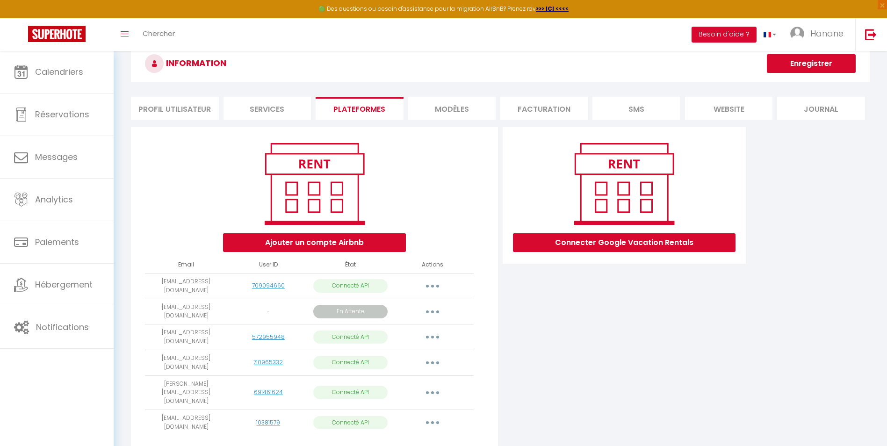
click at [282, 101] on li "Services" at bounding box center [267, 108] width 87 height 23
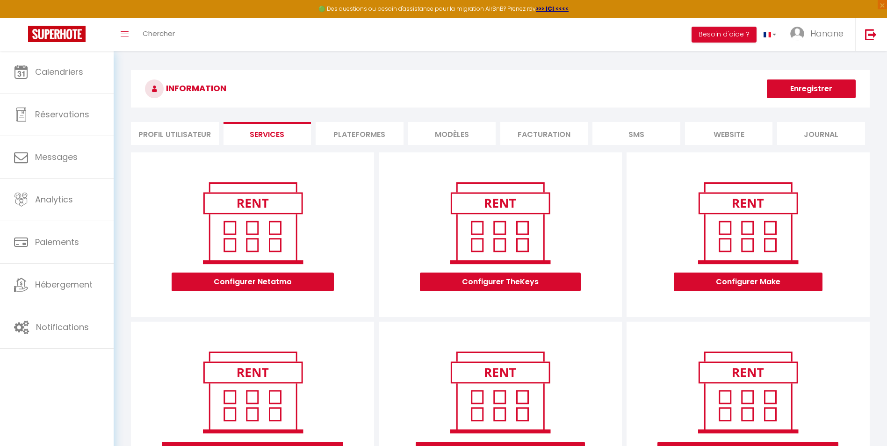
click at [455, 135] on li "MODÈLES" at bounding box center [451, 133] width 87 height 23
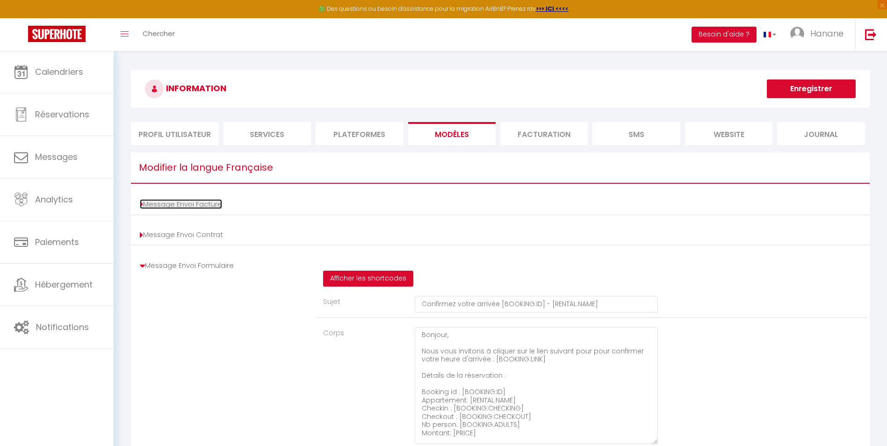
click at [212, 204] on link "Message Envoi Facture" at bounding box center [181, 204] width 82 height 10
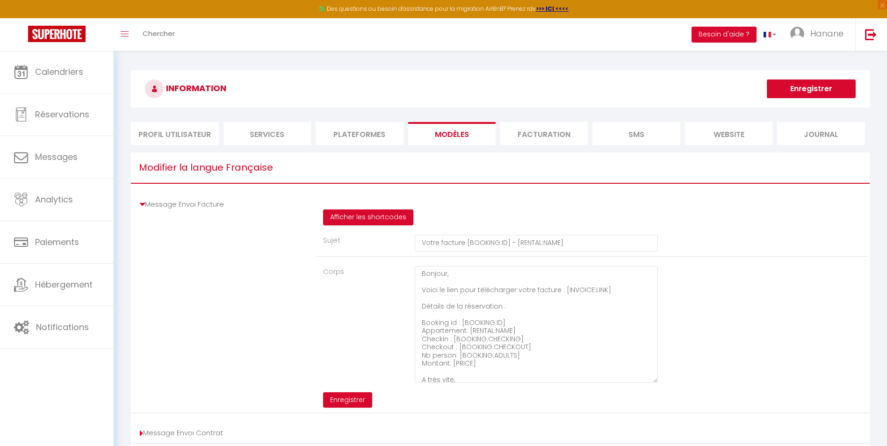
click at [747, 139] on li "website" at bounding box center [728, 133] width 87 height 23
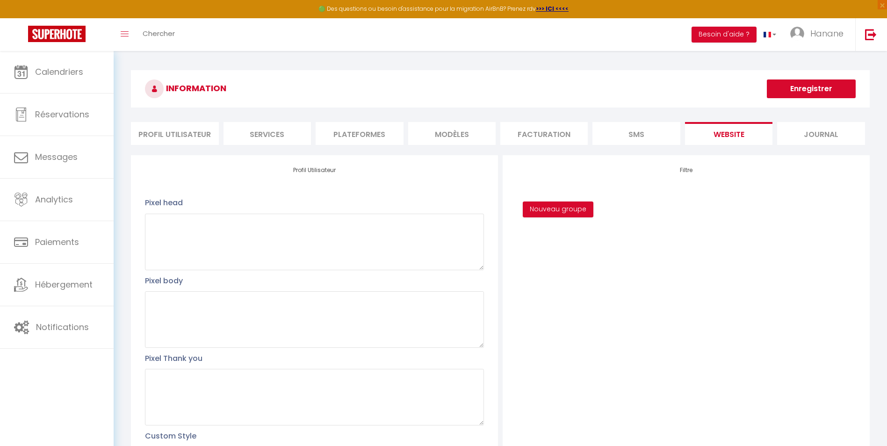
click at [181, 137] on li "Profil Utilisateur" at bounding box center [174, 133] width 87 height 23
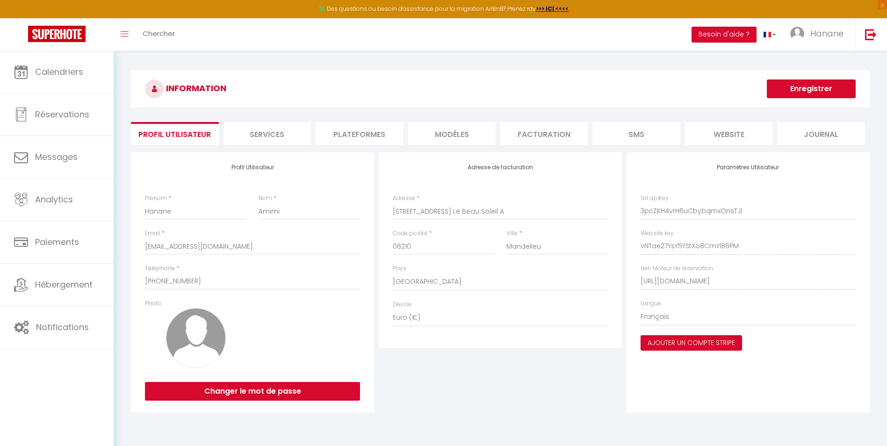
click at [370, 131] on li "Plateformes" at bounding box center [359, 133] width 87 height 23
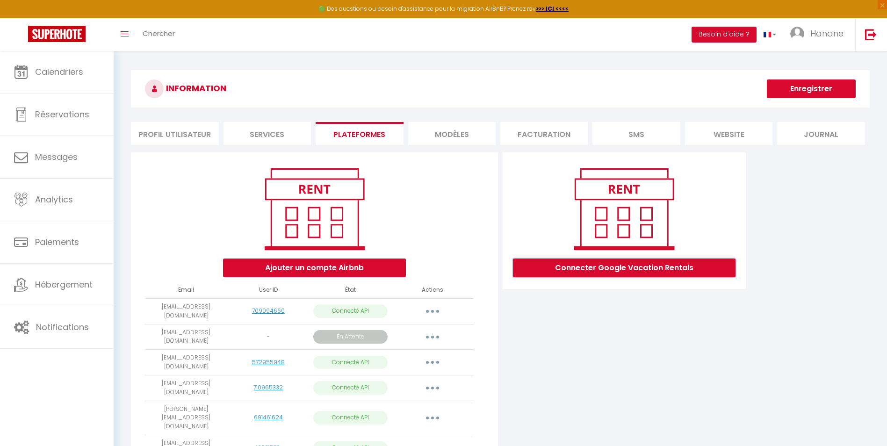
click at [688, 268] on button "Connecter Google Vacation Rentals" at bounding box center [624, 268] width 223 height 19
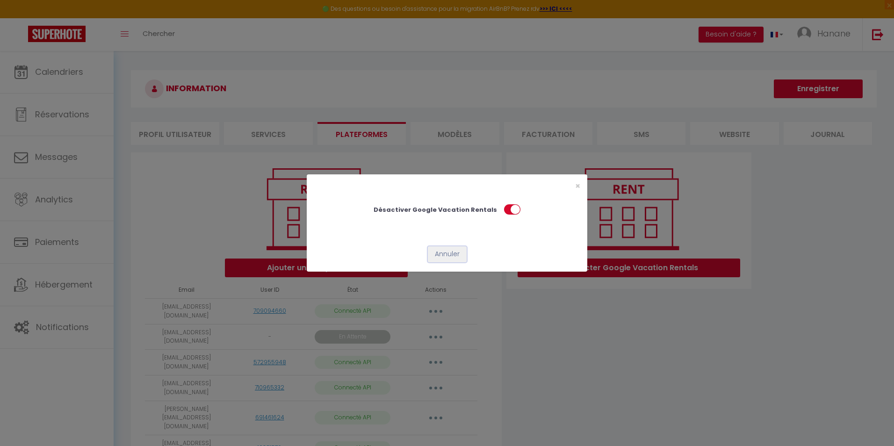
click at [458, 255] on button "Annuler" at bounding box center [447, 254] width 39 height 16
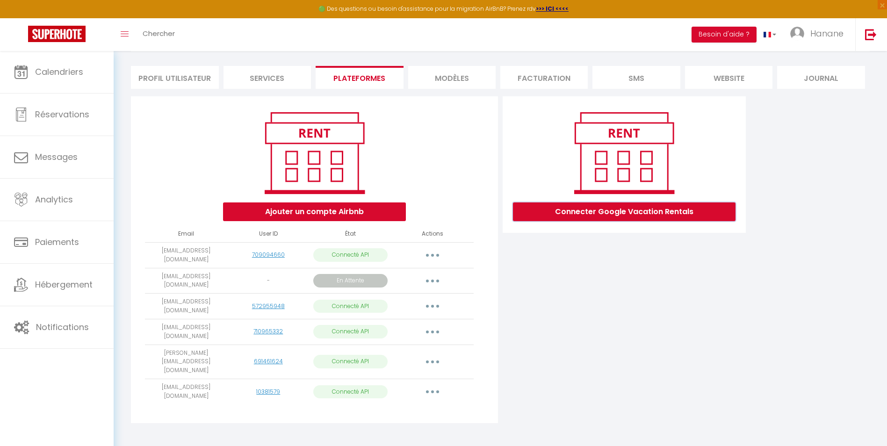
scroll to position [9, 0]
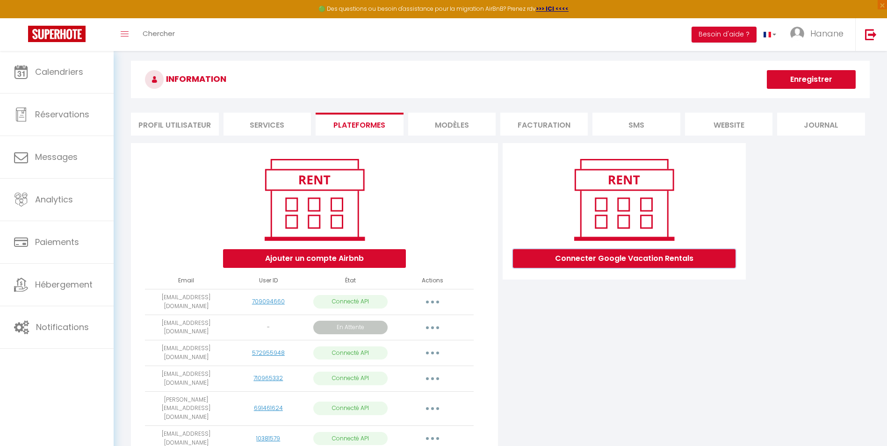
click at [668, 209] on div "Connecter Google Vacation Rentals" at bounding box center [624, 211] width 227 height 113
click at [704, 261] on button "Connecter Google Vacation Rentals" at bounding box center [624, 258] width 223 height 19
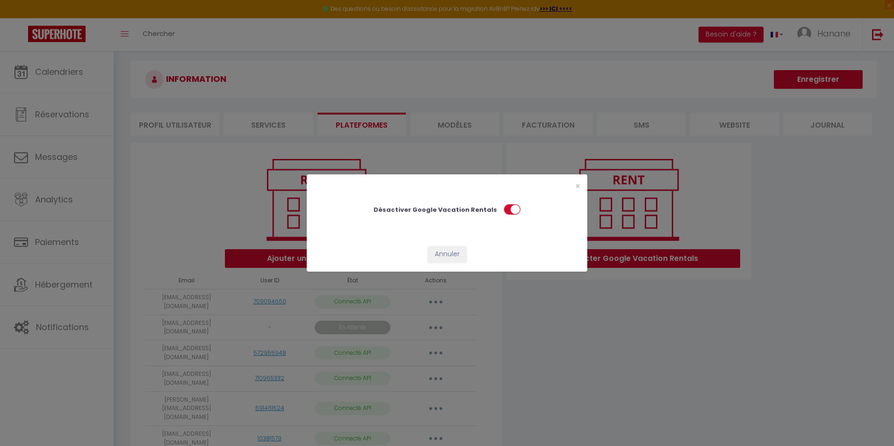
click at [580, 186] on div "×" at bounding box center [539, 185] width 93 height 9
click at [457, 255] on button "Annuler" at bounding box center [447, 254] width 39 height 16
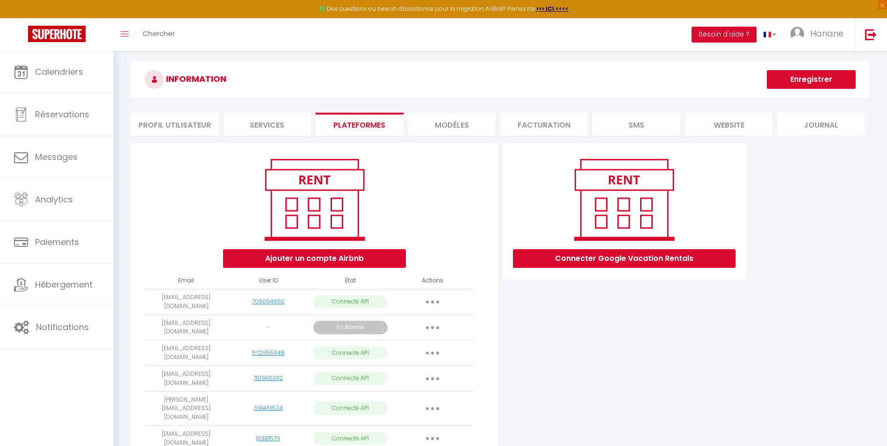
click at [252, 131] on li "Services" at bounding box center [267, 124] width 87 height 23
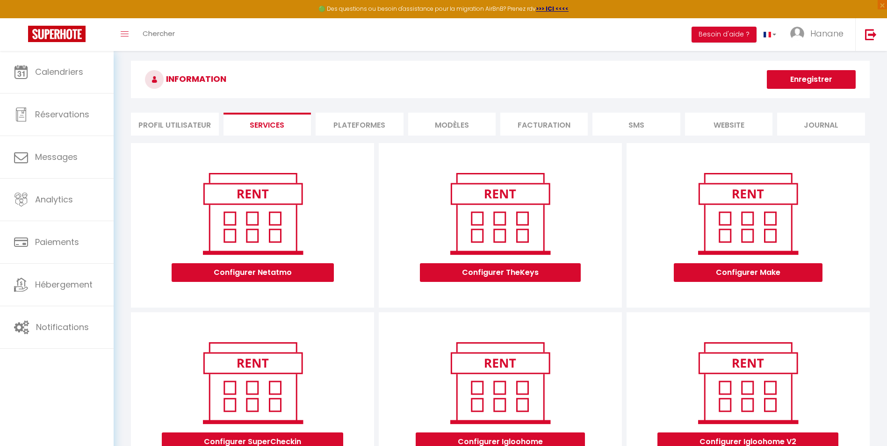
click at [188, 124] on li "Profil Utilisateur" at bounding box center [174, 124] width 87 height 23
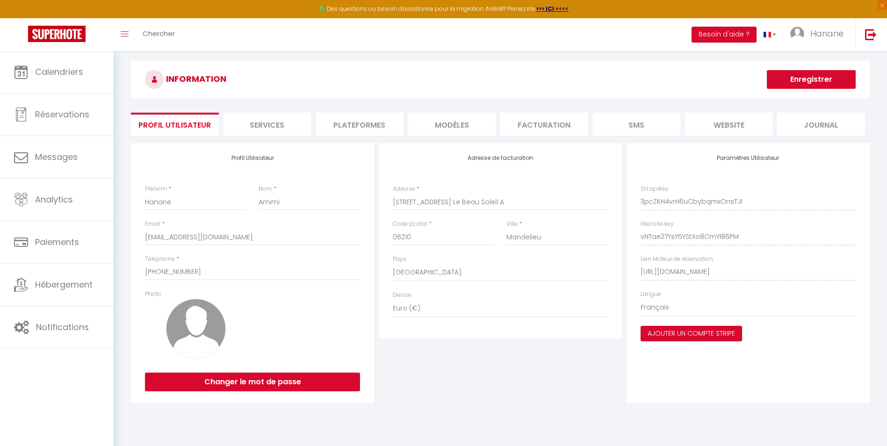
click at [592, 273] on div "Profil Utilisateur Prénom * [PERSON_NAME] * Amimi Email * [EMAIL_ADDRESS][DOMAI…" at bounding box center [501, 273] width 744 height 260
click at [546, 123] on li "Facturation" at bounding box center [543, 124] width 87 height 23
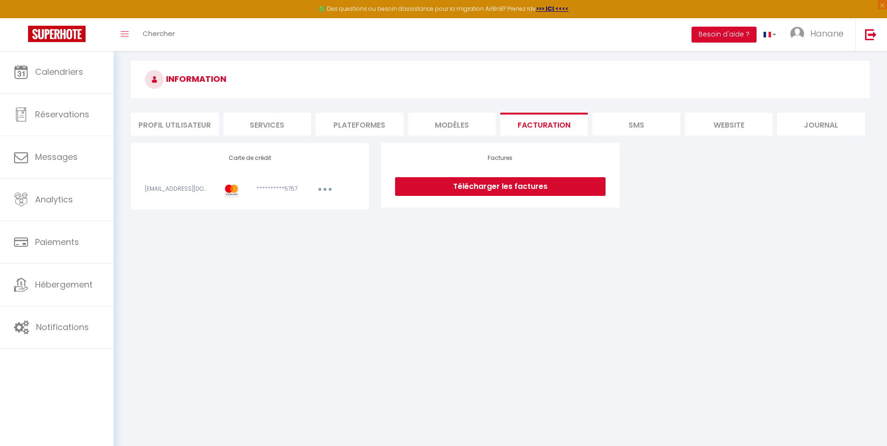
click at [741, 125] on li "website" at bounding box center [728, 124] width 87 height 23
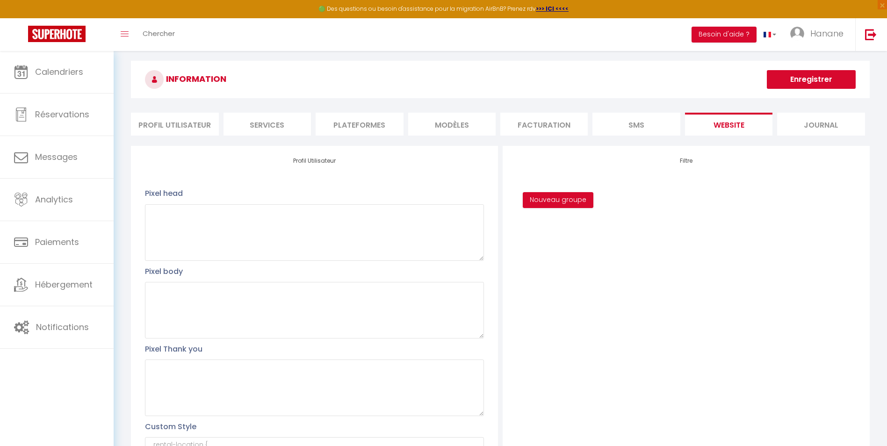
click at [158, 125] on li "Profil Utilisateur" at bounding box center [174, 124] width 87 height 23
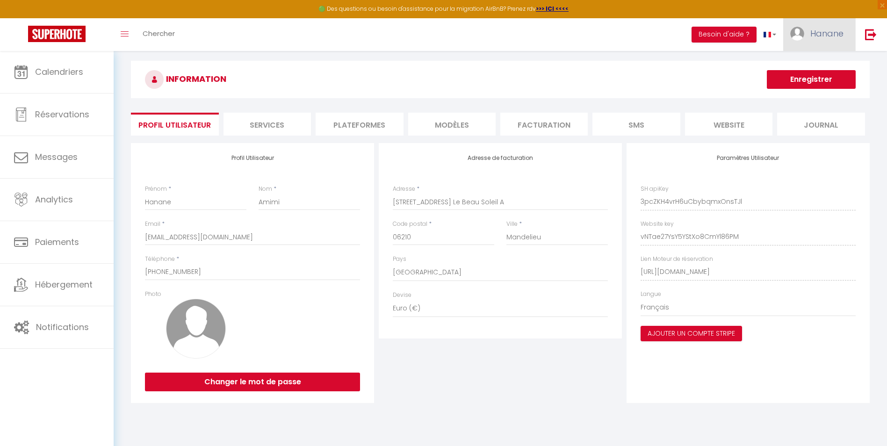
click at [824, 34] on span "Hanane" at bounding box center [827, 34] width 33 height 12
click at [807, 79] on link "Équipe" at bounding box center [817, 82] width 69 height 16
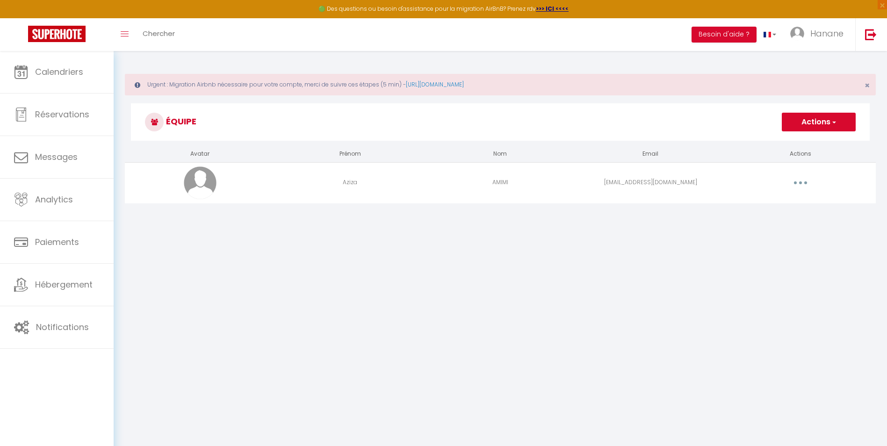
click at [820, 123] on button "Actions" at bounding box center [819, 122] width 74 height 19
click at [804, 142] on link "Ajouter un nouvel utilisateur" at bounding box center [800, 143] width 110 height 12
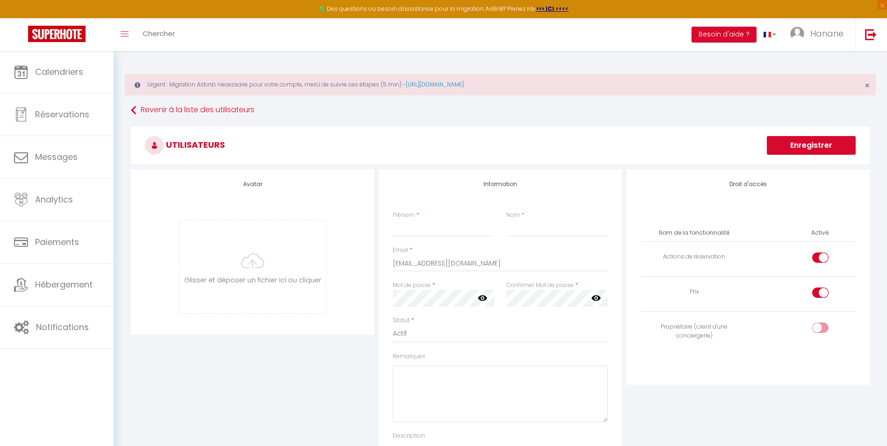
click at [845, 146] on button "Enregistrer" at bounding box center [811, 145] width 89 height 19
click at [855, 137] on button "Enregistrer" at bounding box center [811, 145] width 89 height 19
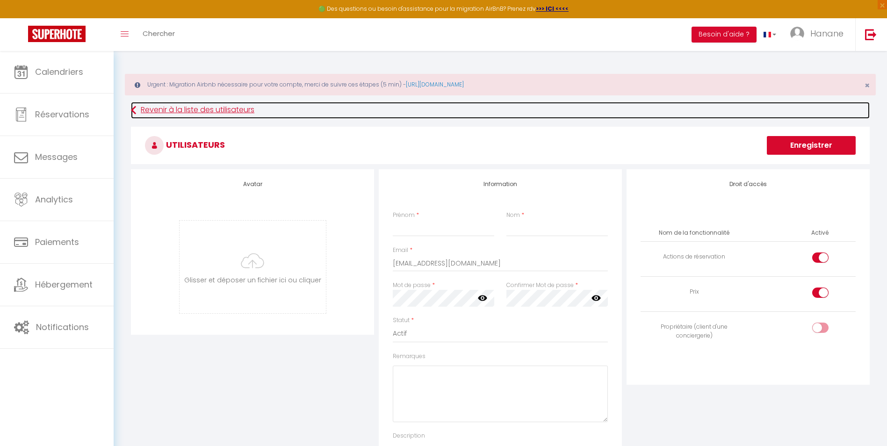
click at [164, 108] on link "Revenir à la liste des utilisateurs" at bounding box center [500, 110] width 739 height 17
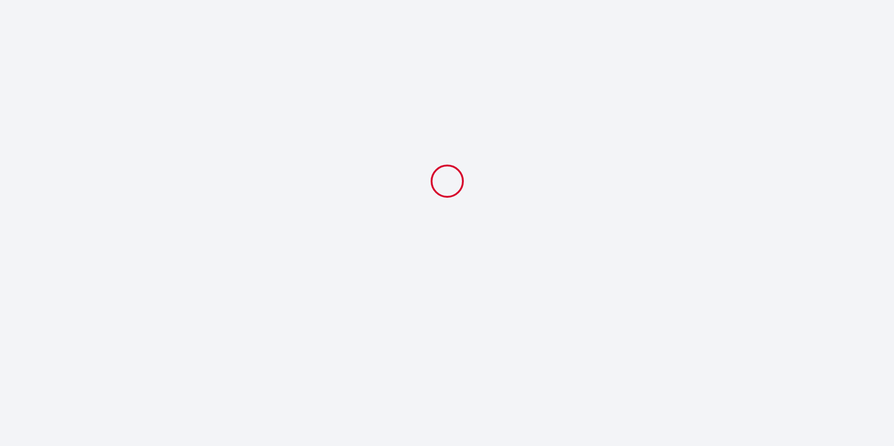
select select
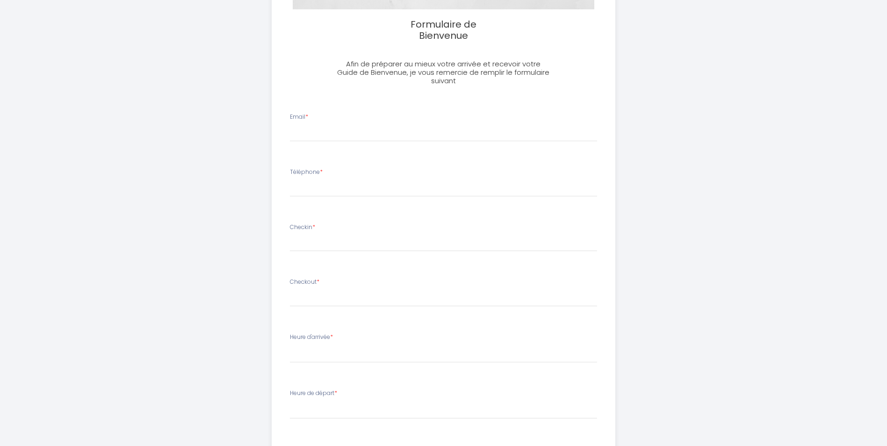
scroll to position [112, 0]
